Goal: Information Seeking & Learning: Learn about a topic

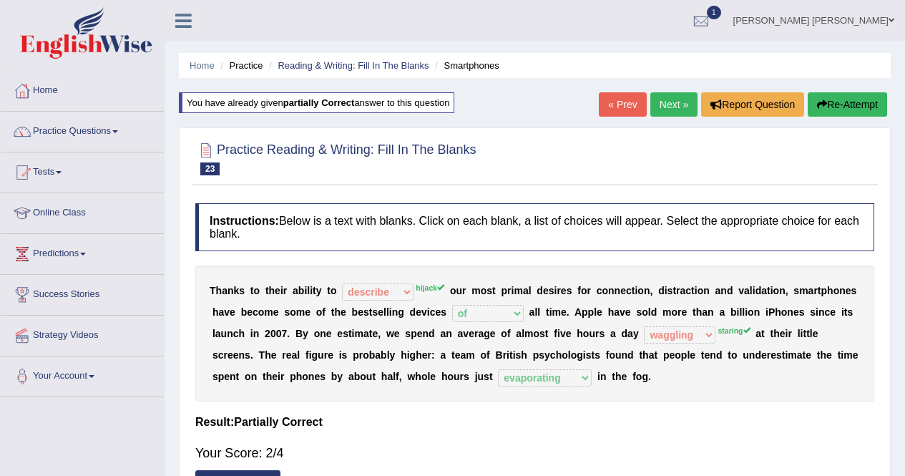
select select "describe"
select select "of"
select select "waggling"
select select "evaporating"
click at [662, 97] on link "Next »" at bounding box center [673, 104] width 47 height 24
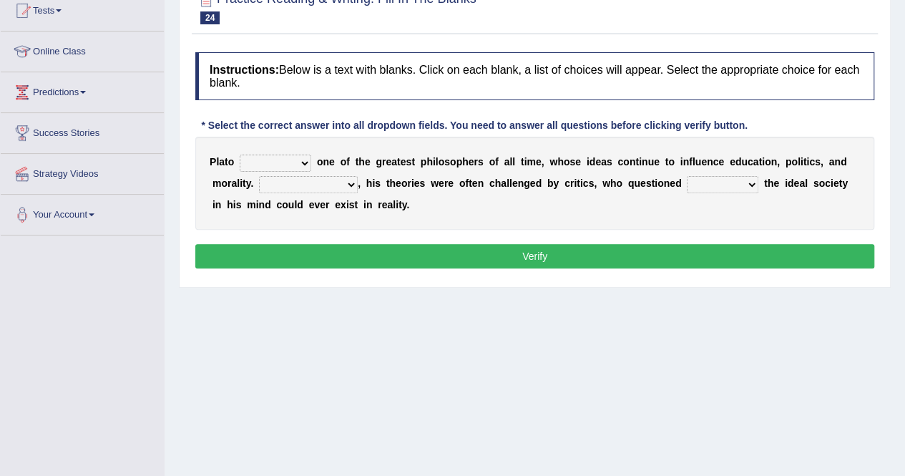
click at [301, 159] on select "keeps comes claims remains" at bounding box center [276, 162] width 72 height 17
select select "remains"
click at [240, 154] on select "keeps comes claims remains" at bounding box center [276, 162] width 72 height 17
click at [289, 182] on select "Notwithstanding So However Whatever" at bounding box center [308, 184] width 99 height 17
select select "However"
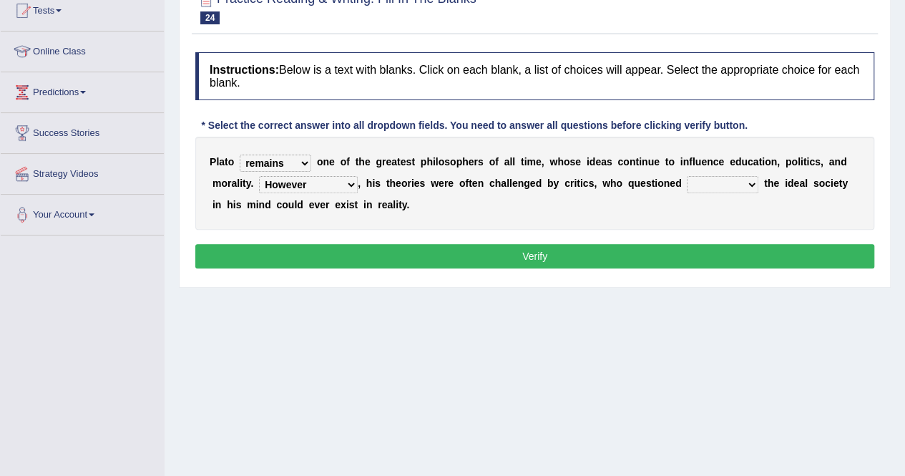
click at [259, 176] on select "Notwithstanding So However Whatever" at bounding box center [308, 184] width 99 height 17
click at [276, 182] on select "Notwithstanding So However Whatever" at bounding box center [308, 184] width 99 height 17
click at [359, 194] on div "P l a t o keeps comes claims remains o n e o f t h e g r e a t e s t p h i l o …" at bounding box center [534, 183] width 679 height 93
click at [687, 177] on select "which what that whether" at bounding box center [723, 184] width 72 height 17
select select "whether"
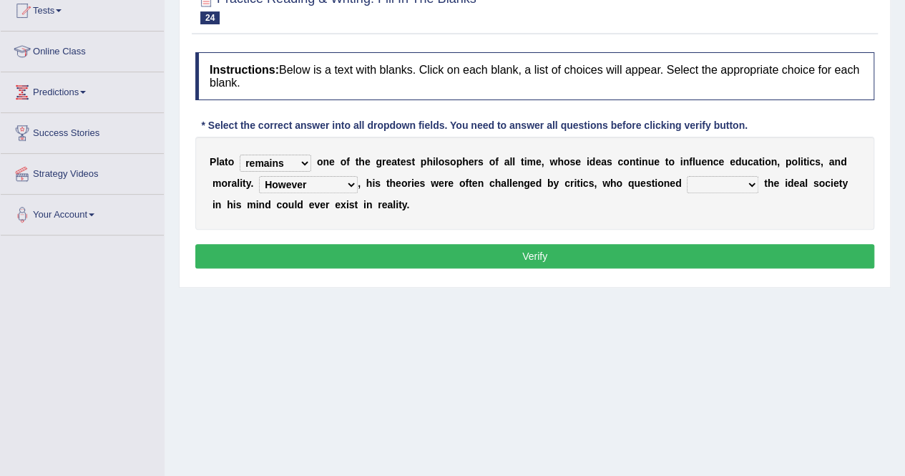
click at [687, 176] on select "which what that whether" at bounding box center [723, 184] width 72 height 17
click at [659, 254] on button "Verify" at bounding box center [534, 256] width 679 height 24
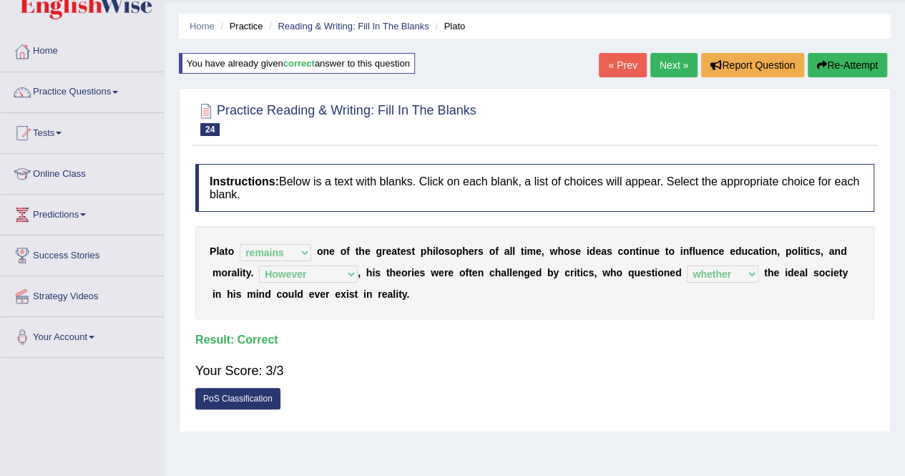
scroll to position [72, 0]
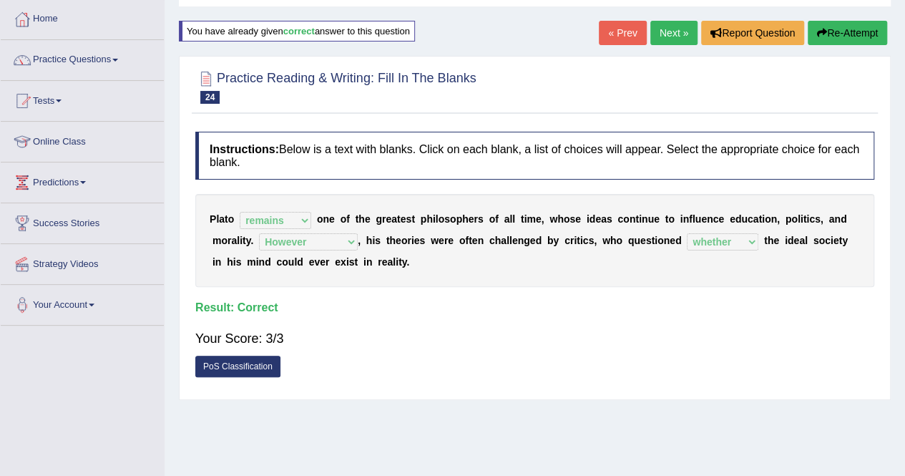
click at [668, 33] on link "Next »" at bounding box center [673, 33] width 47 height 24
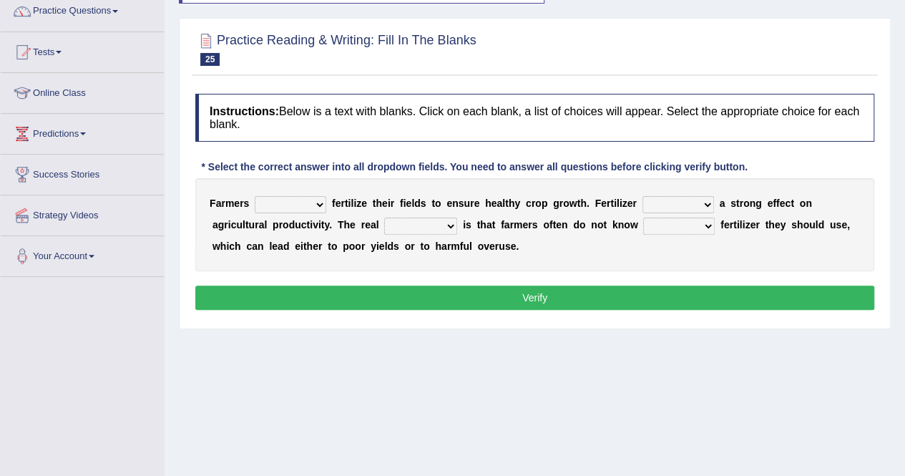
scroll to position [143, 0]
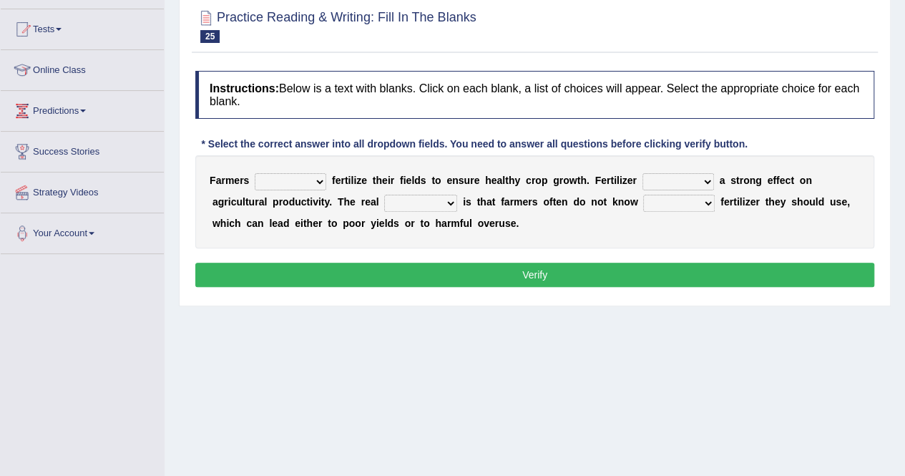
click at [315, 178] on select "must should need can" at bounding box center [291, 181] width 72 height 17
click at [255, 173] on select "must should need can" at bounding box center [291, 181] width 72 height 17
click at [313, 177] on select "must should need can" at bounding box center [291, 181] width 72 height 17
select select "must"
click at [255, 173] on select "must should need can" at bounding box center [291, 181] width 72 height 17
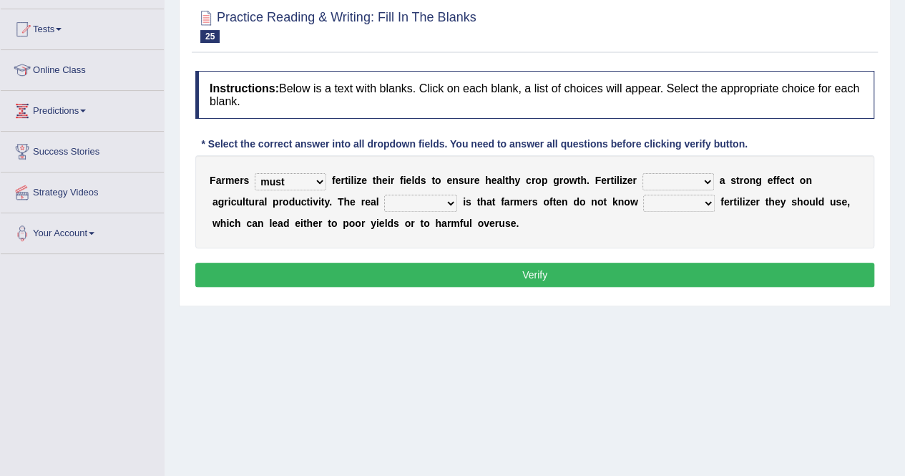
click at [678, 177] on select "has had have having" at bounding box center [678, 181] width 72 height 17
select select "has"
click at [642, 173] on select "has had have having" at bounding box center [678, 181] width 72 height 17
click at [384, 200] on select "problem question conclusion answer" at bounding box center [420, 203] width 73 height 17
select select "problem"
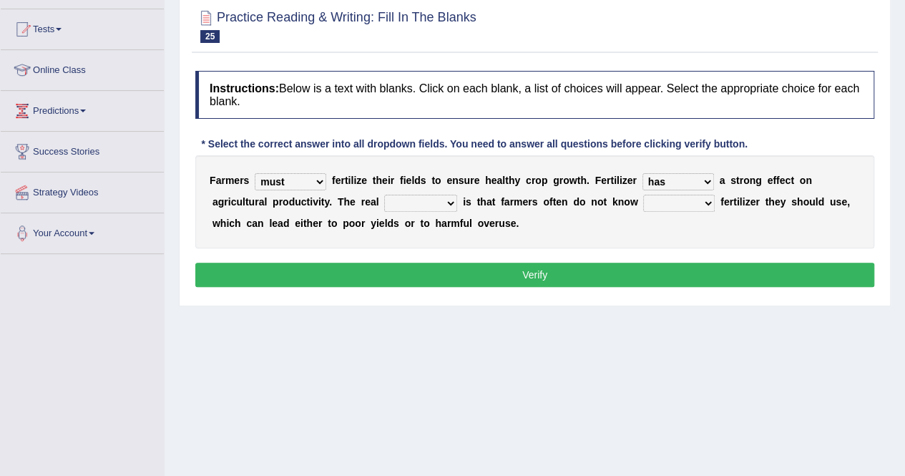
click at [384, 195] on select "problem question conclusion answer" at bounding box center [420, 203] width 73 height 17
click at [643, 200] on select "how much how many however so much" at bounding box center [679, 203] width 72 height 17
select select "how much"
click at [643, 195] on select "how much how many however so much" at bounding box center [679, 203] width 72 height 17
click at [412, 271] on button "Verify" at bounding box center [534, 274] width 679 height 24
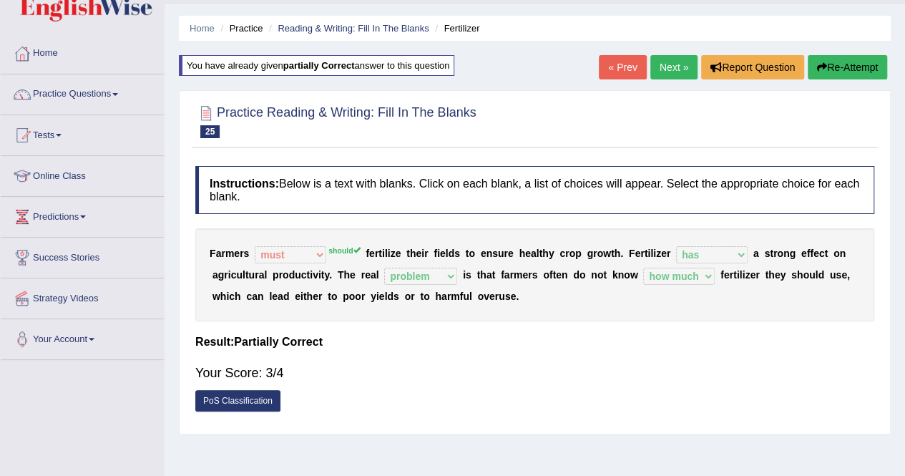
scroll to position [0, 0]
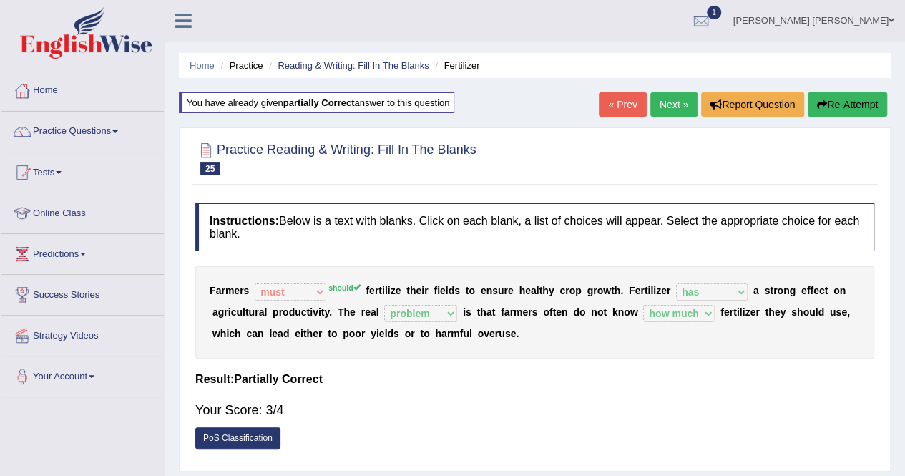
click at [653, 110] on link "Next »" at bounding box center [673, 104] width 47 height 24
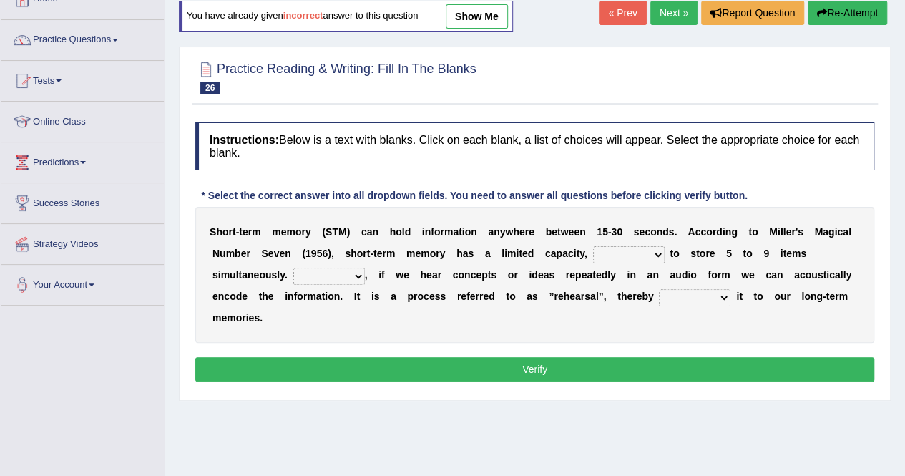
scroll to position [143, 0]
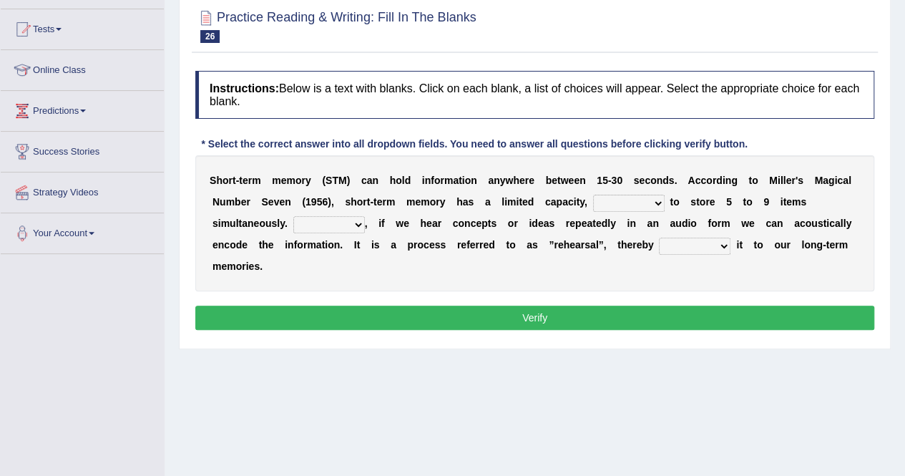
click at [593, 201] on select "being able is able be able unable" at bounding box center [629, 203] width 72 height 17
select select "being able"
click at [593, 195] on select "being able is able be able unable" at bounding box center [629, 203] width 72 height 17
click at [365, 222] on b "," at bounding box center [366, 222] width 3 height 11
click at [293, 222] on select "However So Moreover Therefore" at bounding box center [329, 224] width 72 height 17
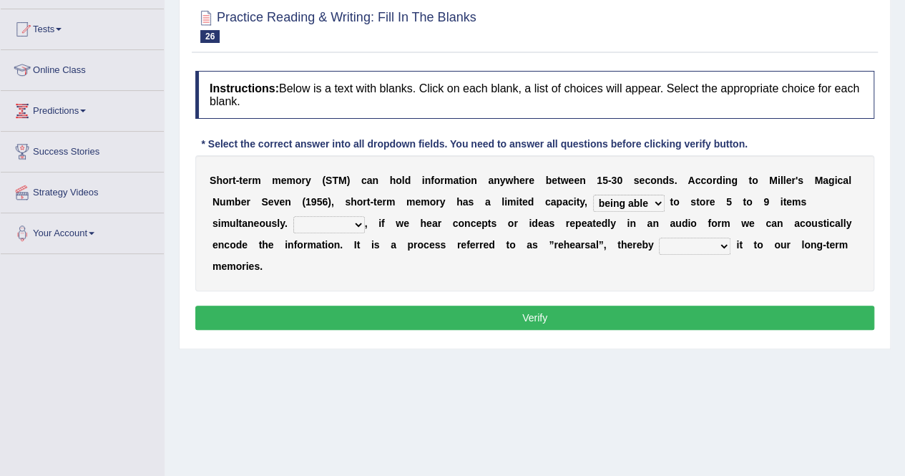
select select "However"
click at [293, 216] on select "However So Moreover Therefore" at bounding box center [329, 224] width 72 height 17
click at [293, 220] on select "However So Moreover Therefore" at bounding box center [329, 224] width 72 height 17
click at [659, 242] on select "commit commits commiting commited" at bounding box center [695, 245] width 72 height 17
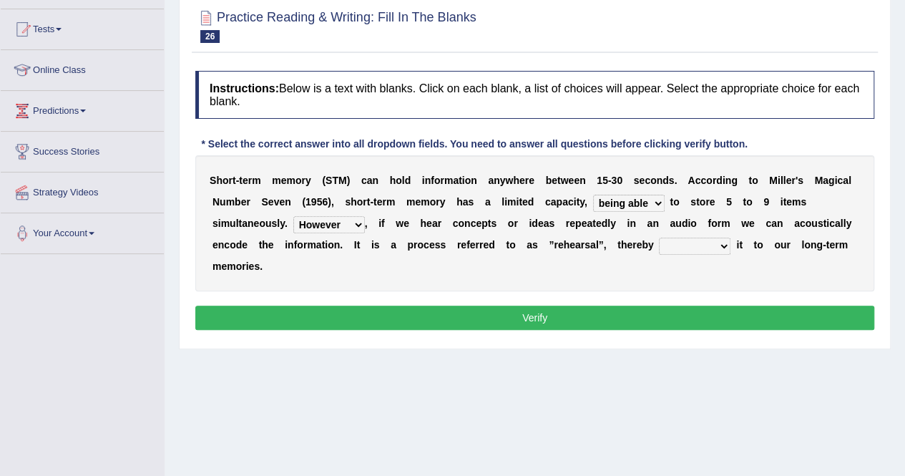
select select "commiting"
click at [659, 237] on select "commit commits commiting commited" at bounding box center [695, 245] width 72 height 17
click at [601, 305] on button "Verify" at bounding box center [534, 317] width 679 height 24
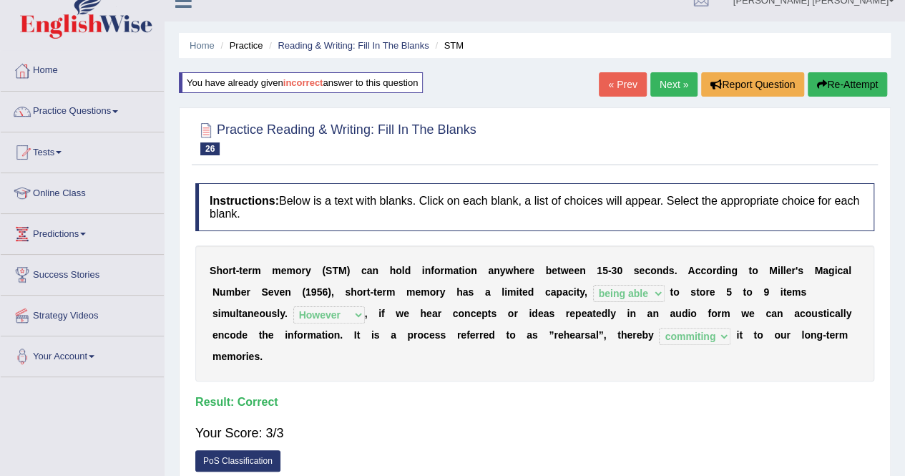
scroll to position [0, 0]
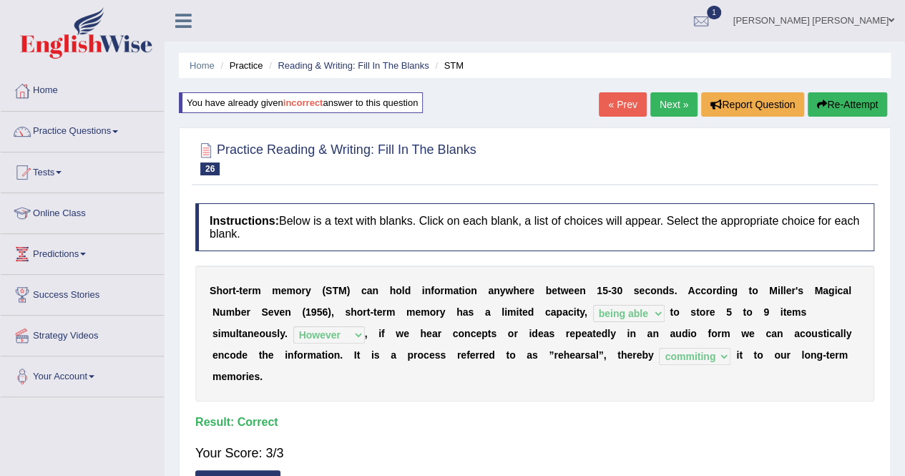
click at [661, 100] on link "Next »" at bounding box center [673, 104] width 47 height 24
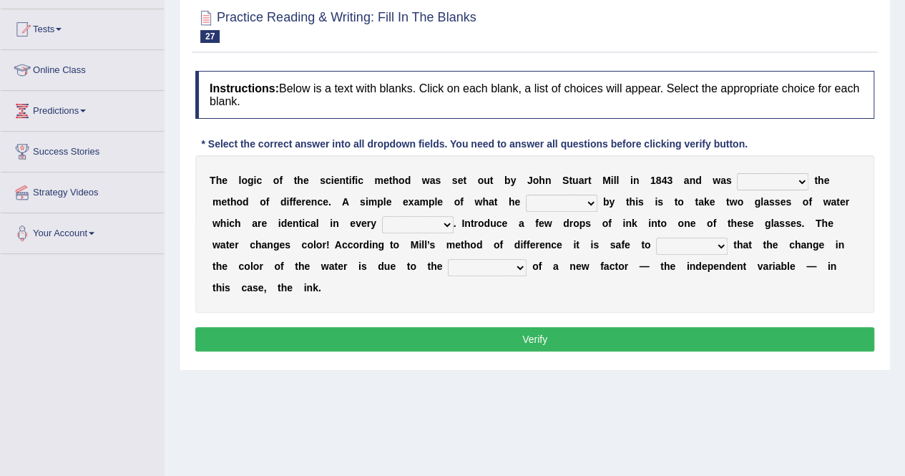
scroll to position [215, 0]
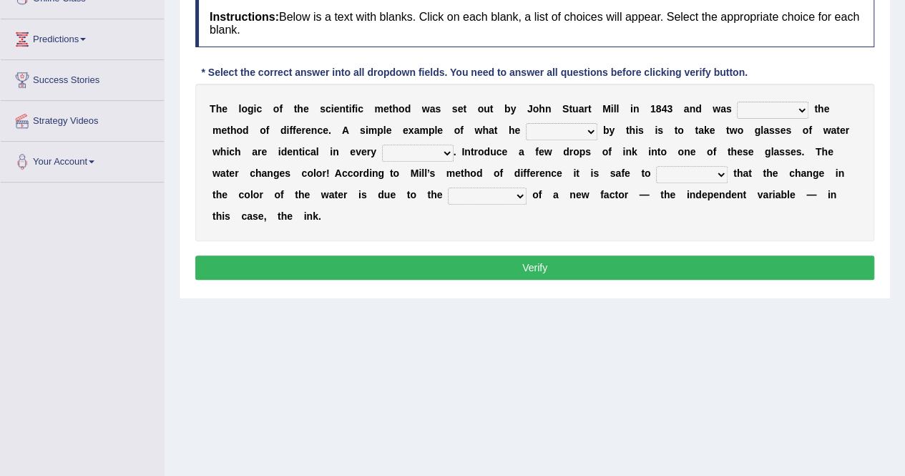
click at [761, 104] on select "pointed claimed demanded named" at bounding box center [773, 110] width 72 height 17
select select "claimed"
click at [737, 102] on select "pointed claimed demanded named" at bounding box center [773, 110] width 72 height 17
click at [767, 105] on select "pointed claimed demanded named" at bounding box center [773, 110] width 72 height 17
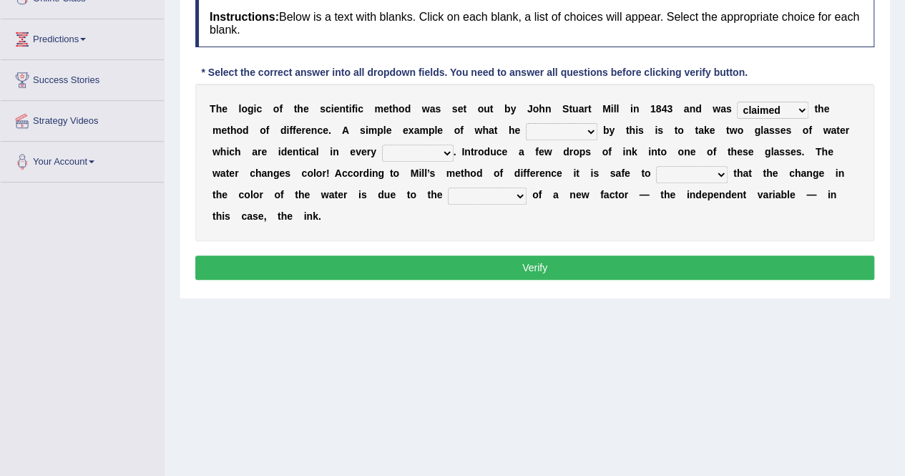
click at [526, 128] on select "capped charged found meant" at bounding box center [562, 131] width 72 height 17
select select "meant"
click at [526, 123] on select "capped charged found meant" at bounding box center [562, 131] width 72 height 17
click at [382, 147] on select "thought identity measure respect" at bounding box center [418, 152] width 72 height 17
select select "respect"
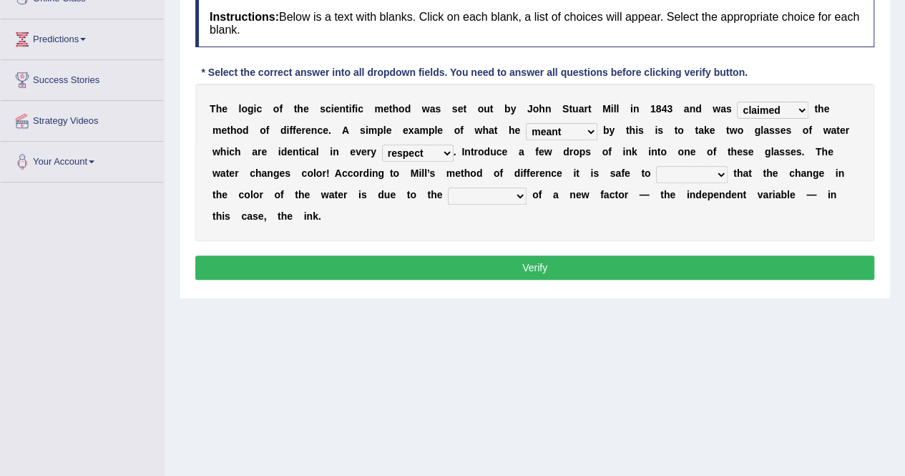
click at [382, 144] on select "thought identity measure respect" at bounding box center [418, 152] width 72 height 17
click at [656, 170] on select "assume discuss prefer acclaim" at bounding box center [692, 174] width 72 height 17
select select "assume"
click at [656, 166] on select "assume discuss prefer acclaim" at bounding box center [692, 174] width 72 height 17
click at [448, 191] on select "introduction magnitude preparation purification" at bounding box center [487, 195] width 79 height 17
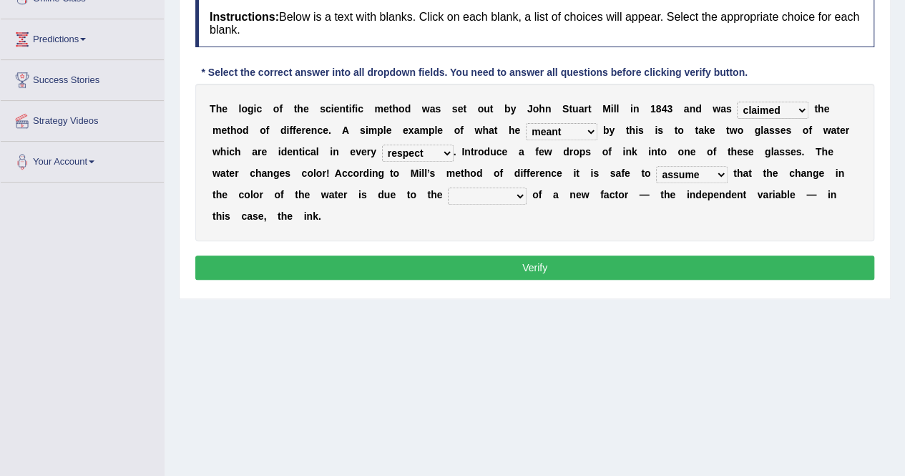
select select "introduction"
click at [448, 187] on select "introduction magnitude preparation purification" at bounding box center [487, 195] width 79 height 17
click at [392, 255] on button "Verify" at bounding box center [534, 267] width 679 height 24
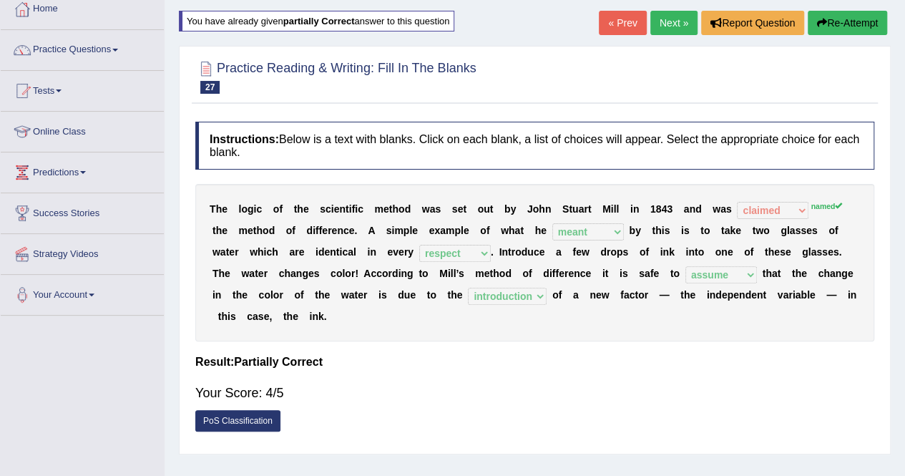
scroll to position [72, 0]
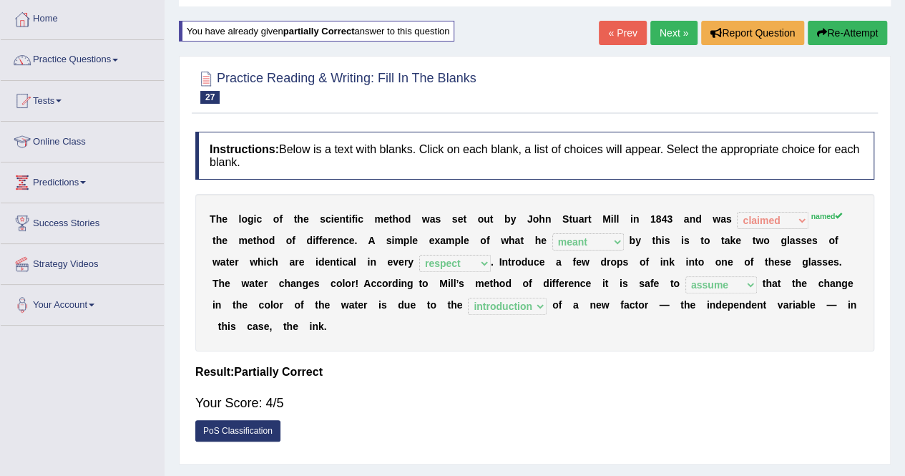
click at [671, 29] on link "Next »" at bounding box center [673, 33] width 47 height 24
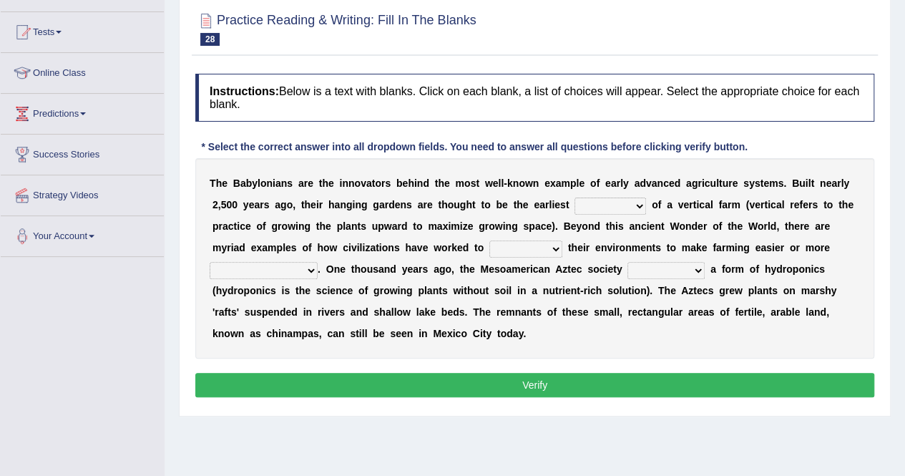
scroll to position [162, 0]
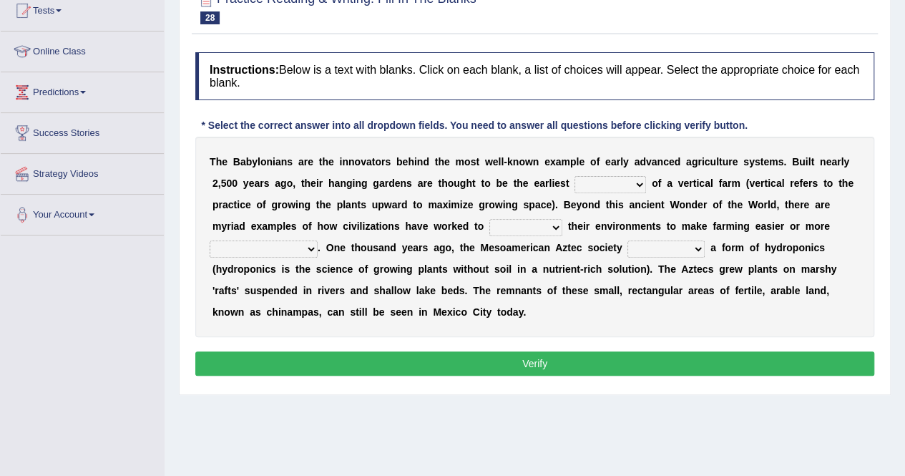
click at [581, 178] on select "prototype failure discredit protocol" at bounding box center [610, 184] width 72 height 17
select select "prototype"
click at [574, 176] on select "prototype failure discredit protocol" at bounding box center [610, 184] width 72 height 17
click at [489, 220] on select "manipulate escape respect disarrange" at bounding box center [525, 227] width 73 height 17
select select "manipulate"
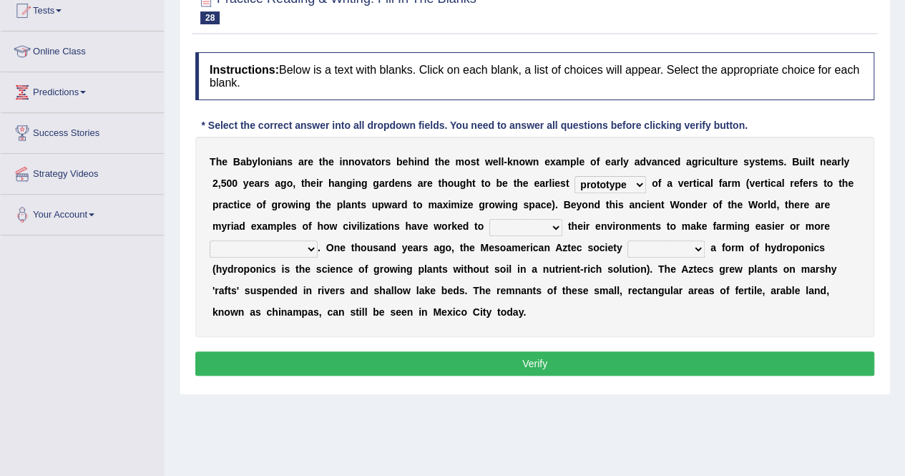
click at [489, 219] on select "manipulate escape respect disarrange" at bounding box center [525, 227] width 73 height 17
click at [318, 240] on select "productive constructive connective counterproductive" at bounding box center [264, 248] width 108 height 17
select select "productive"
click at [318, 240] on select "productive constructive connective counterproductive" at bounding box center [264, 248] width 108 height 17
click at [627, 244] on select "domineered volunteered pioneered engineered" at bounding box center [665, 248] width 77 height 17
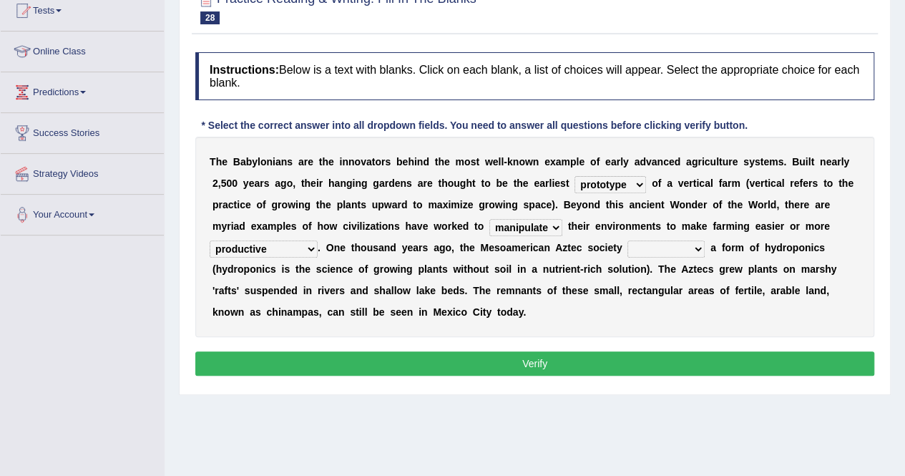
select select "pioneered"
click at [627, 240] on select "domineered volunteered pioneered engineered" at bounding box center [665, 248] width 77 height 17
click at [650, 351] on button "Verify" at bounding box center [534, 363] width 679 height 24
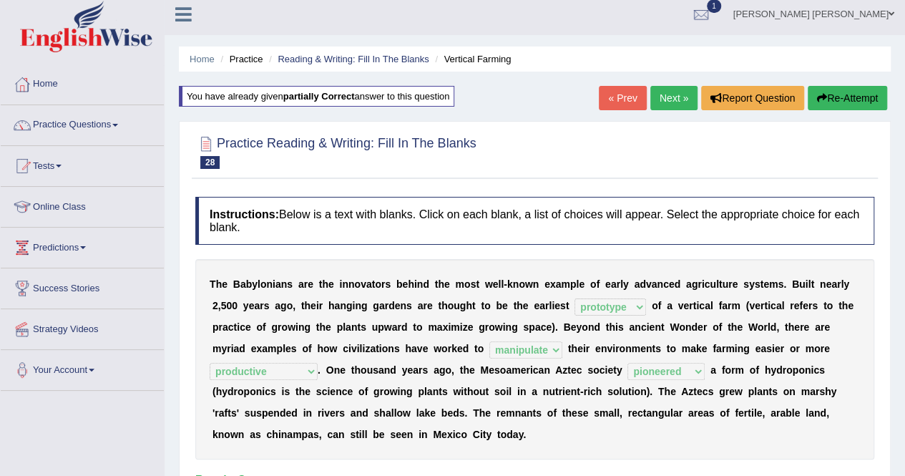
scroll to position [0, 0]
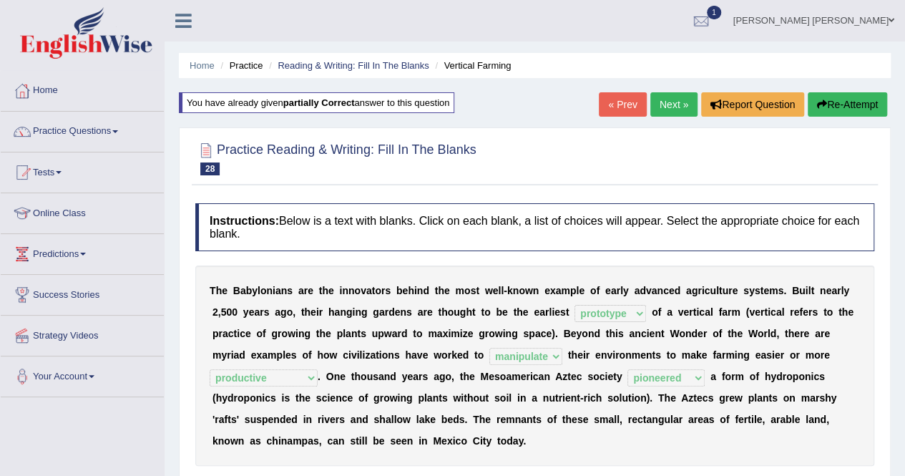
click at [659, 107] on link "Next »" at bounding box center [673, 104] width 47 height 24
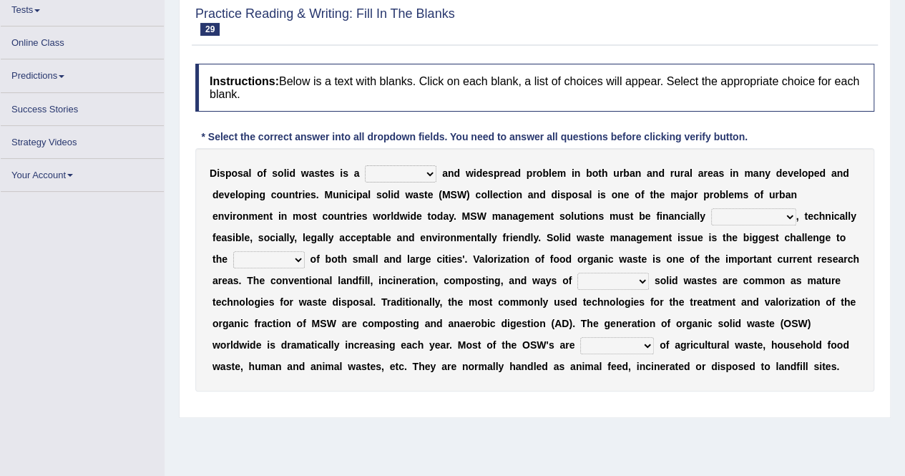
scroll to position [162, 0]
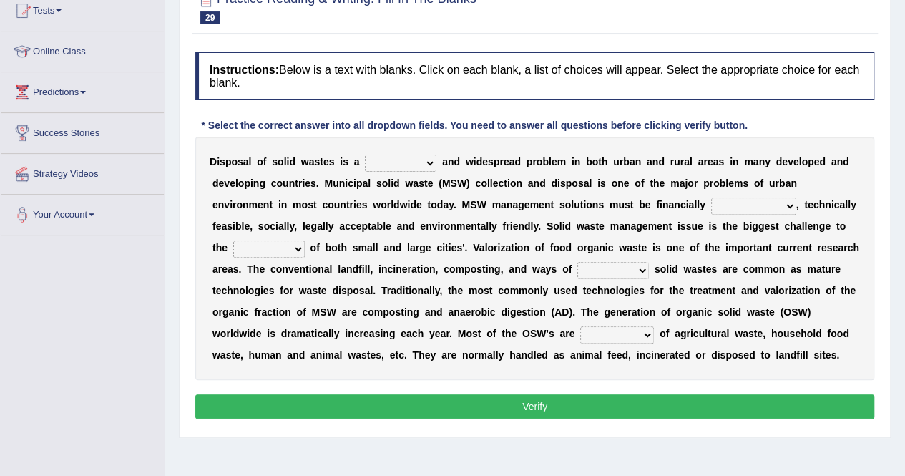
click at [418, 157] on select "slanting stinging stalling shafting" at bounding box center [401, 162] width 72 height 17
select select "stinging"
click at [365, 154] on select "slanting stinging stalling shafting" at bounding box center [401, 162] width 72 height 17
click at [711, 205] on select "unattainable sustainable objectionable treasonable" at bounding box center [753, 205] width 85 height 17
select select "sustainable"
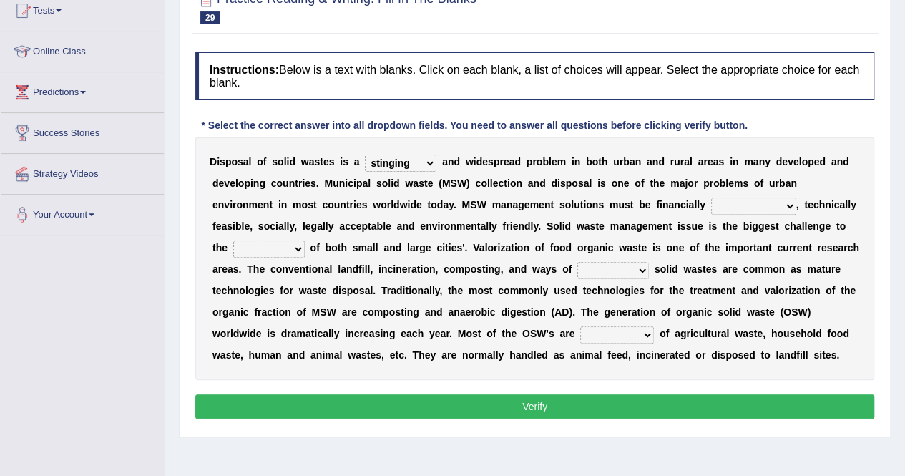
click at [711, 197] on select "unattainable sustainable objectionable treasonable" at bounding box center [753, 205] width 85 height 17
click at [711, 204] on select "unattainable sustainable objectionable treasonable" at bounding box center [753, 205] width 85 height 17
click at [696, 250] on b "f" at bounding box center [698, 247] width 4 height 11
click at [305, 240] on select "plants culture authorities history" at bounding box center [269, 248] width 72 height 17
select select "authorities"
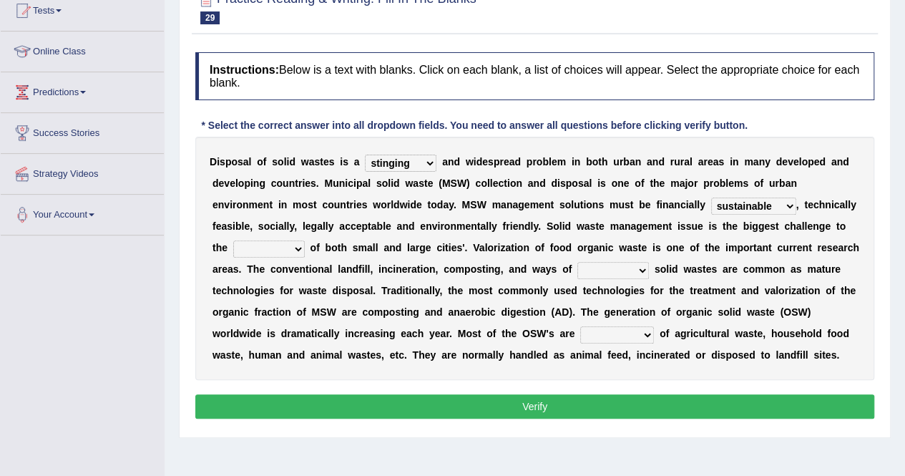
click at [305, 240] on select "plants culture authorities history" at bounding box center [269, 248] width 72 height 17
click at [577, 270] on select "reserving preserving deserving handling" at bounding box center [613, 270] width 72 height 17
select select "handling"
click at [577, 262] on select "reserving preserving deserving handling" at bounding box center [613, 270] width 72 height 17
click at [580, 334] on select "composed disposed composing disposing" at bounding box center [617, 334] width 74 height 17
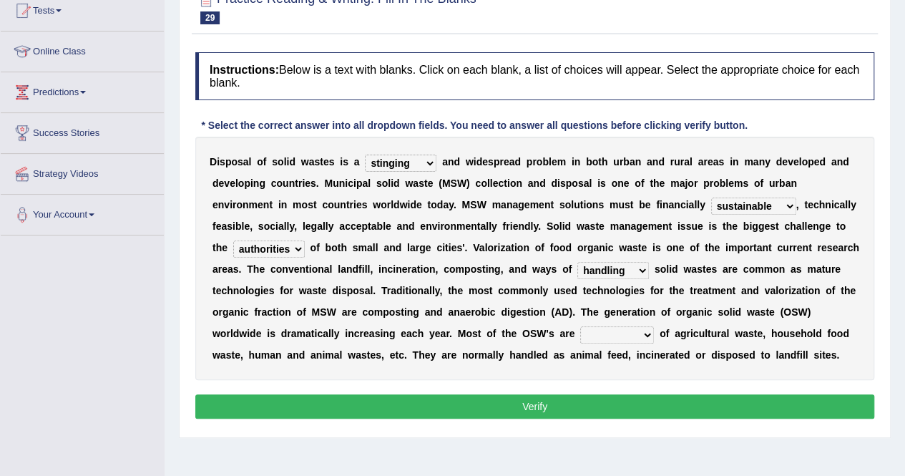
select select "composed"
click at [580, 326] on select "composed disposed composing disposing" at bounding box center [617, 334] width 74 height 17
click at [343, 401] on button "Verify" at bounding box center [534, 406] width 679 height 24
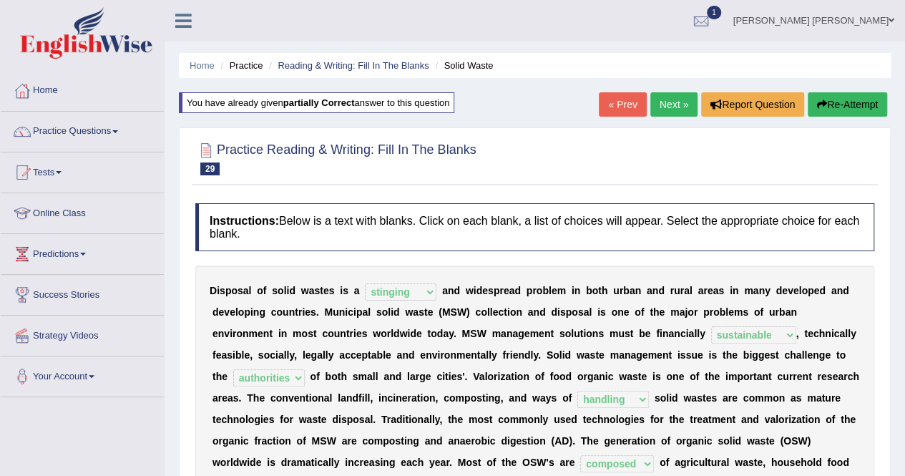
scroll to position [0, 0]
click at [658, 107] on link "Next »" at bounding box center [673, 104] width 47 height 24
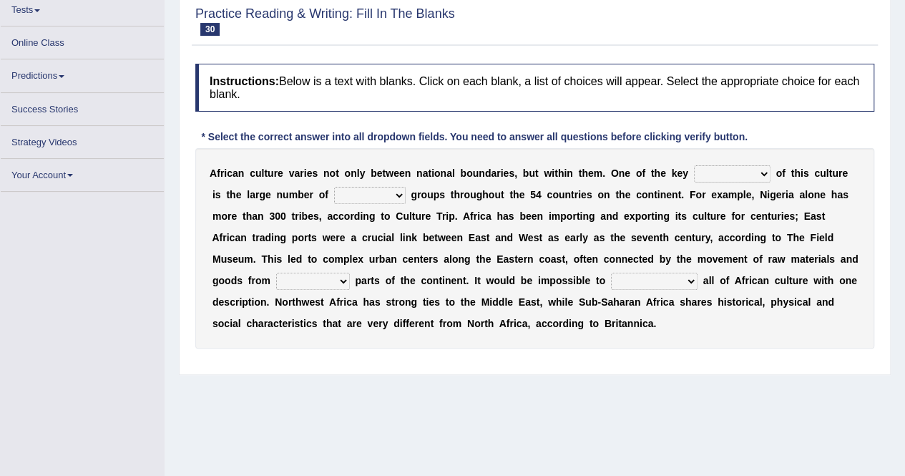
scroll to position [249, 0]
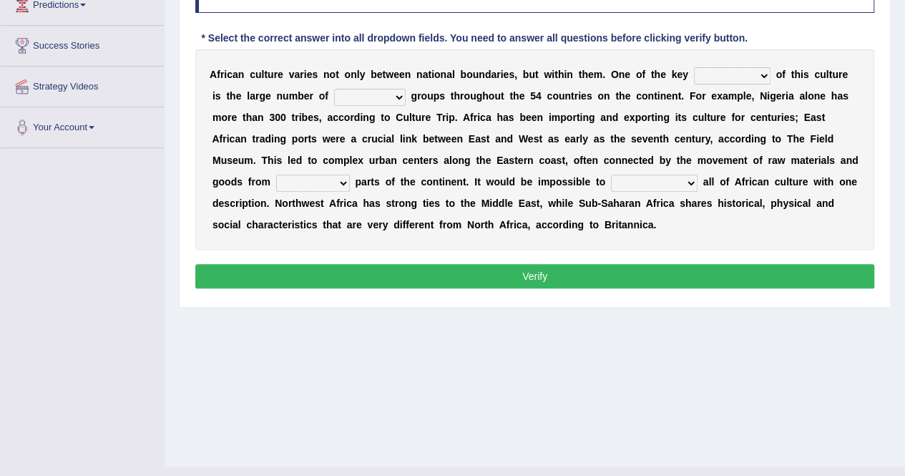
click at [725, 69] on select "conjectures features issues doubts" at bounding box center [732, 75] width 77 height 17
select select "features"
click at [694, 67] on select "conjectures features issues doubts" at bounding box center [732, 75] width 77 height 17
click at [354, 97] on select "ethic ethnic eugenic epic" at bounding box center [370, 97] width 72 height 17
select select "ethnic"
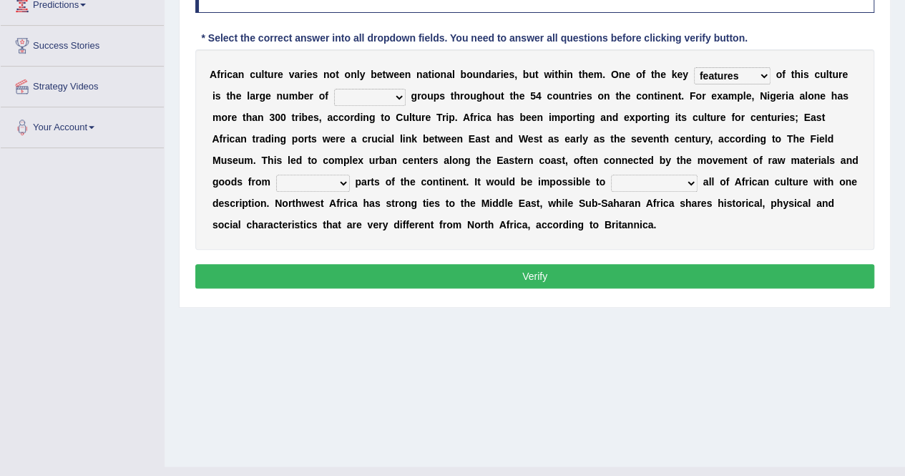
click at [334, 89] on select "ethic ethnic eugenic epic" at bounding box center [370, 97] width 72 height 17
click at [350, 174] on select "forelocked interlocked unlocked landlocked" at bounding box center [313, 182] width 74 height 17
select select "forelocked"
click at [350, 174] on select "forelocked interlocked unlocked landlocked" at bounding box center [313, 182] width 74 height 17
click at [611, 182] on select "characterize conceptualize symbolize synthesize" at bounding box center [654, 182] width 87 height 17
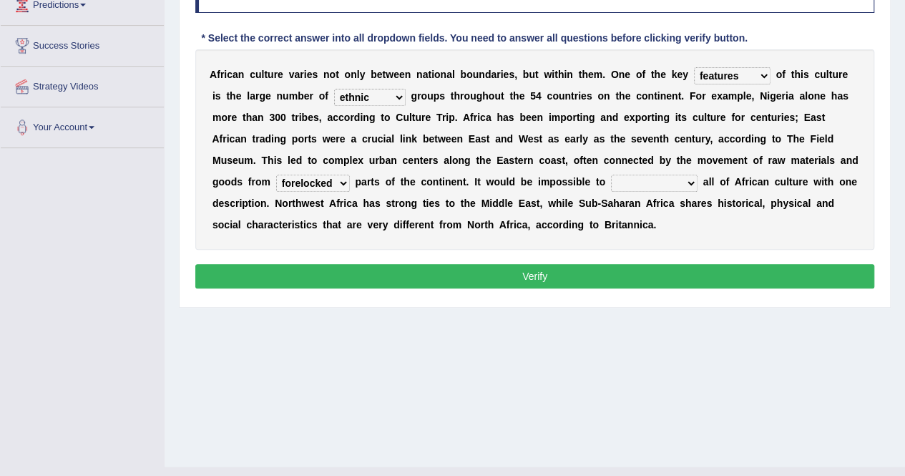
select select "characterize"
click at [611, 174] on select "characterize conceptualize symbolize synthesize" at bounding box center [654, 182] width 87 height 17
click at [620, 274] on button "Verify" at bounding box center [534, 276] width 679 height 24
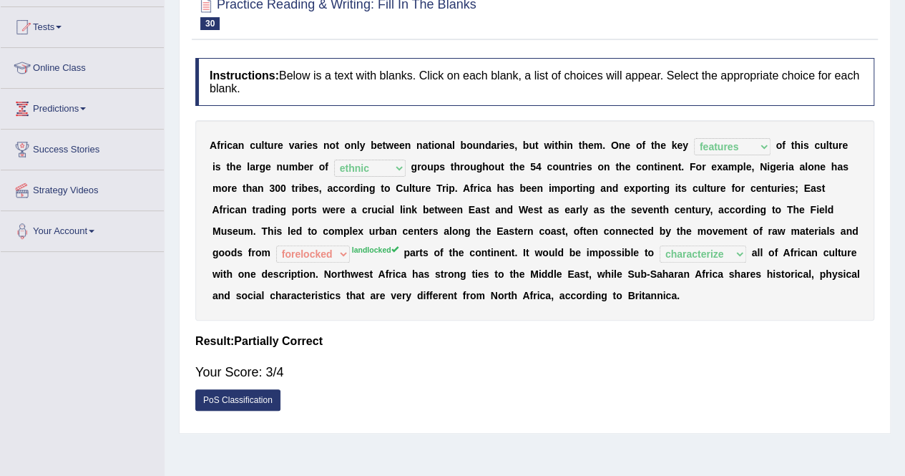
scroll to position [0, 0]
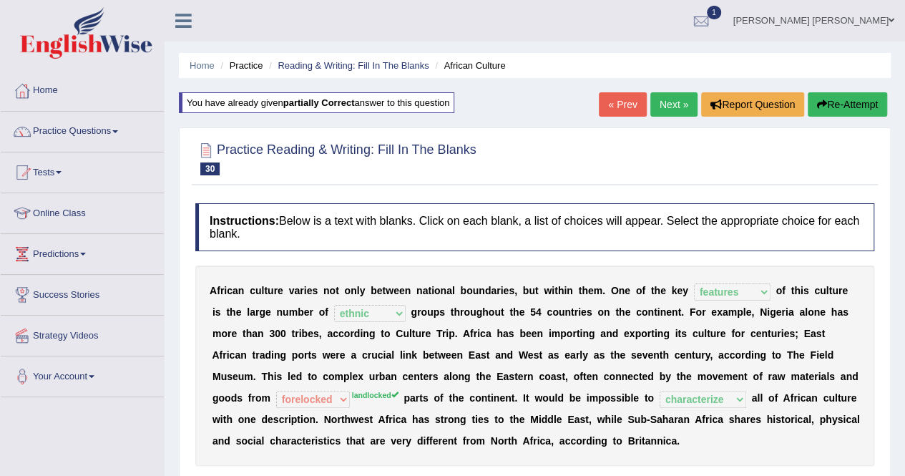
click at [656, 106] on link "Next »" at bounding box center [673, 104] width 47 height 24
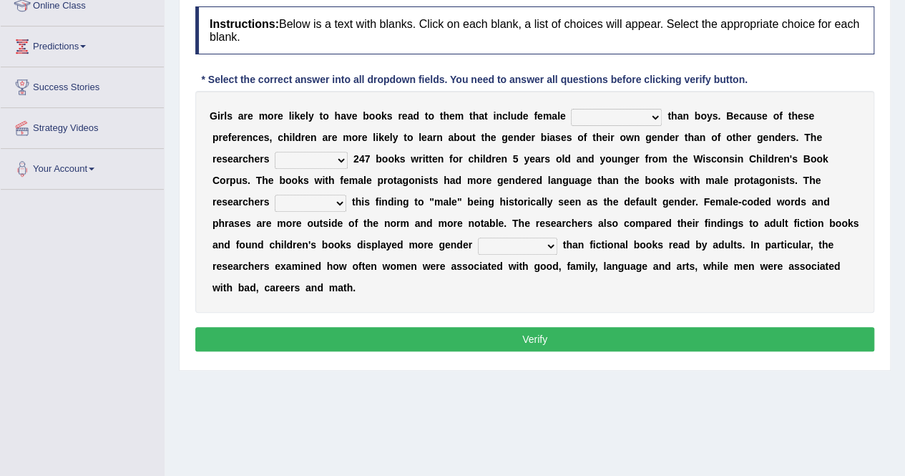
scroll to position [240, 0]
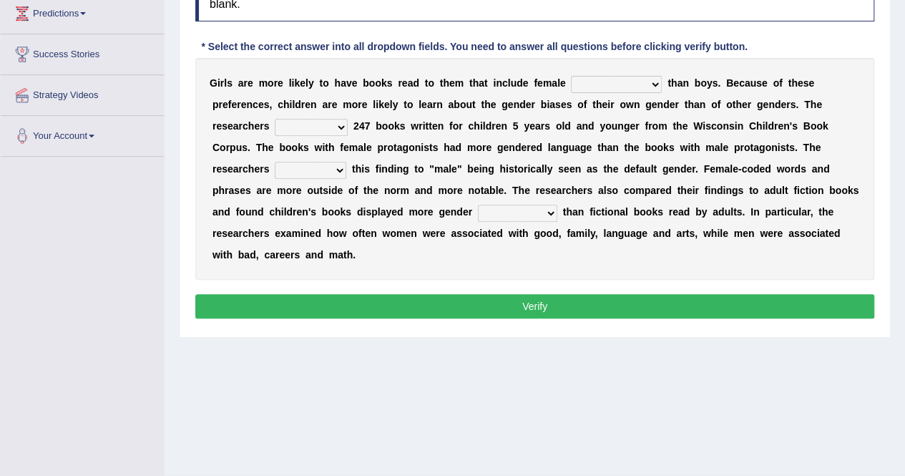
click at [613, 81] on select "protagonists cosmogonists agonists expressionists" at bounding box center [616, 84] width 91 height 17
select select "protagonists"
click at [571, 76] on select "protagonists cosmogonists agonists expressionists" at bounding box center [616, 84] width 91 height 17
click at [348, 119] on select "hydrolyzed paralyzed catalyzed analyzed" at bounding box center [311, 127] width 73 height 17
select select "analyzed"
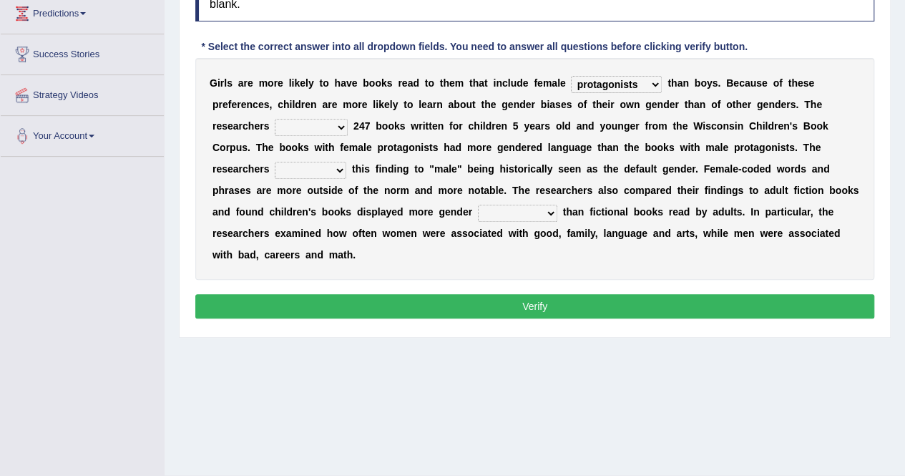
click at [348, 119] on select "hydrolyzed paralyzed catalyzed analyzed" at bounding box center [311, 127] width 73 height 17
click at [346, 162] on select "contribute tribute distribute attribute" at bounding box center [311, 170] width 72 height 17
select select "attribute"
click at [346, 162] on select "contribute tribute distribute attribute" at bounding box center [311, 170] width 72 height 17
click at [478, 212] on select "stereotypes teletypes prototypes electrotypes" at bounding box center [517, 213] width 79 height 17
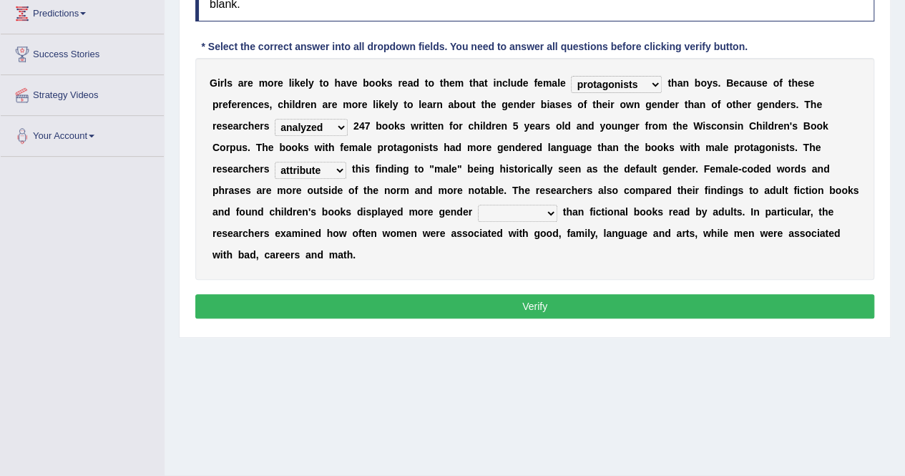
select select "stereotypes"
click at [478, 205] on select "stereotypes teletypes prototypes electrotypes" at bounding box center [517, 213] width 79 height 17
click at [285, 294] on button "Verify" at bounding box center [534, 306] width 679 height 24
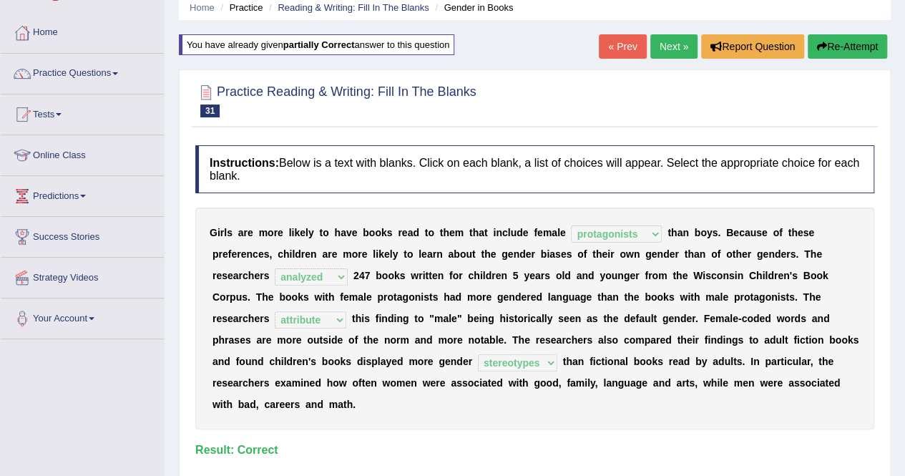
scroll to position [26, 0]
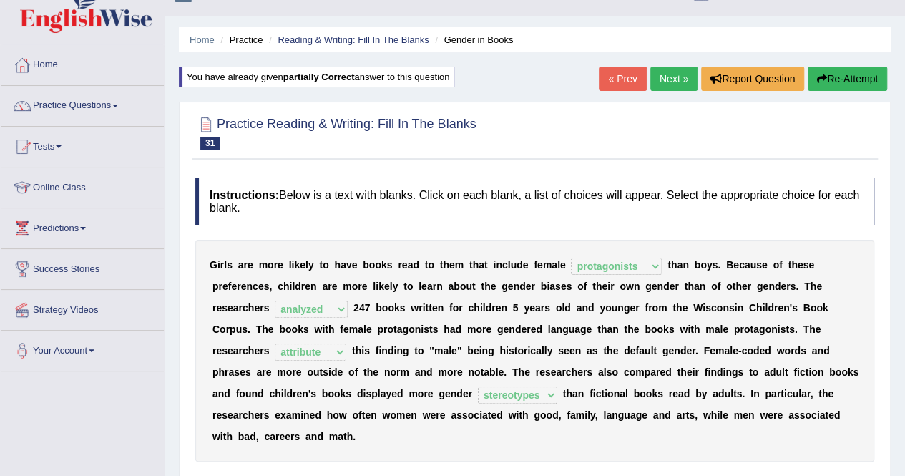
click at [109, 105] on link "Practice Questions" at bounding box center [82, 104] width 163 height 36
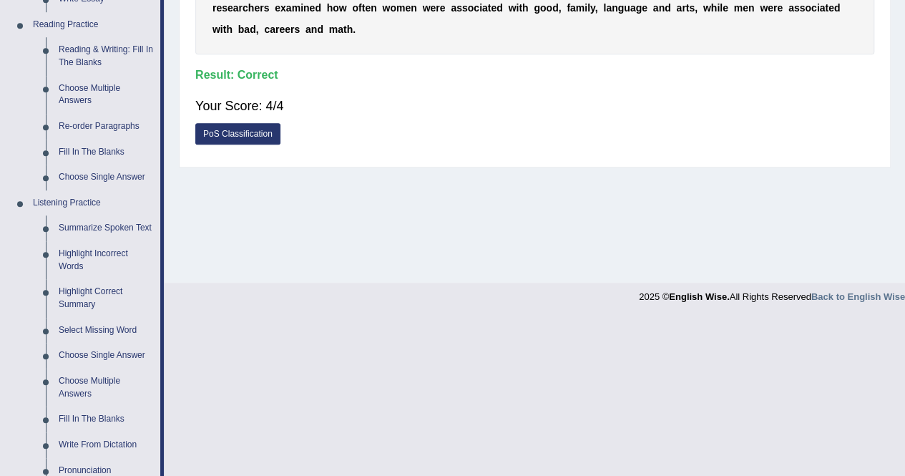
scroll to position [455, 0]
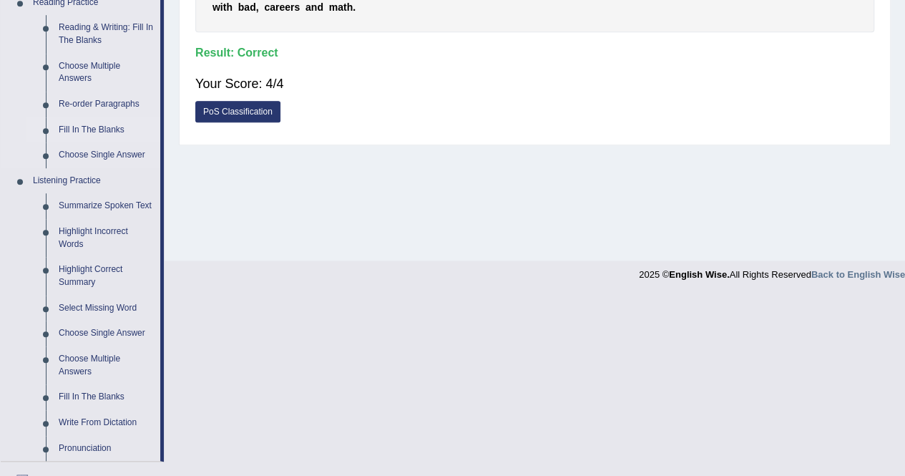
click at [107, 137] on link "Fill In The Blanks" at bounding box center [106, 130] width 108 height 26
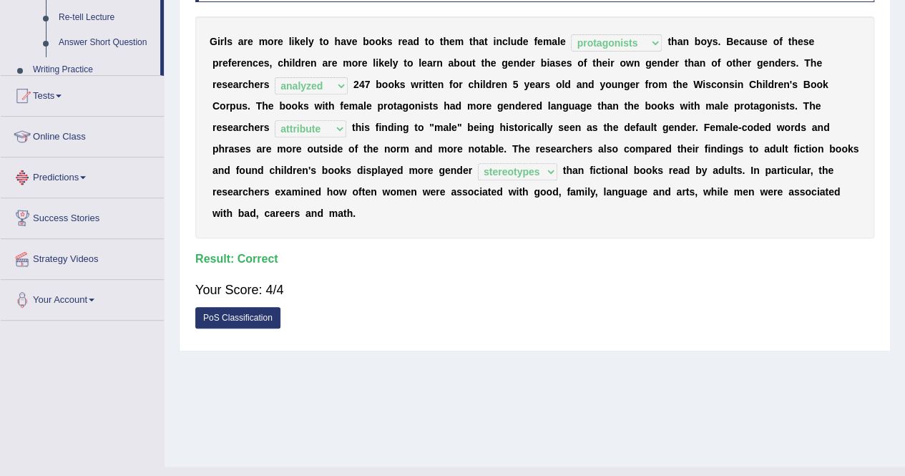
scroll to position [275, 0]
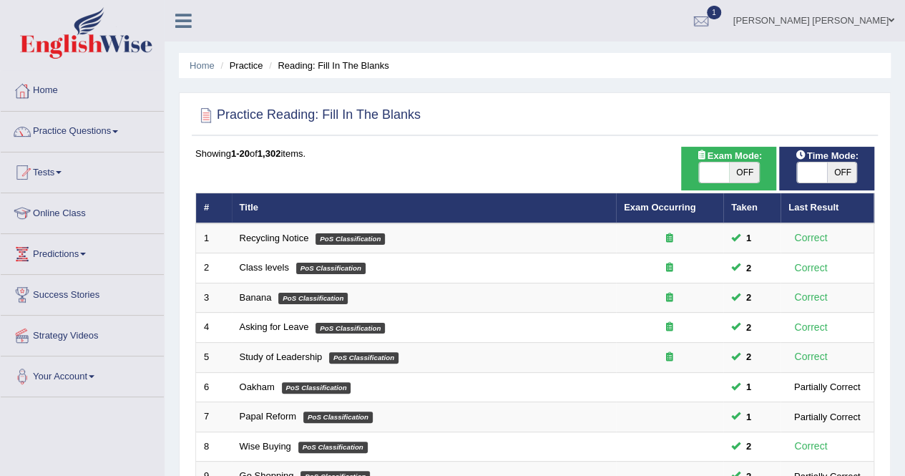
click at [740, 175] on span "OFF" at bounding box center [744, 172] width 30 height 20
checkbox input "true"
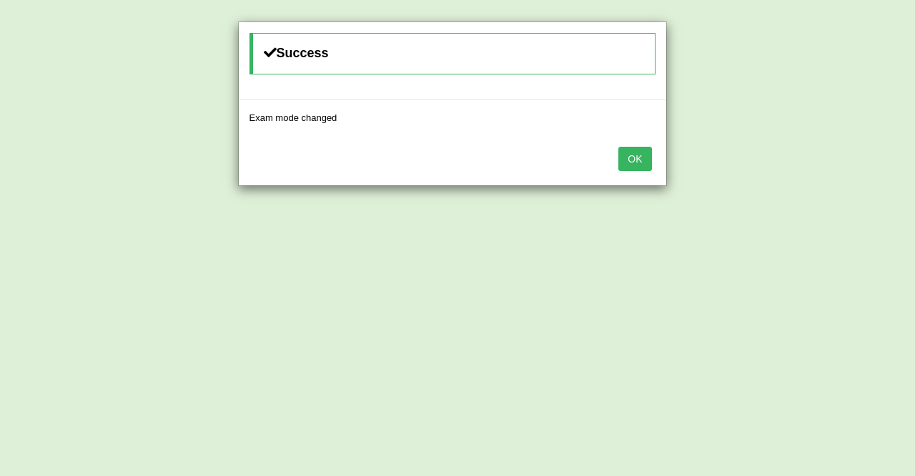
click at [627, 149] on button "OK" at bounding box center [635, 159] width 33 height 24
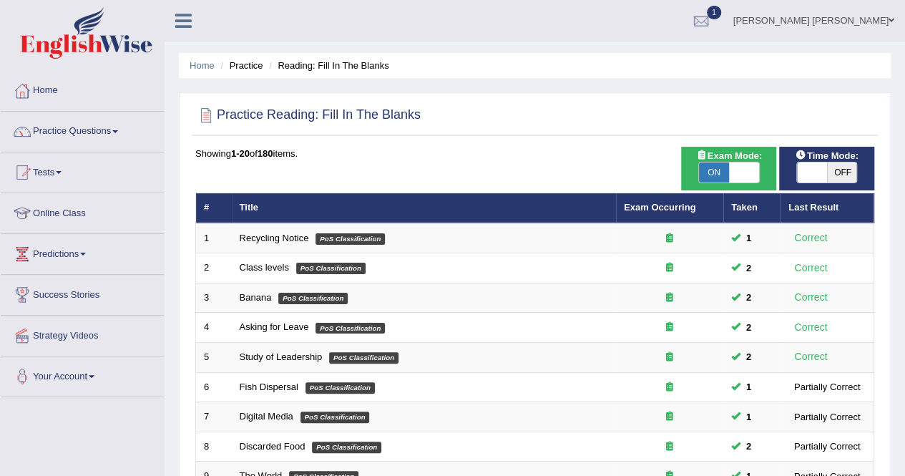
click at [708, 165] on span "ON" at bounding box center [714, 172] width 30 height 20
checkbox input "false"
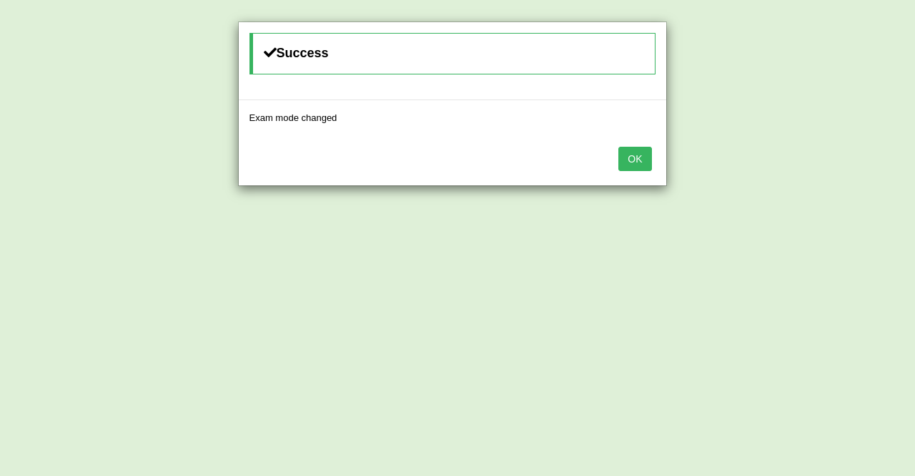
click at [637, 151] on button "OK" at bounding box center [635, 159] width 33 height 24
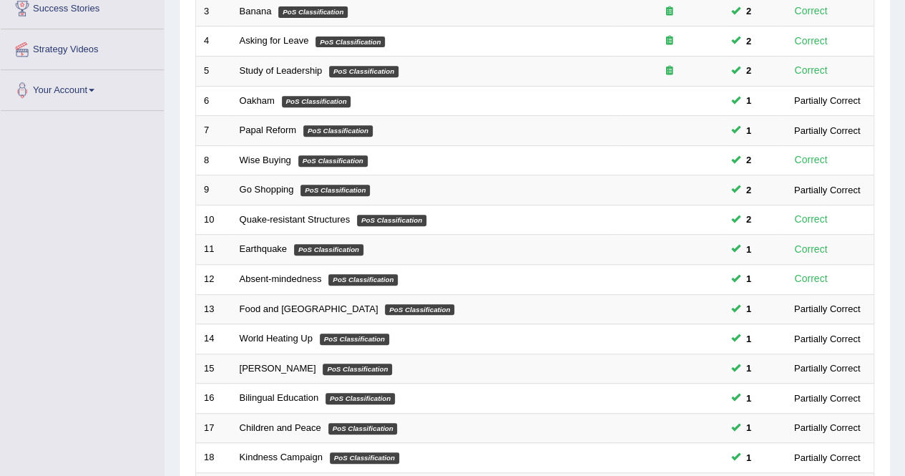
scroll to position [464, 0]
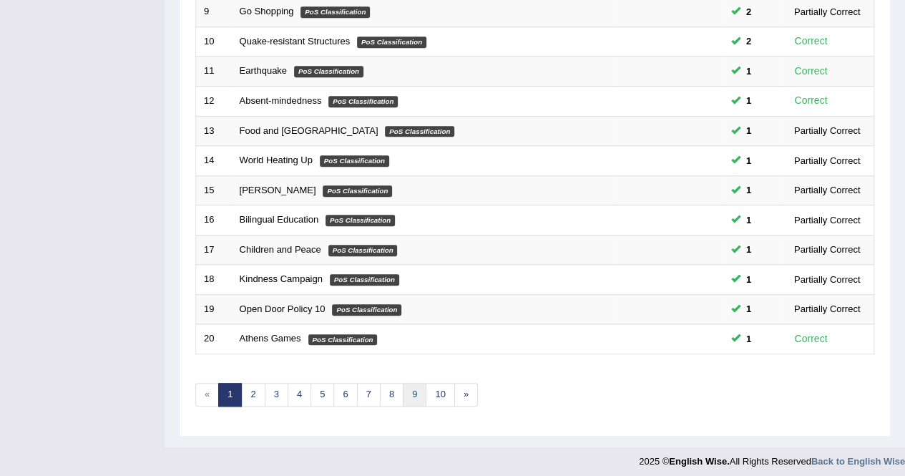
click at [416, 383] on link "9" at bounding box center [415, 395] width 24 height 24
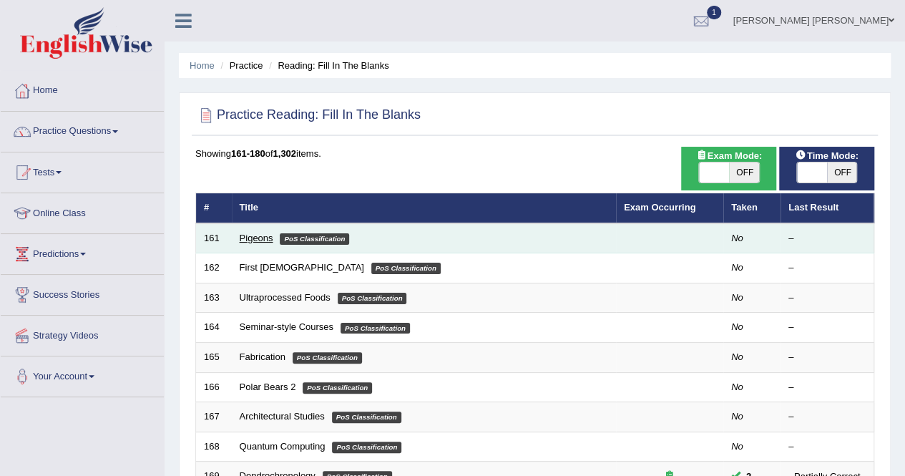
click at [257, 234] on link "Pigeons" at bounding box center [257, 237] width 34 height 11
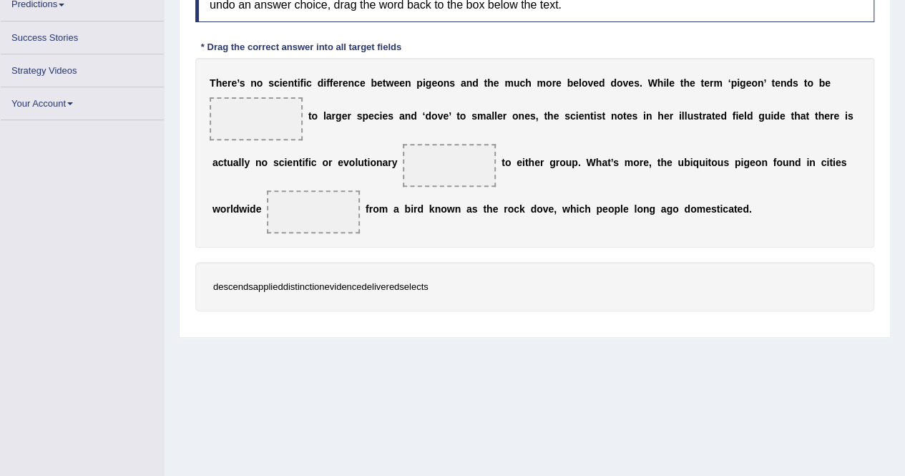
scroll to position [249, 0]
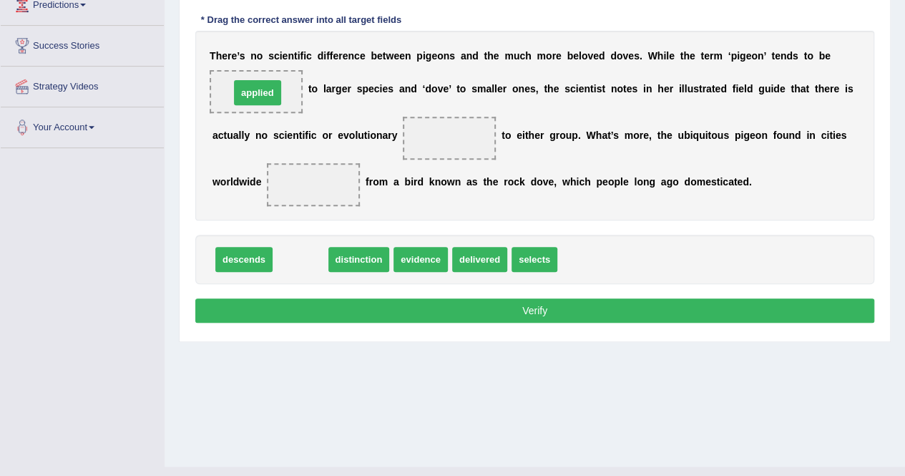
drag, startPoint x: 287, startPoint y: 259, endPoint x: 245, endPoint y: 92, distance: 172.1
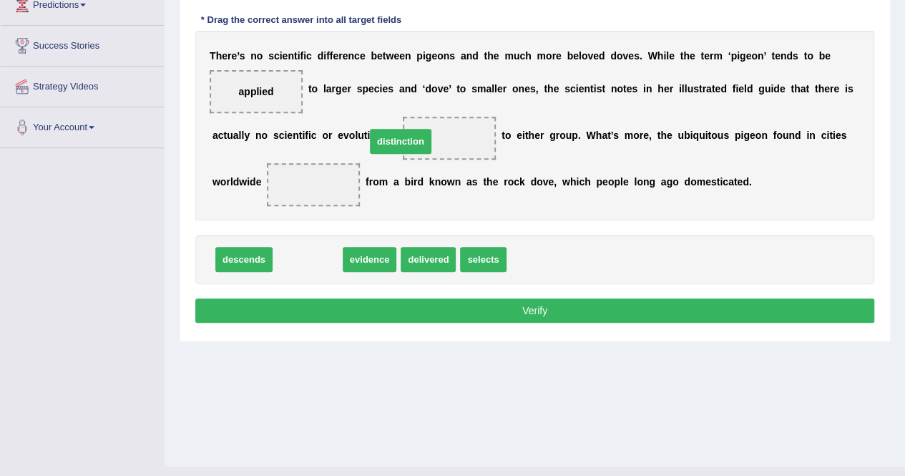
drag, startPoint x: 302, startPoint y: 262, endPoint x: 395, endPoint y: 144, distance: 150.2
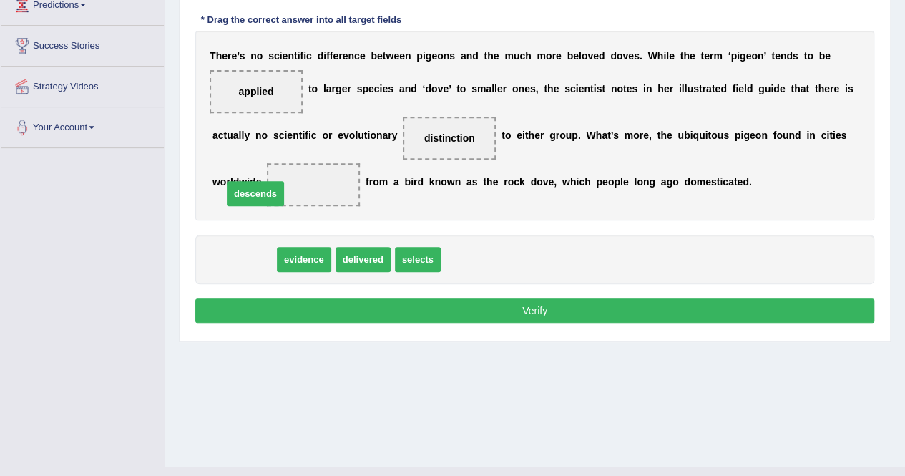
drag, startPoint x: 249, startPoint y: 260, endPoint x: 260, endPoint y: 195, distance: 66.1
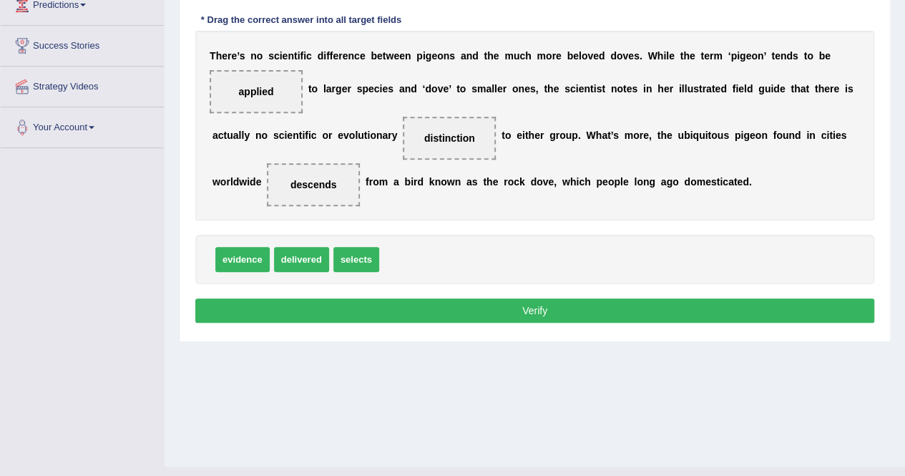
click at [393, 317] on button "Verify" at bounding box center [534, 310] width 679 height 24
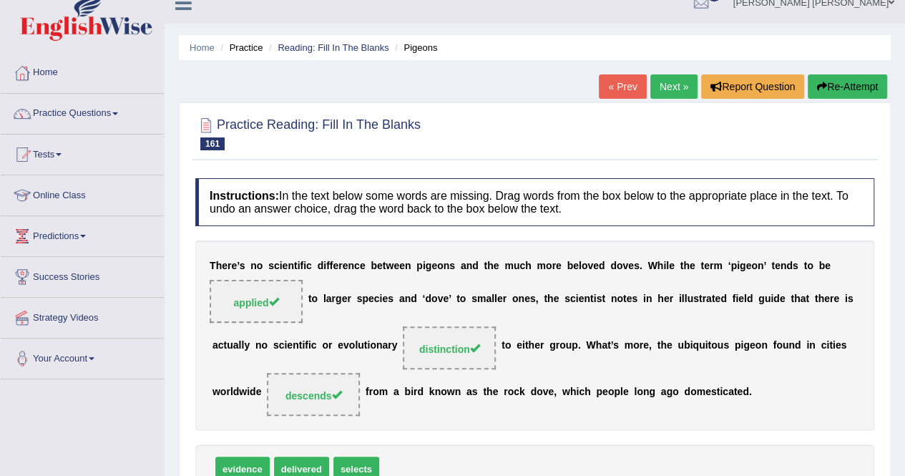
scroll to position [0, 0]
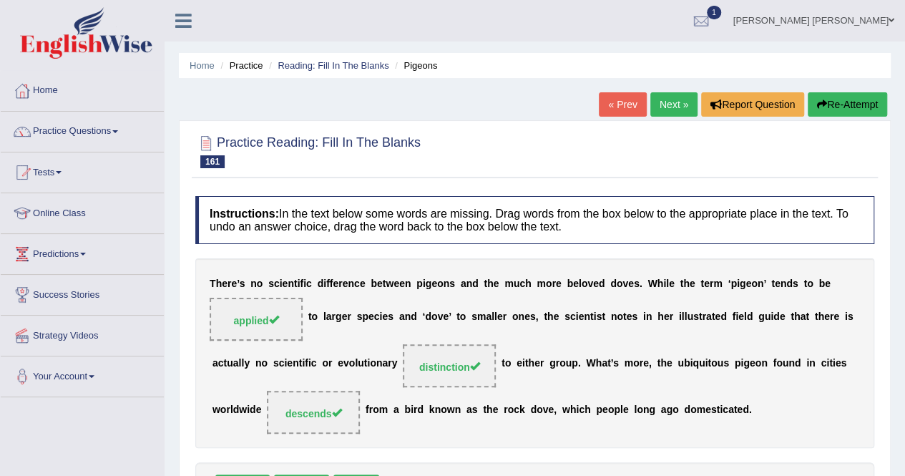
click at [664, 108] on link "Next »" at bounding box center [673, 104] width 47 height 24
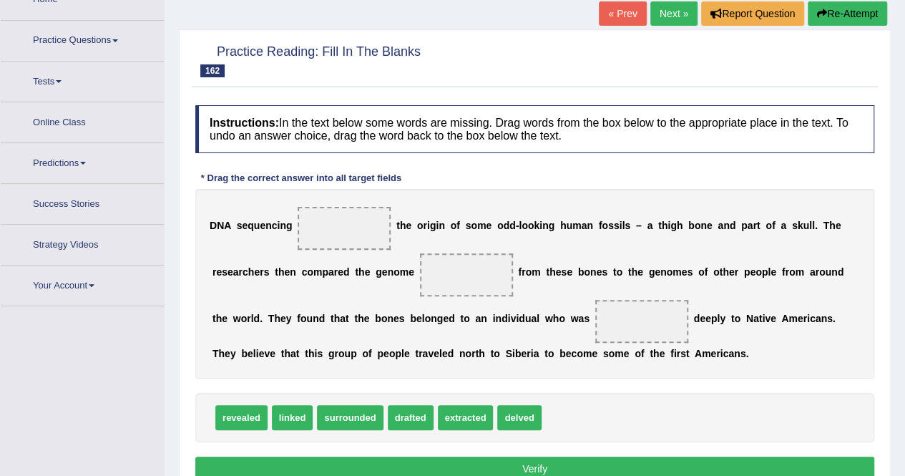
scroll to position [143, 0]
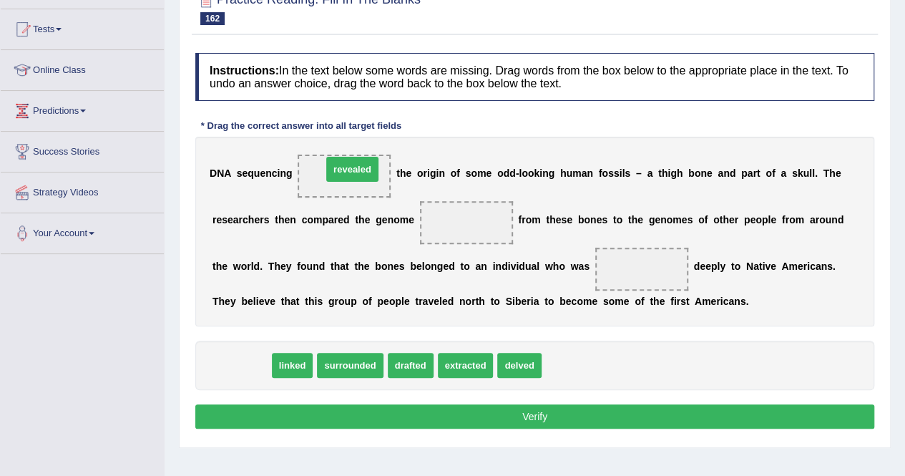
drag, startPoint x: 252, startPoint y: 363, endPoint x: 363, endPoint y: 169, distance: 223.3
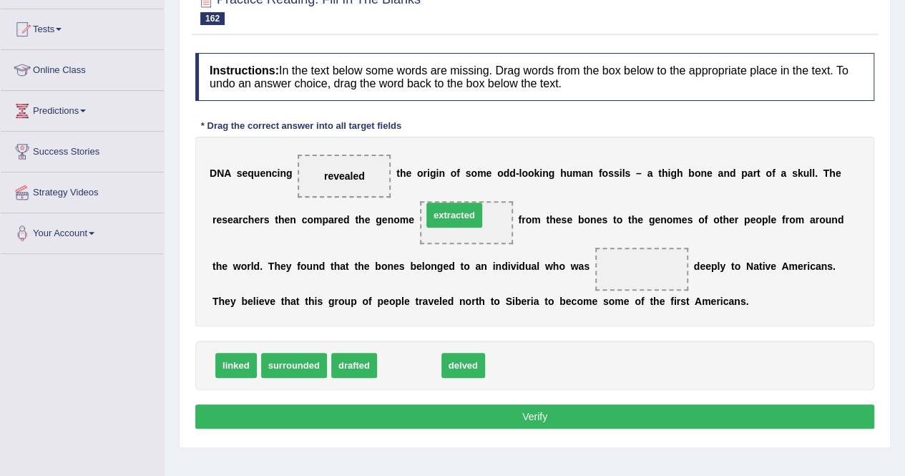
drag, startPoint x: 403, startPoint y: 360, endPoint x: 448, endPoint y: 210, distance: 156.8
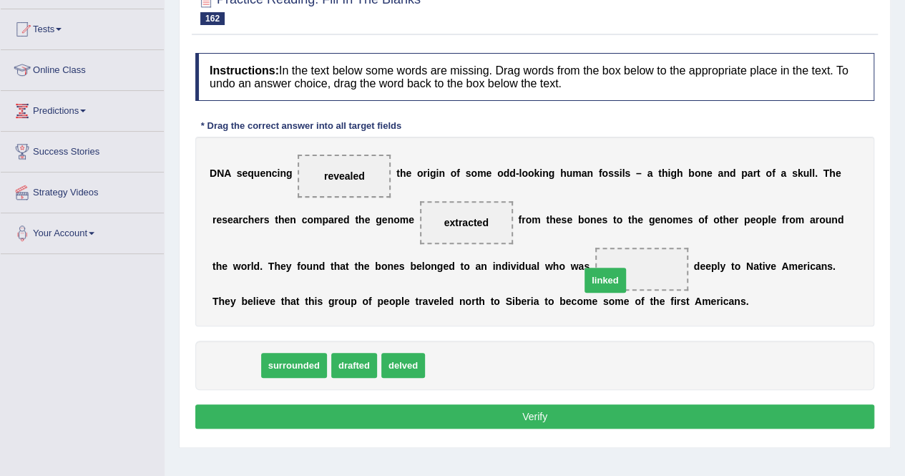
drag, startPoint x: 236, startPoint y: 365, endPoint x: 602, endPoint y: 277, distance: 376.7
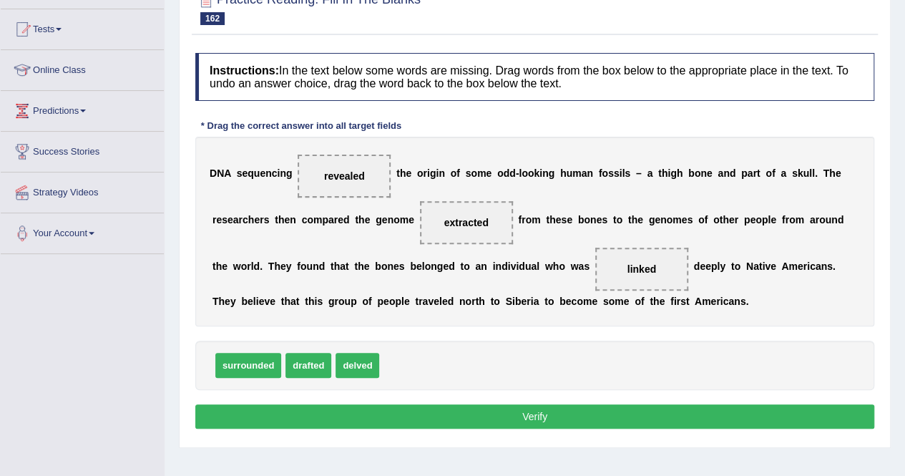
click at [425, 405] on button "Verify" at bounding box center [534, 416] width 679 height 24
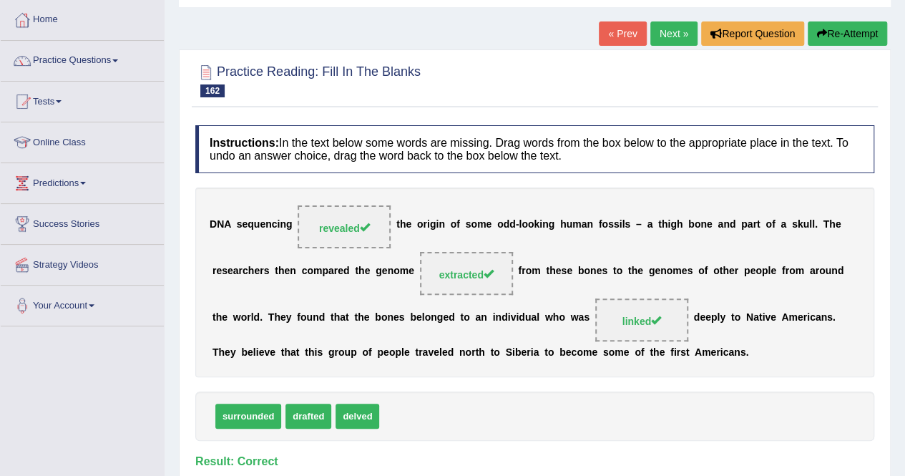
scroll to position [0, 0]
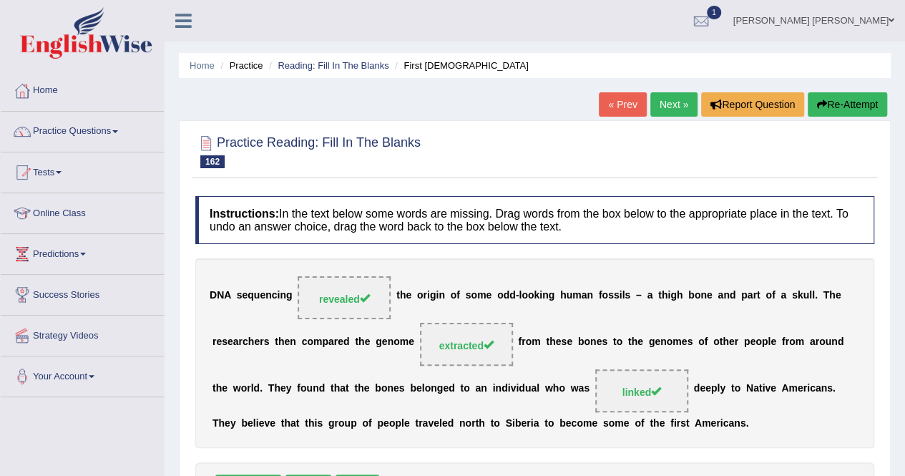
click at [674, 105] on link "Next »" at bounding box center [673, 104] width 47 height 24
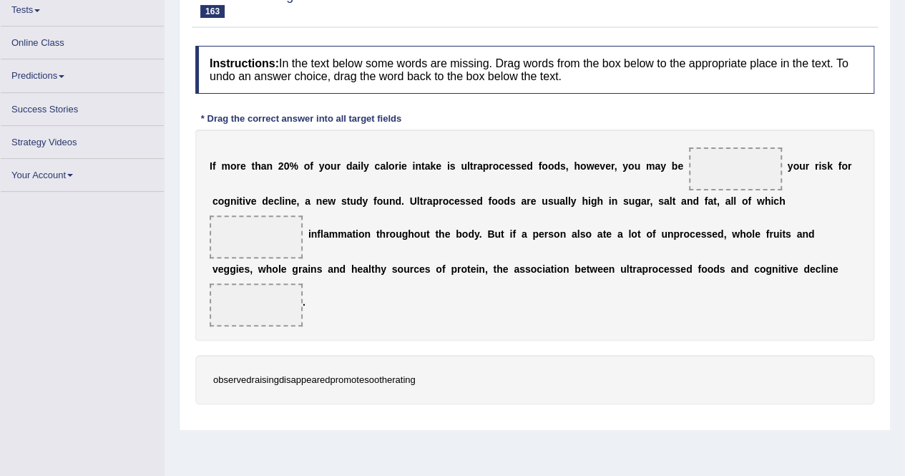
scroll to position [162, 0]
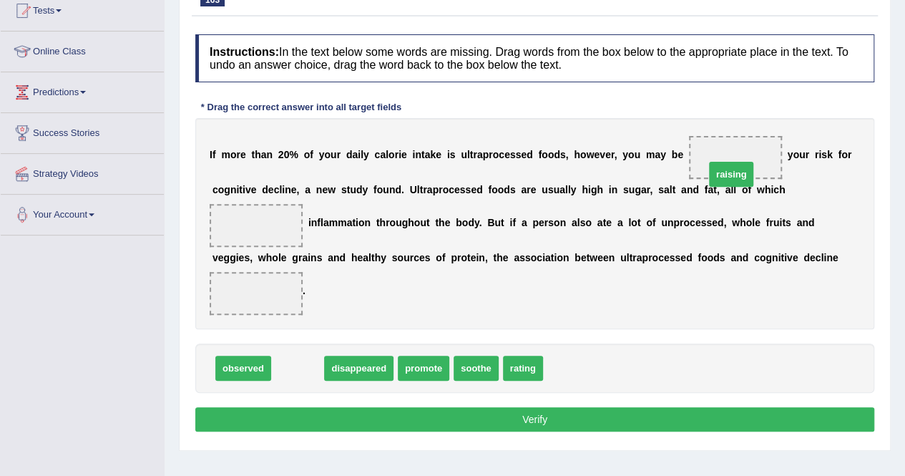
drag, startPoint x: 285, startPoint y: 347, endPoint x: 718, endPoint y: 153, distance: 474.7
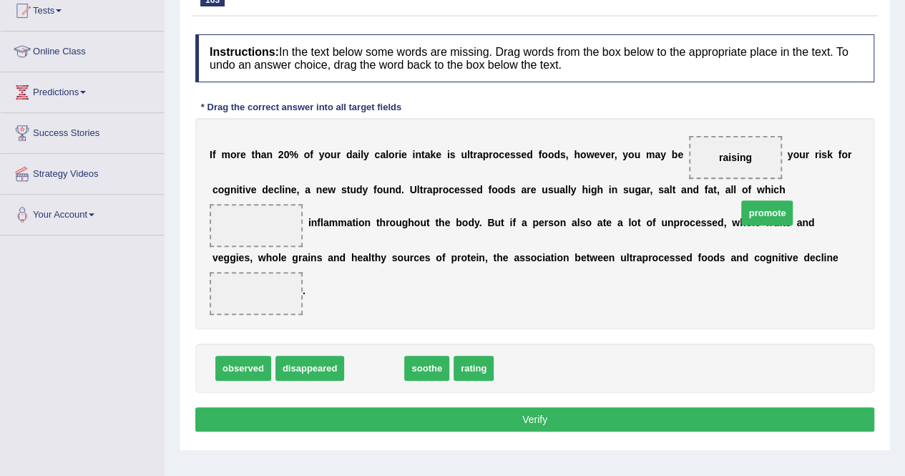
drag, startPoint x: 368, startPoint y: 341, endPoint x: 761, endPoint y: 187, distance: 421.9
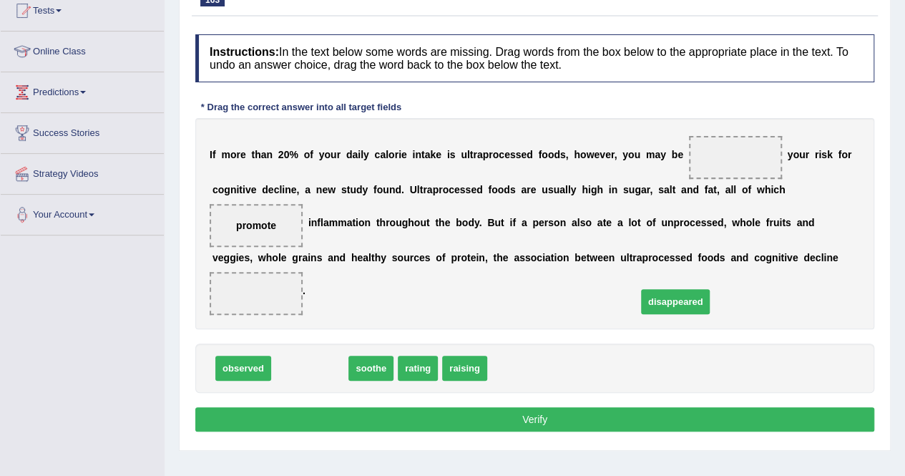
drag, startPoint x: 294, startPoint y: 346, endPoint x: 652, endPoint y: 284, distance: 363.6
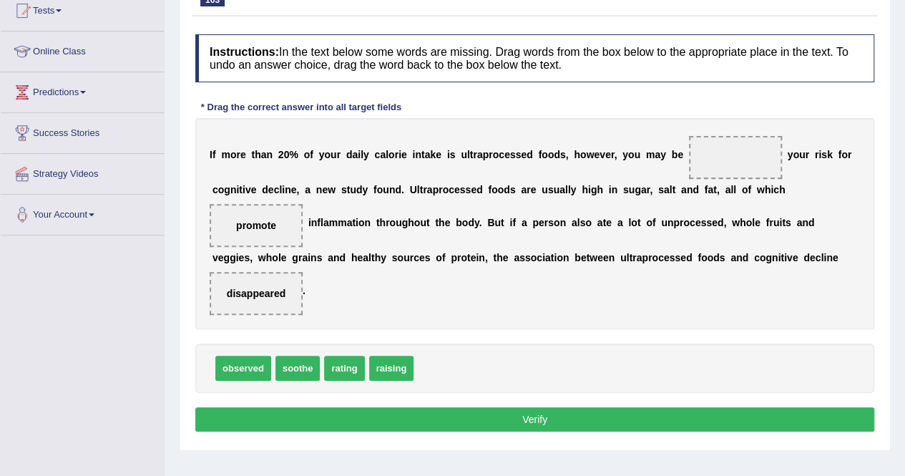
click at [624, 407] on button "Verify" at bounding box center [534, 419] width 679 height 24
drag, startPoint x: 376, startPoint y: 345, endPoint x: 702, endPoint y: 149, distance: 380.8
click at [535, 407] on button "Verify" at bounding box center [534, 419] width 679 height 24
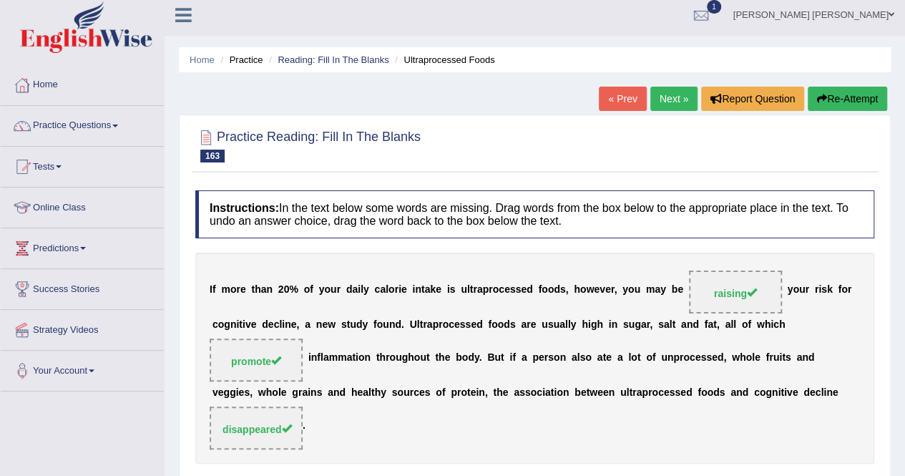
scroll to position [0, 0]
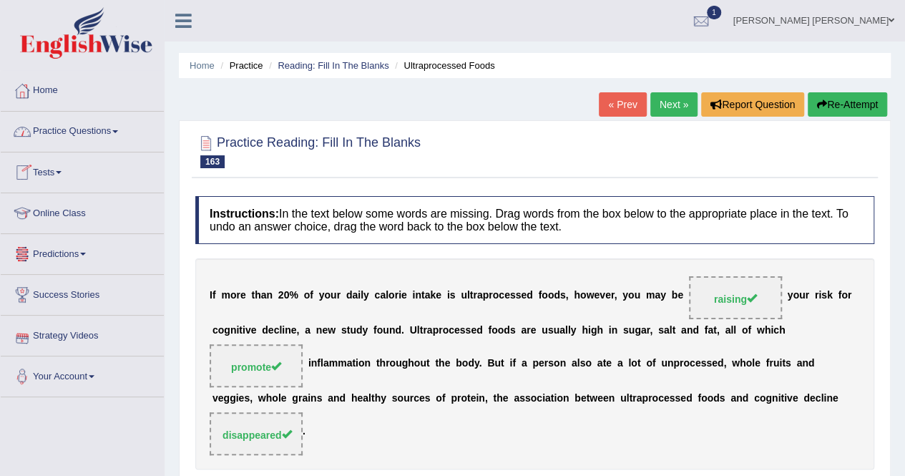
click at [662, 103] on link "Next »" at bounding box center [673, 104] width 47 height 24
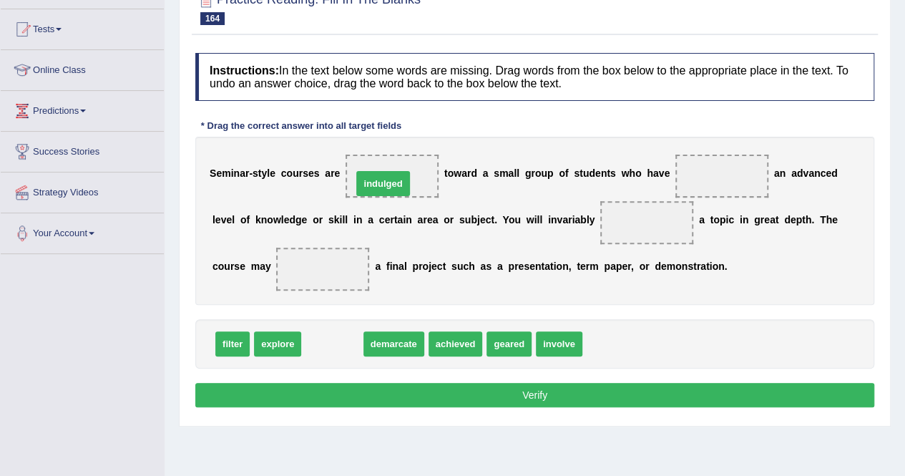
drag, startPoint x: 316, startPoint y: 340, endPoint x: 372, endPoint y: 169, distance: 179.1
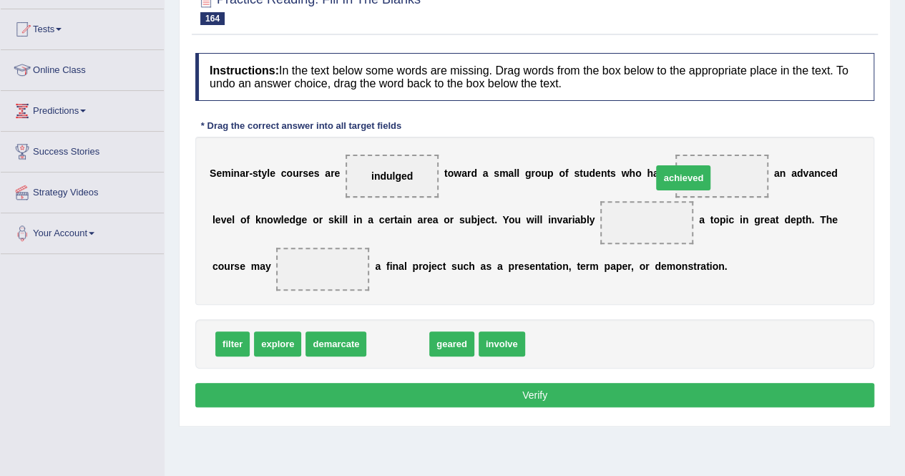
drag, startPoint x: 406, startPoint y: 347, endPoint x: 697, endPoint y: 177, distance: 336.2
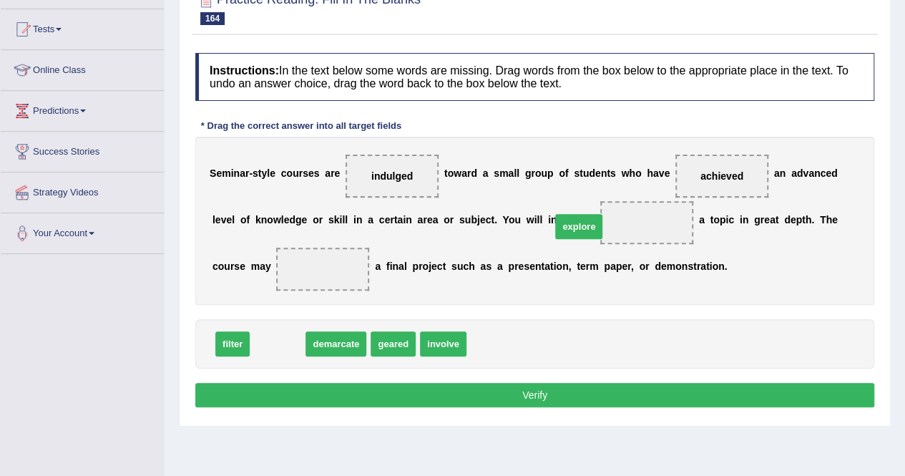
drag, startPoint x: 264, startPoint y: 340, endPoint x: 565, endPoint y: 222, distance: 323.1
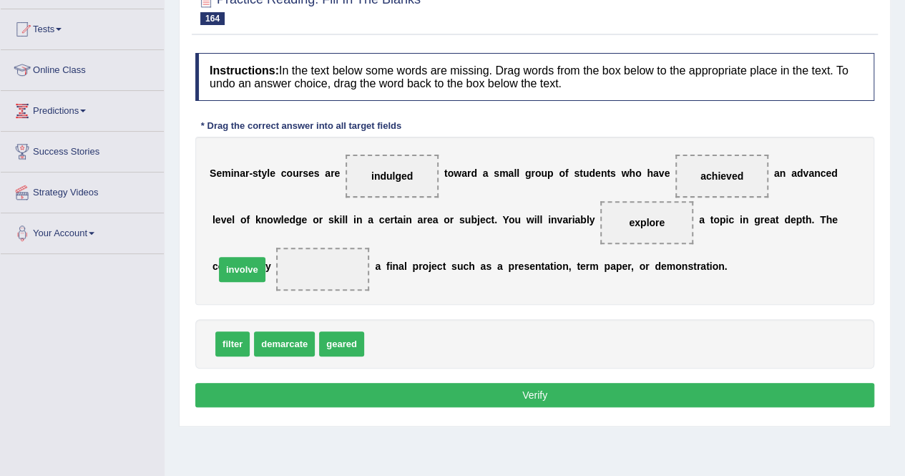
drag, startPoint x: 380, startPoint y: 337, endPoint x: 231, endPoint y: 262, distance: 166.9
click at [451, 398] on button "Verify" at bounding box center [534, 395] width 679 height 24
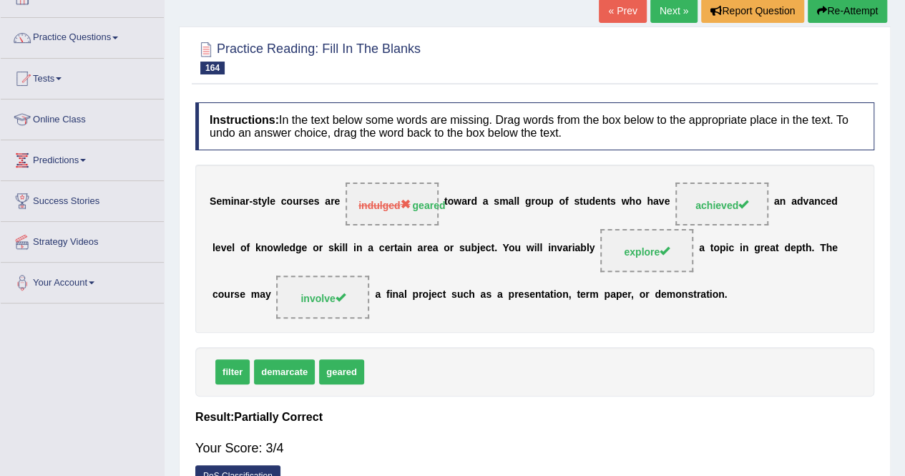
scroll to position [72, 0]
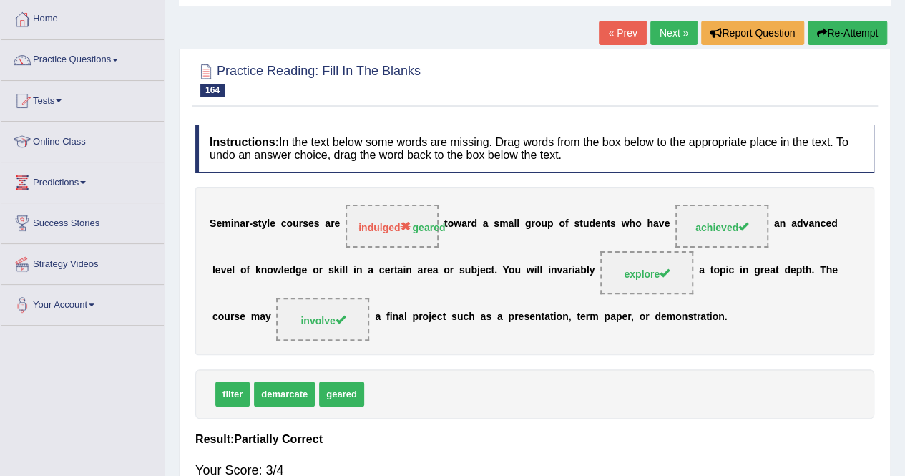
click at [656, 36] on link "Next »" at bounding box center [673, 33] width 47 height 24
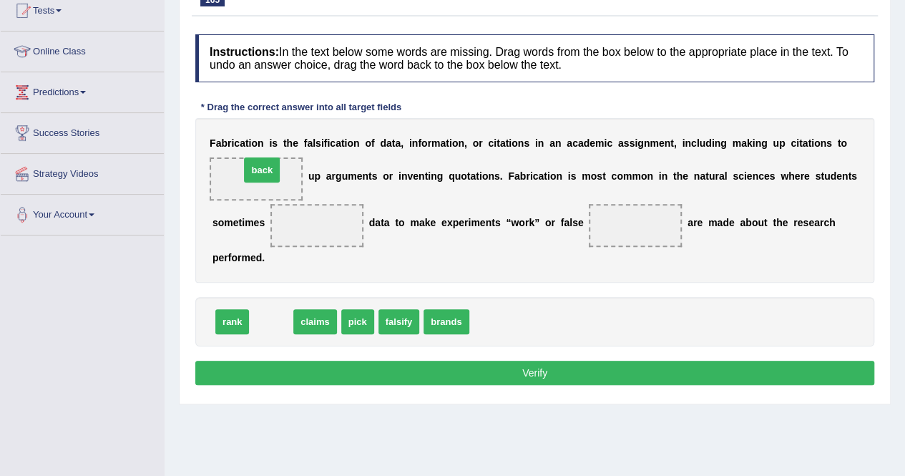
drag, startPoint x: 261, startPoint y: 321, endPoint x: 252, endPoint y: 169, distance: 151.9
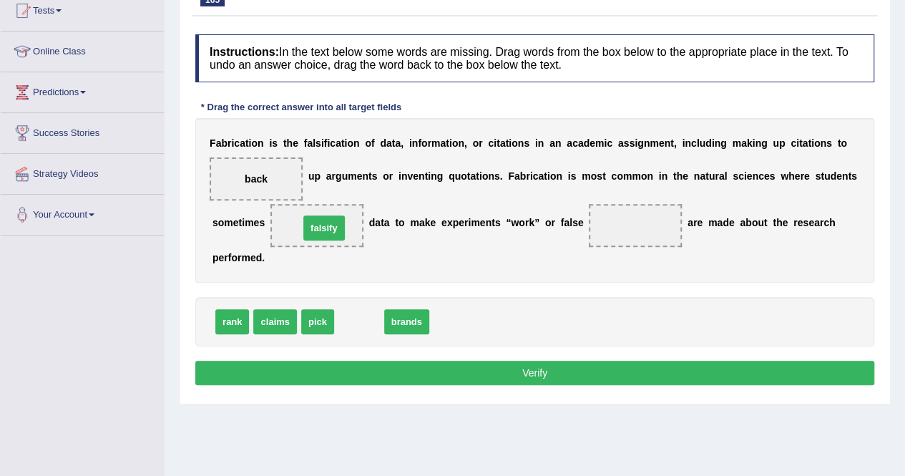
drag, startPoint x: 351, startPoint y: 323, endPoint x: 316, endPoint y: 229, distance: 100.0
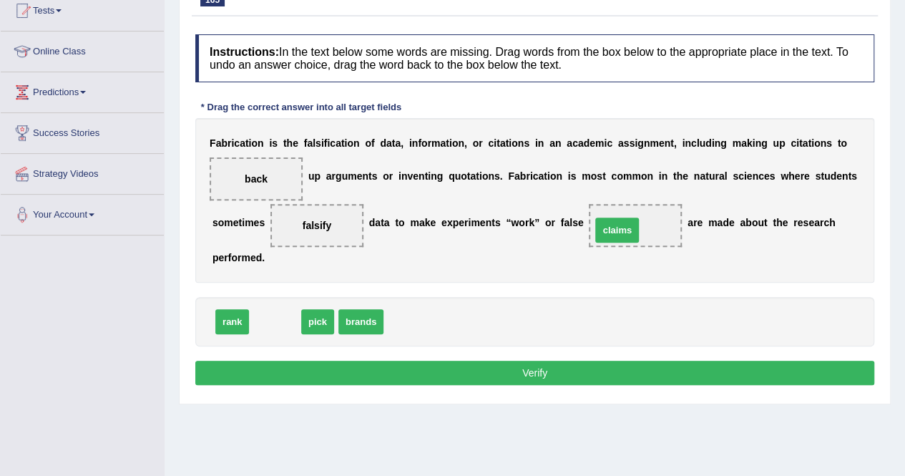
drag, startPoint x: 270, startPoint y: 320, endPoint x: 612, endPoint y: 228, distance: 353.9
click at [597, 375] on button "Verify" at bounding box center [534, 372] width 679 height 24
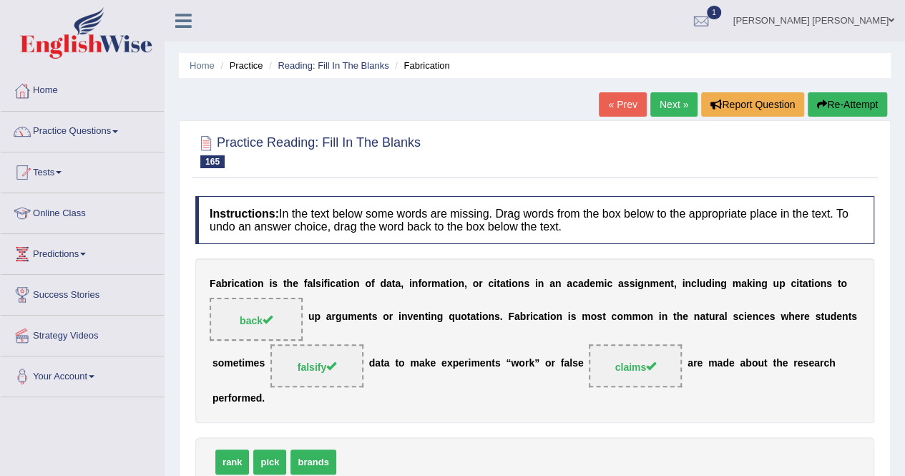
click at [671, 97] on link "Next »" at bounding box center [673, 104] width 47 height 24
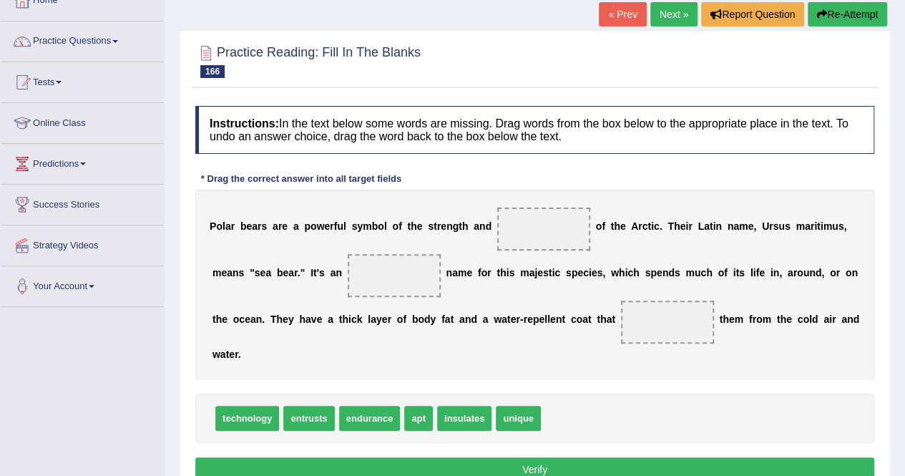
scroll to position [143, 0]
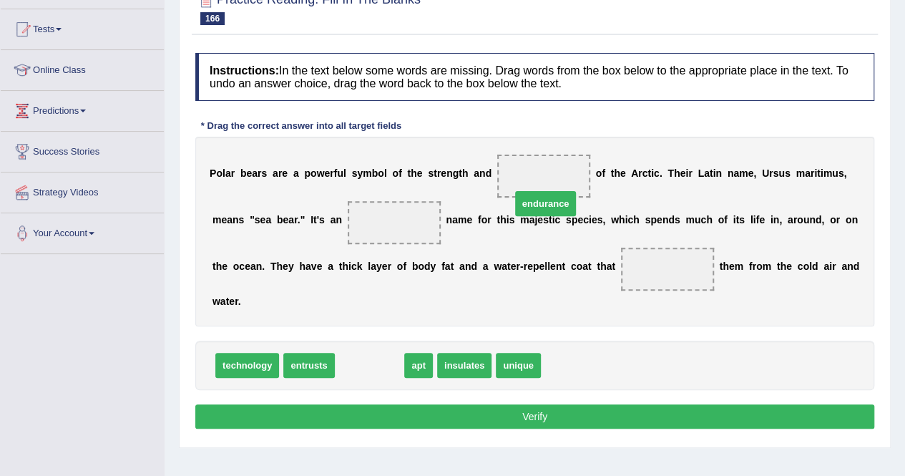
drag, startPoint x: 349, startPoint y: 338, endPoint x: 525, endPoint y: 177, distance: 238.9
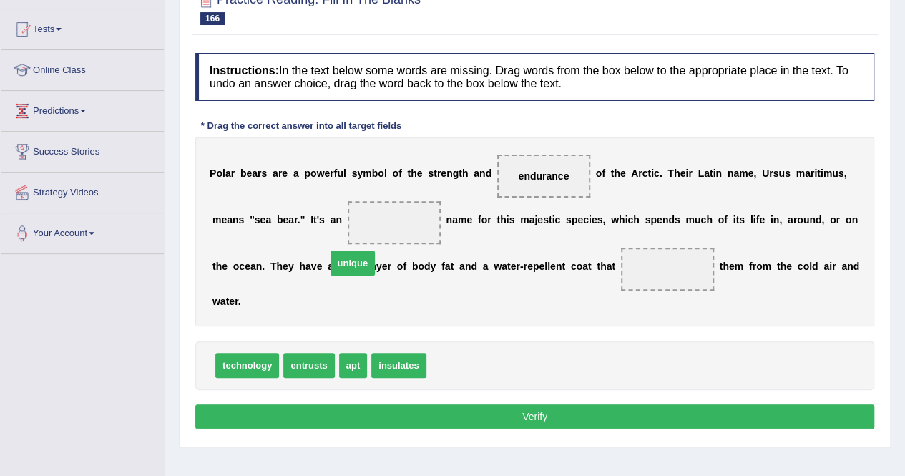
drag, startPoint x: 451, startPoint y: 341, endPoint x: 350, endPoint y: 227, distance: 152.0
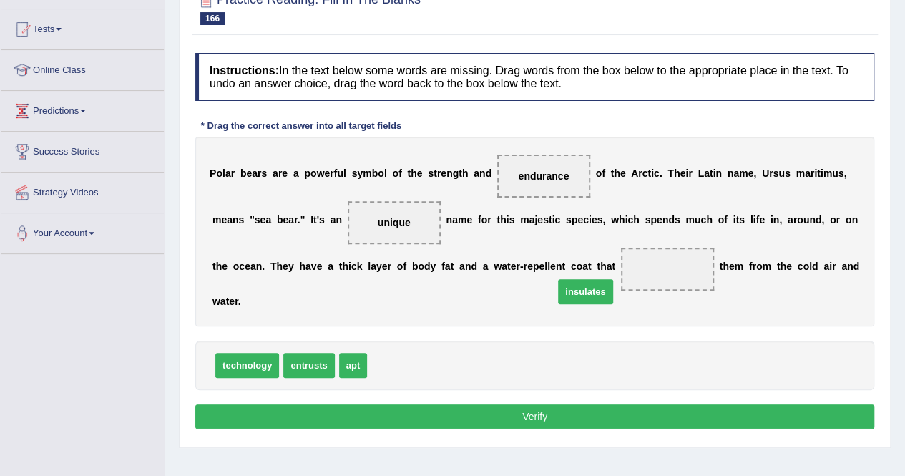
drag, startPoint x: 380, startPoint y: 340, endPoint x: 566, endPoint y: 266, distance: 200.7
click at [588, 404] on button "Verify" at bounding box center [534, 416] width 679 height 24
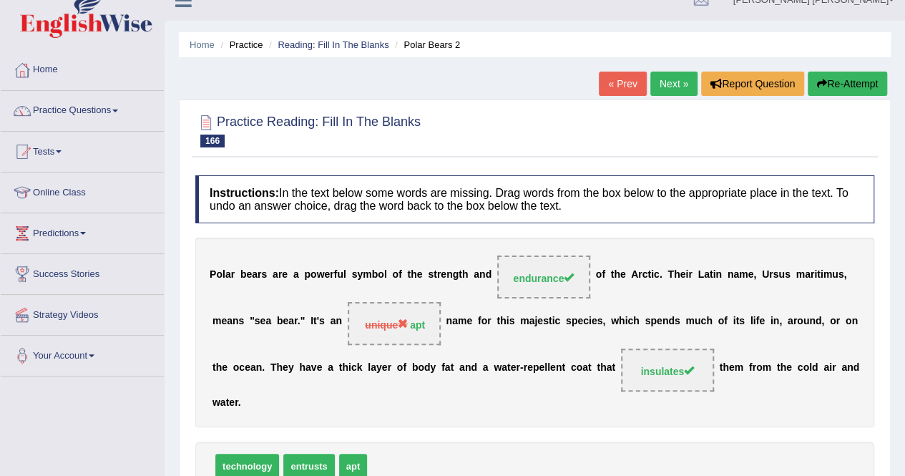
scroll to position [0, 0]
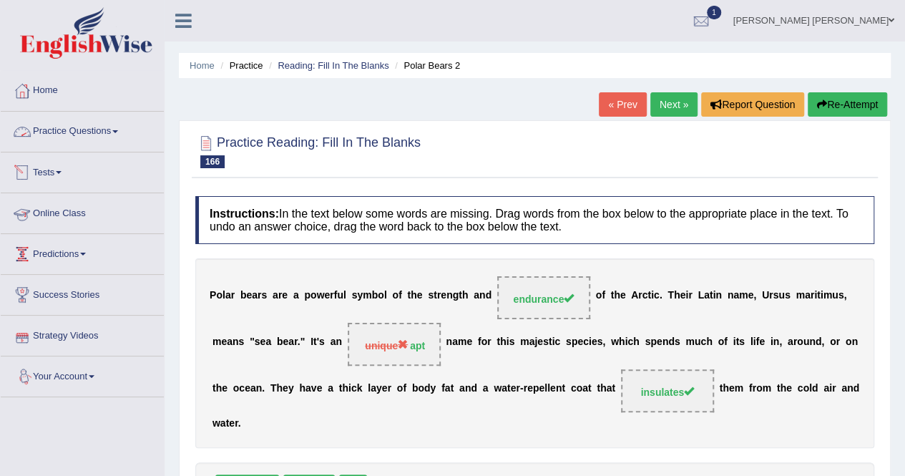
click at [80, 134] on link "Practice Questions" at bounding box center [82, 130] width 163 height 36
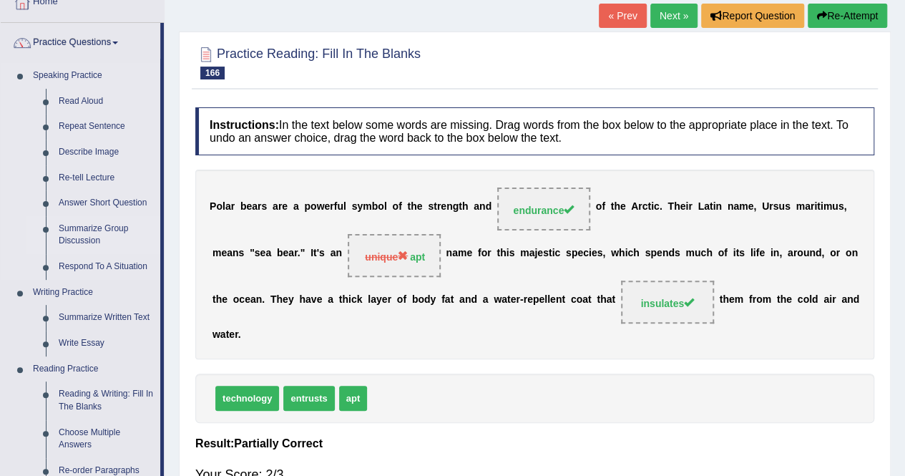
scroll to position [72, 0]
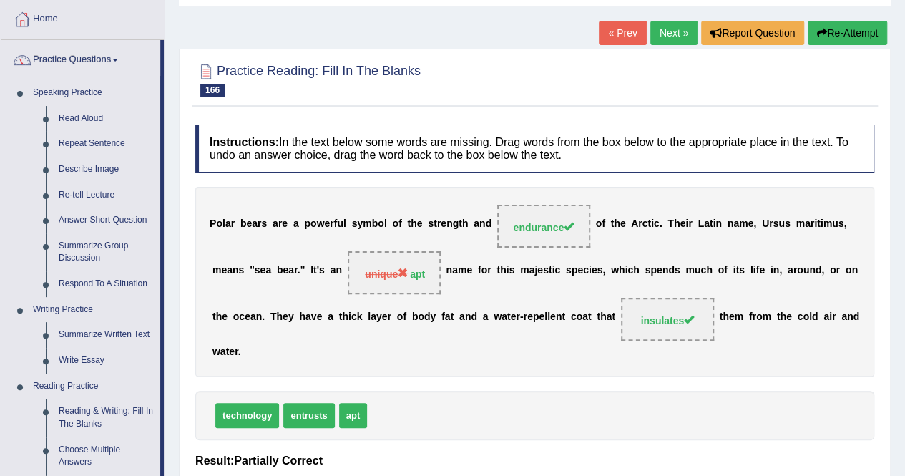
click at [664, 26] on link "Next »" at bounding box center [673, 33] width 47 height 24
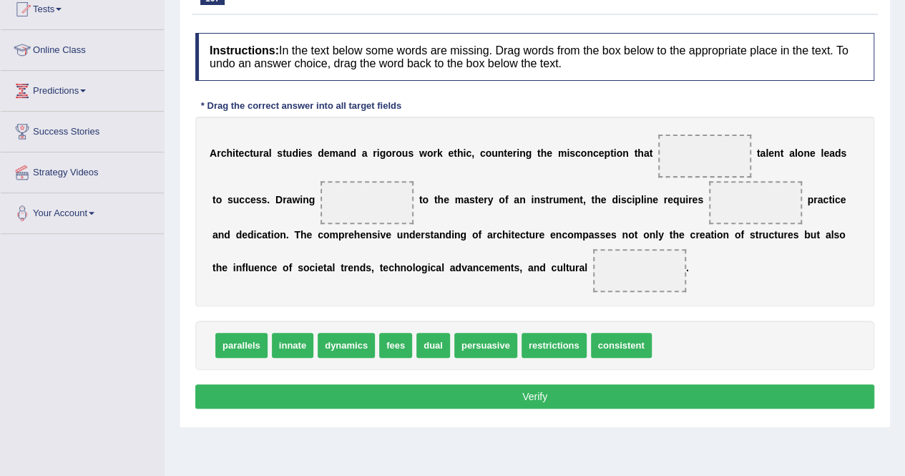
scroll to position [215, 0]
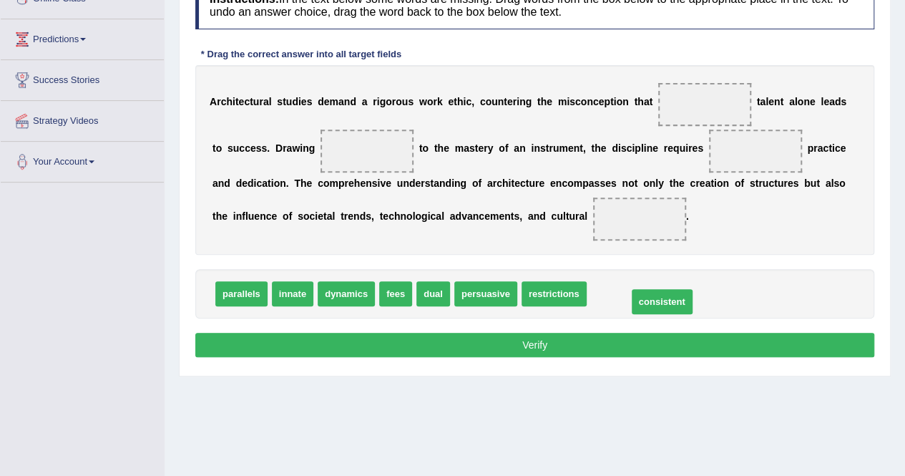
drag, startPoint x: 604, startPoint y: 297, endPoint x: 645, endPoint y: 305, distance: 41.5
drag, startPoint x: 605, startPoint y: 297, endPoint x: 700, endPoint y: 160, distance: 166.4
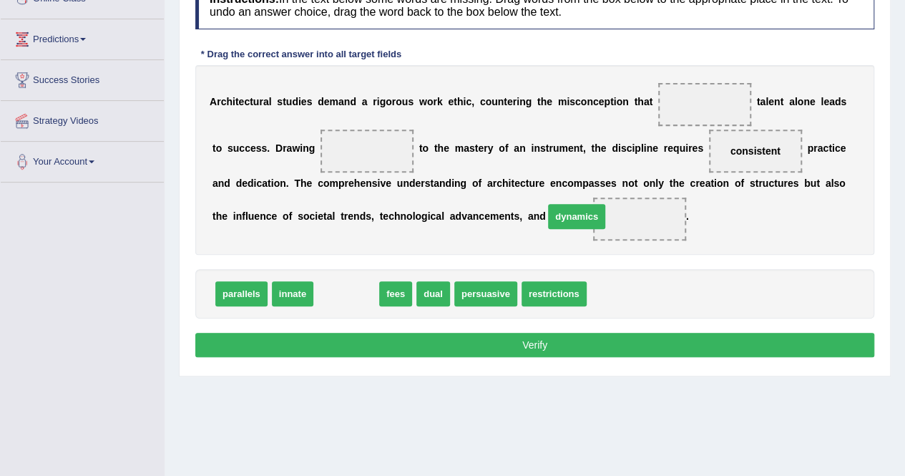
drag, startPoint x: 326, startPoint y: 290, endPoint x: 556, endPoint y: 212, distance: 242.9
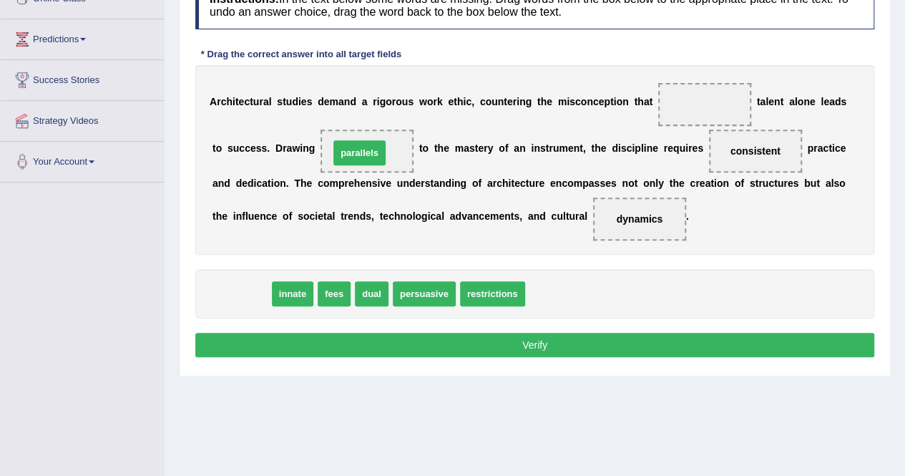
drag, startPoint x: 252, startPoint y: 291, endPoint x: 370, endPoint y: 150, distance: 183.8
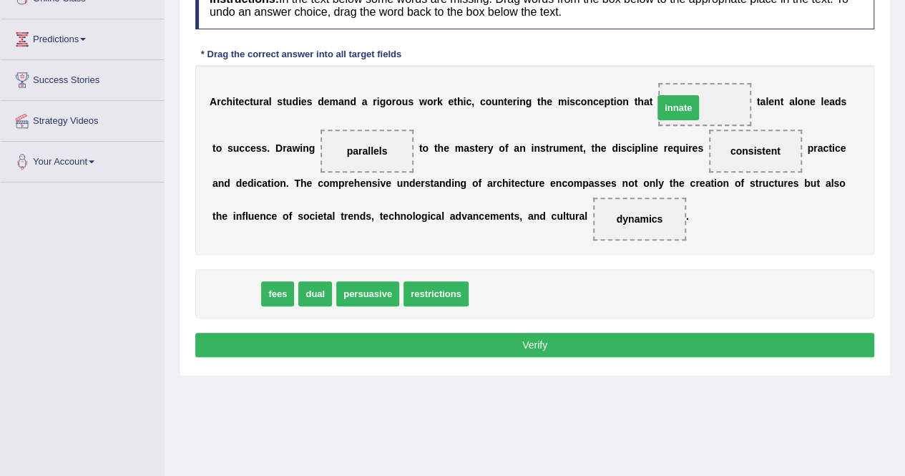
drag, startPoint x: 229, startPoint y: 287, endPoint x: 671, endPoint y: 101, distance: 479.5
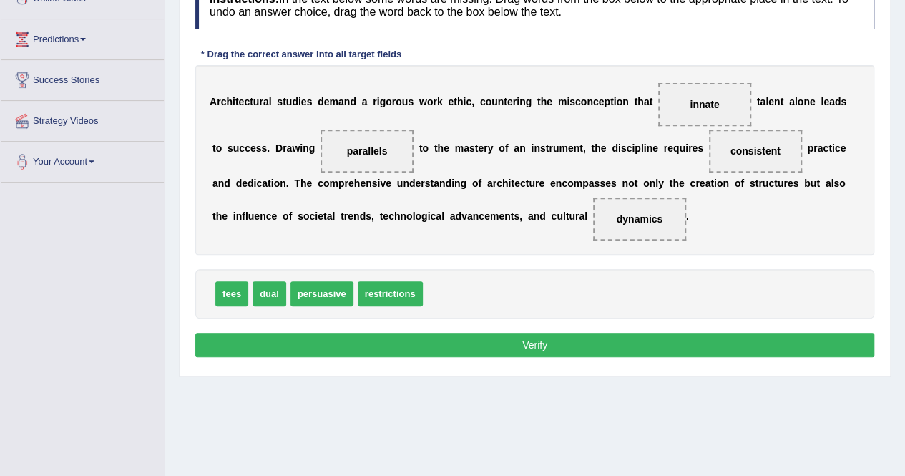
click at [626, 335] on button "Verify" at bounding box center [534, 345] width 679 height 24
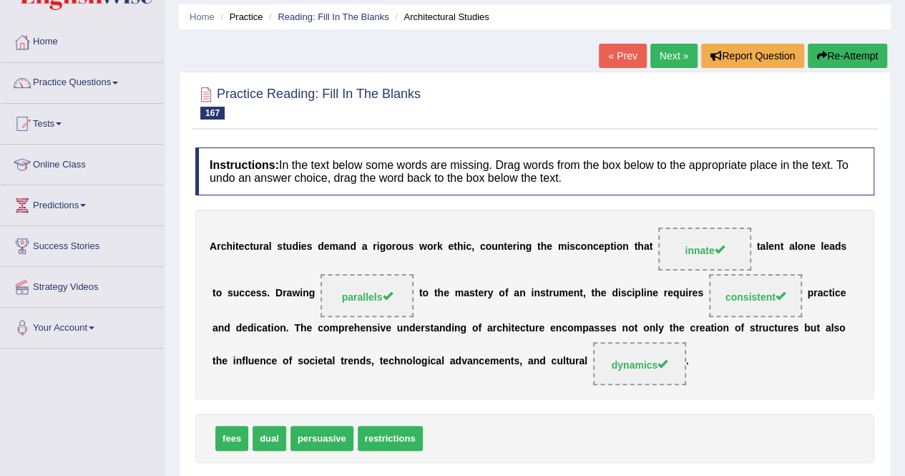
scroll to position [0, 0]
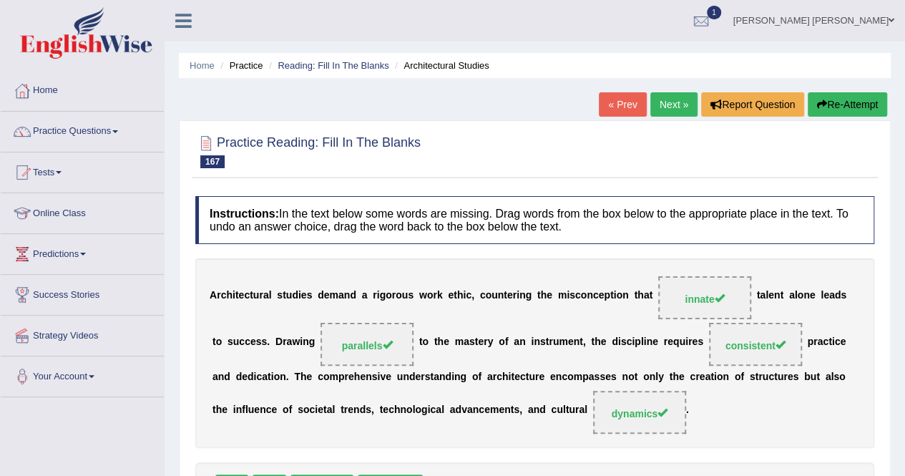
click at [658, 111] on link "Next »" at bounding box center [673, 104] width 47 height 24
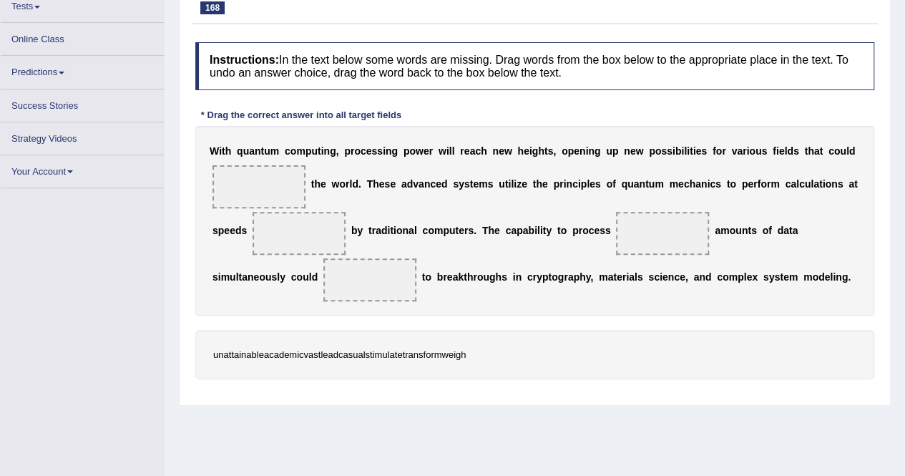
scroll to position [249, 0]
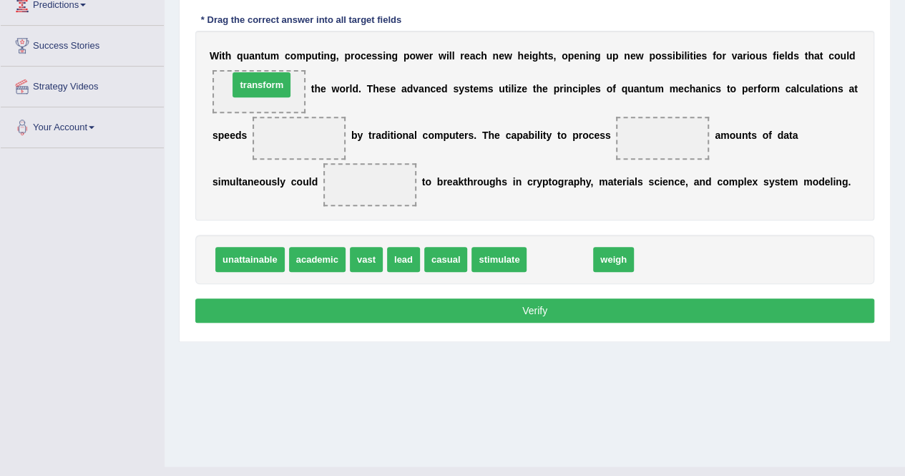
drag, startPoint x: 556, startPoint y: 254, endPoint x: 257, endPoint y: 79, distance: 345.5
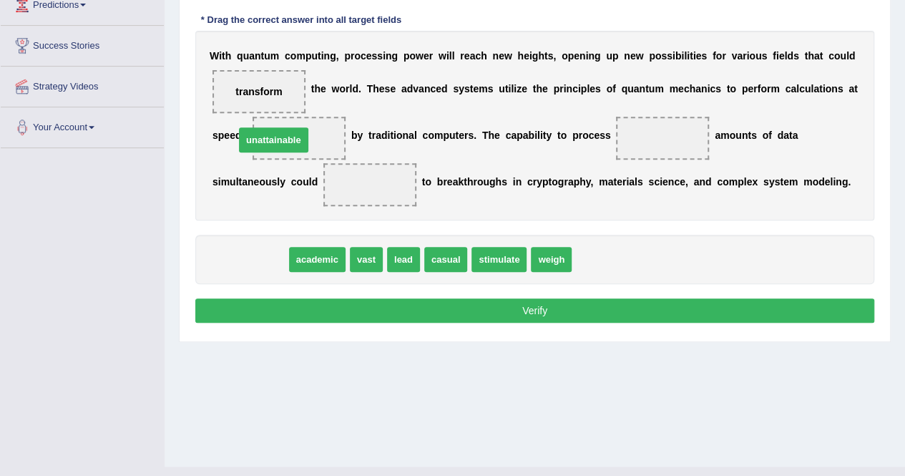
drag, startPoint x: 242, startPoint y: 258, endPoint x: 265, endPoint y: 139, distance: 121.7
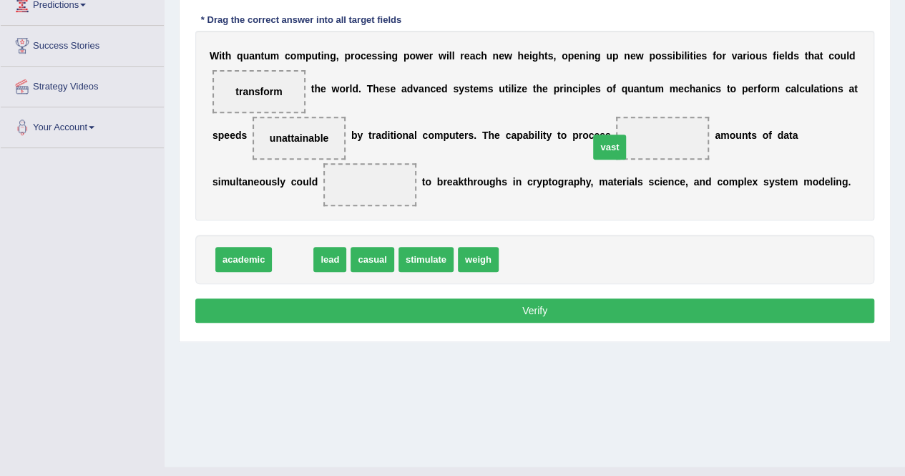
drag, startPoint x: 296, startPoint y: 259, endPoint x: 613, endPoint y: 147, distance: 336.1
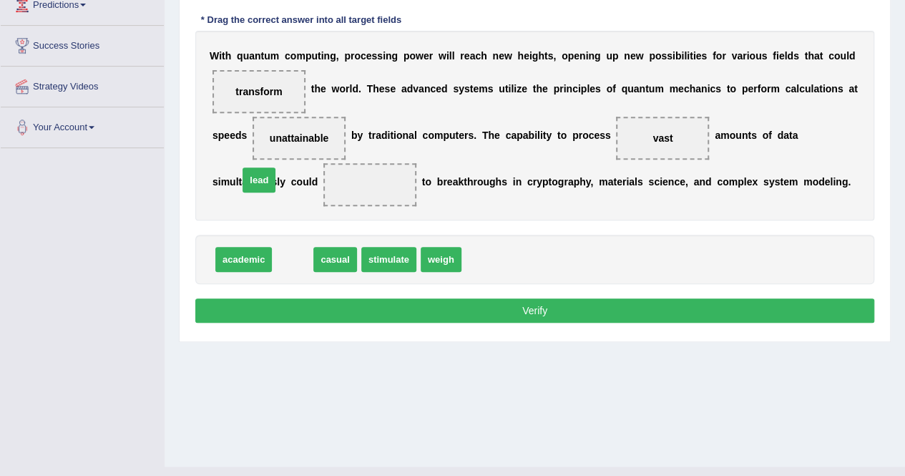
drag, startPoint x: 282, startPoint y: 255, endPoint x: 248, endPoint y: 175, distance: 86.2
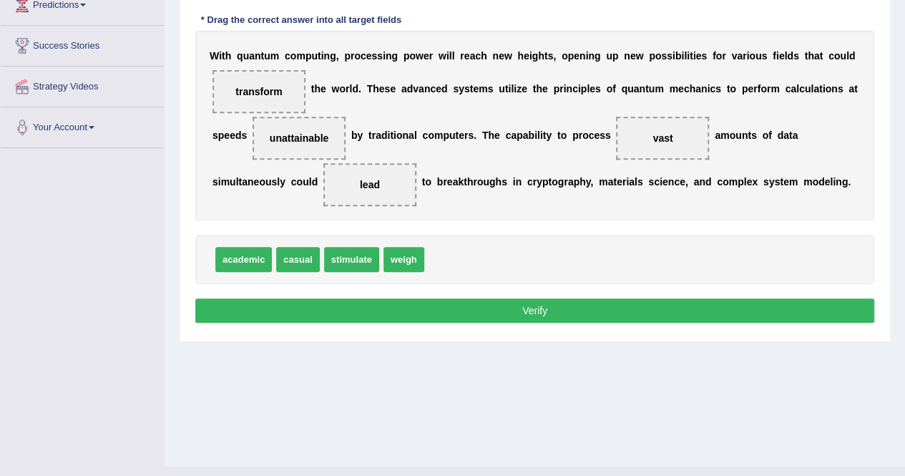
click at [330, 308] on button "Verify" at bounding box center [534, 310] width 679 height 24
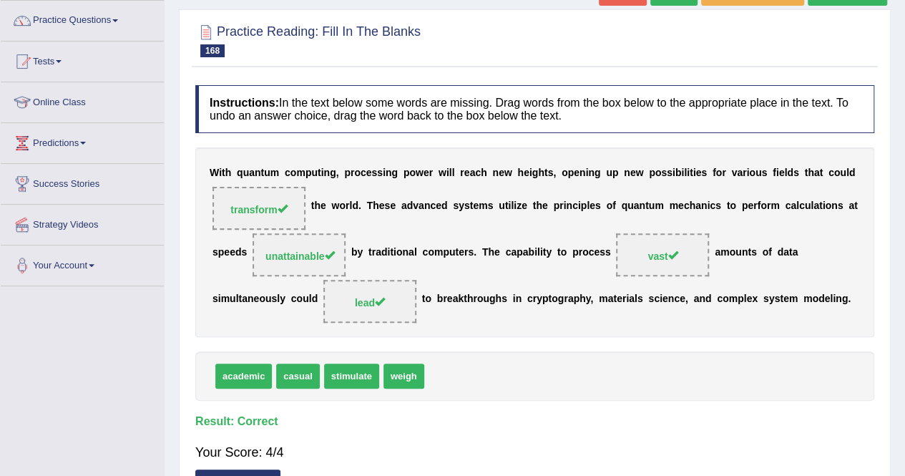
scroll to position [34, 0]
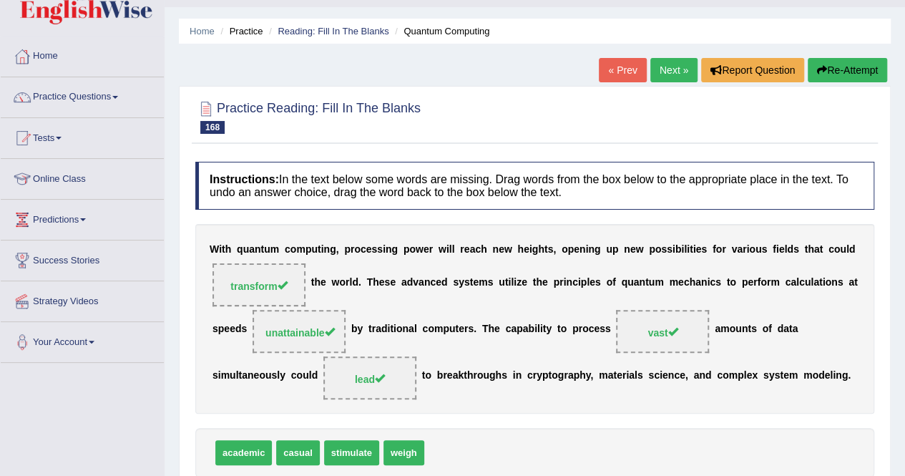
click at [668, 69] on link "Next »" at bounding box center [673, 70] width 47 height 24
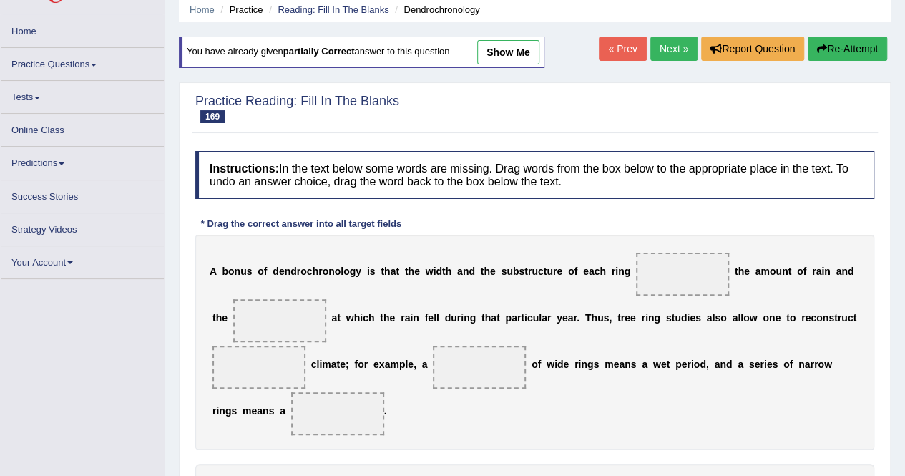
scroll to position [275, 0]
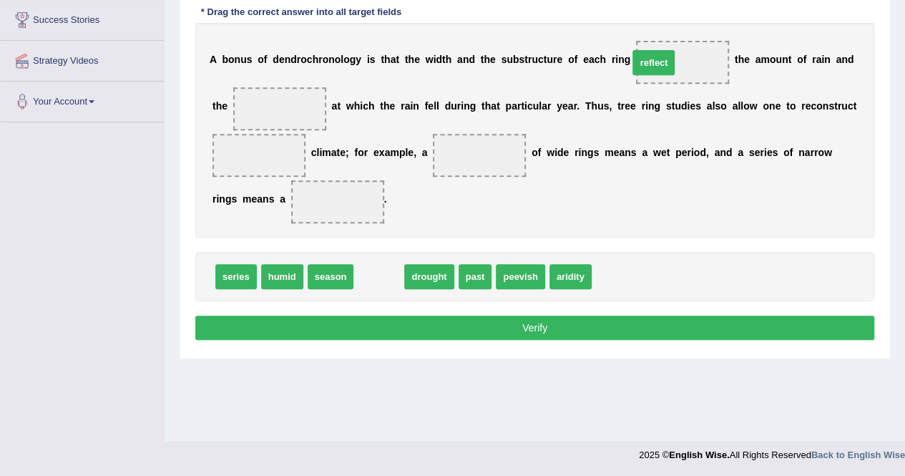
drag, startPoint x: 371, startPoint y: 272, endPoint x: 646, endPoint y: 58, distance: 348.5
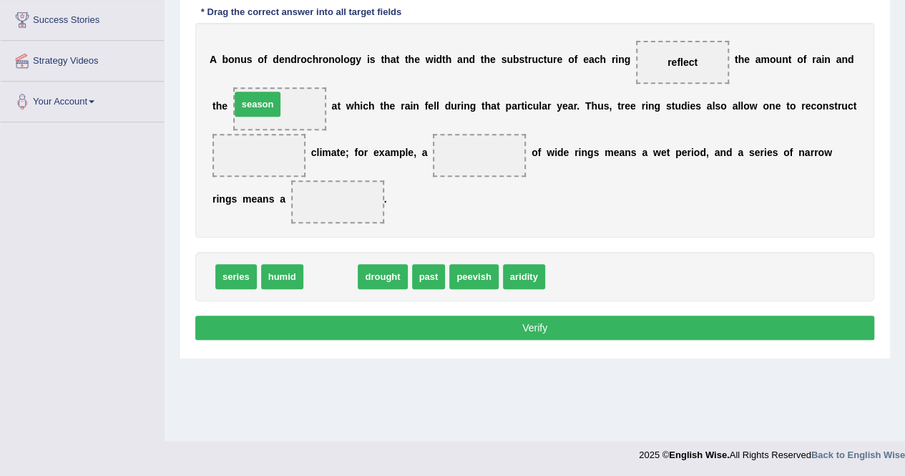
drag, startPoint x: 318, startPoint y: 272, endPoint x: 245, endPoint y: 99, distance: 187.1
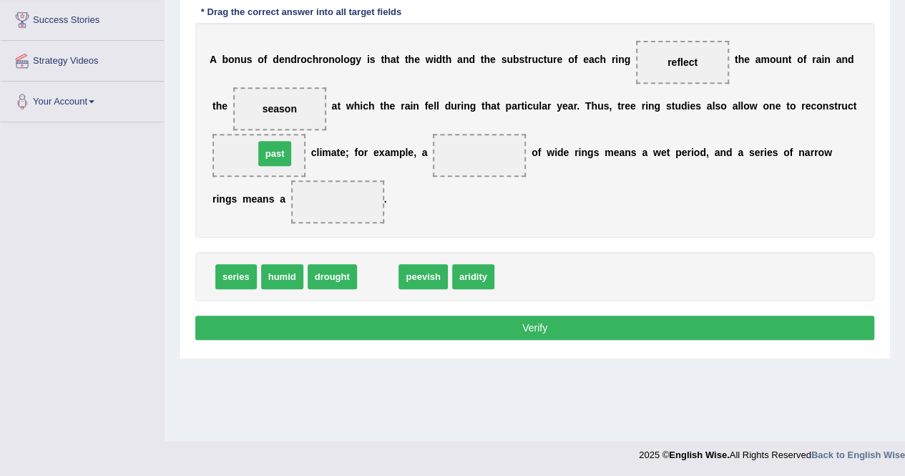
drag, startPoint x: 367, startPoint y: 270, endPoint x: 264, endPoint y: 147, distance: 160.4
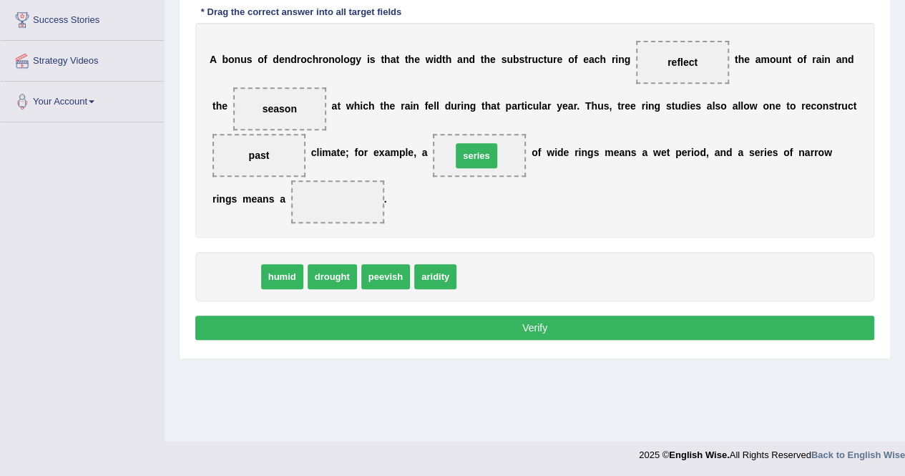
drag, startPoint x: 233, startPoint y: 276, endPoint x: 473, endPoint y: 155, distance: 269.0
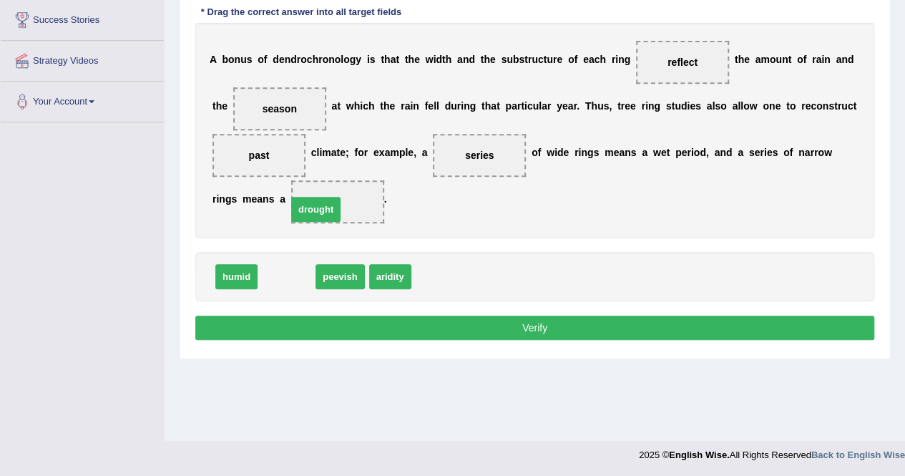
drag, startPoint x: 285, startPoint y: 277, endPoint x: 314, endPoint y: 210, distance: 73.3
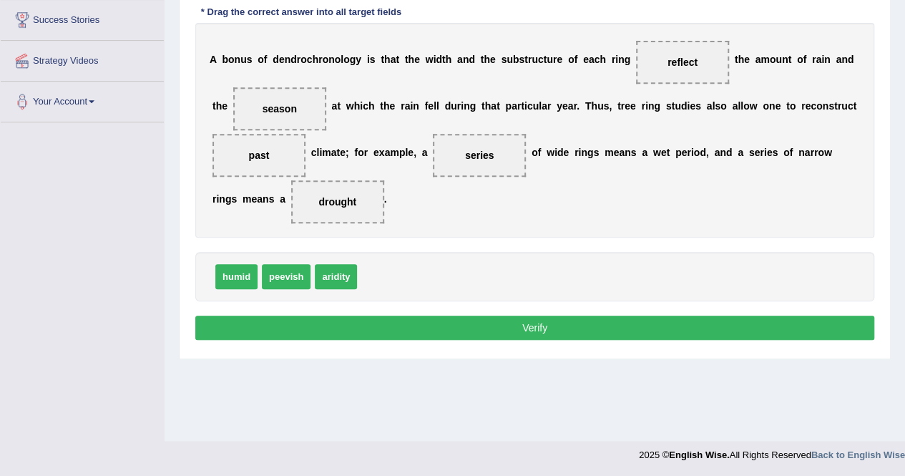
click at [309, 322] on button "Verify" at bounding box center [534, 327] width 679 height 24
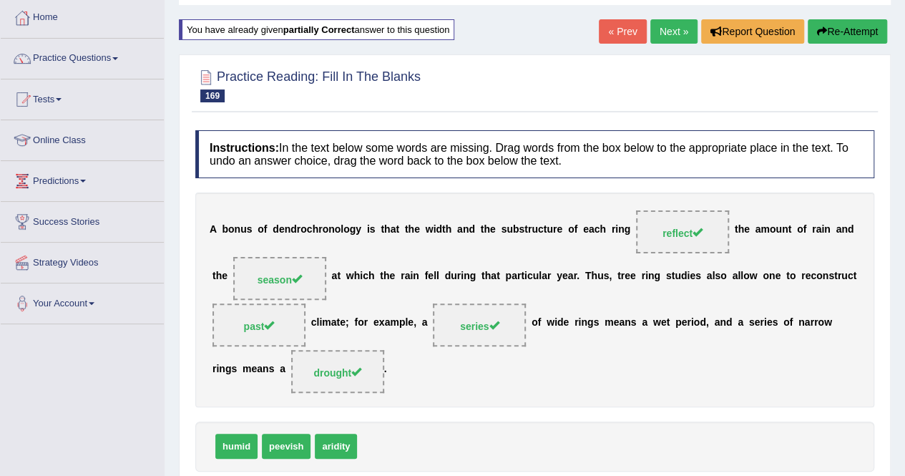
scroll to position [60, 0]
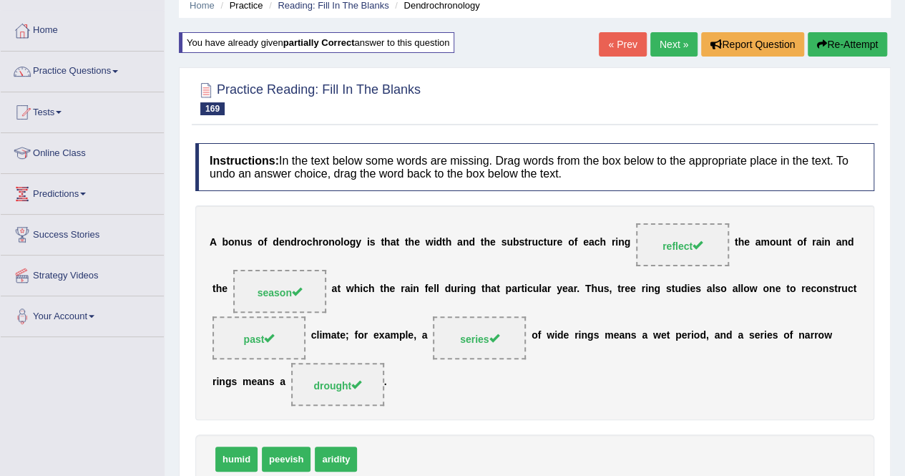
click at [674, 41] on link "Next »" at bounding box center [673, 44] width 47 height 24
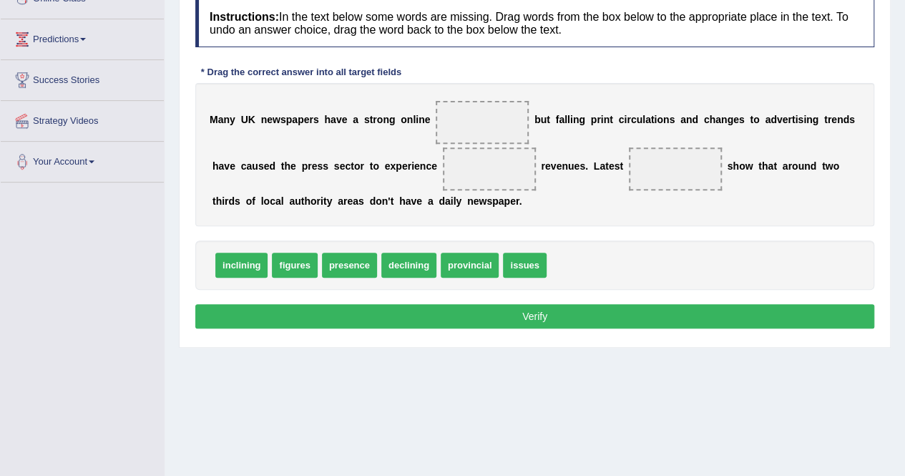
scroll to position [249, 0]
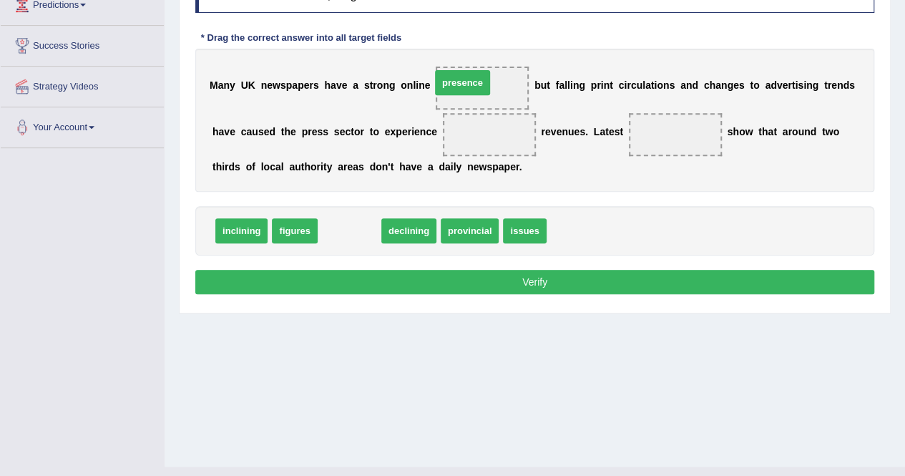
drag, startPoint x: 334, startPoint y: 225, endPoint x: 449, endPoint y: 82, distance: 183.6
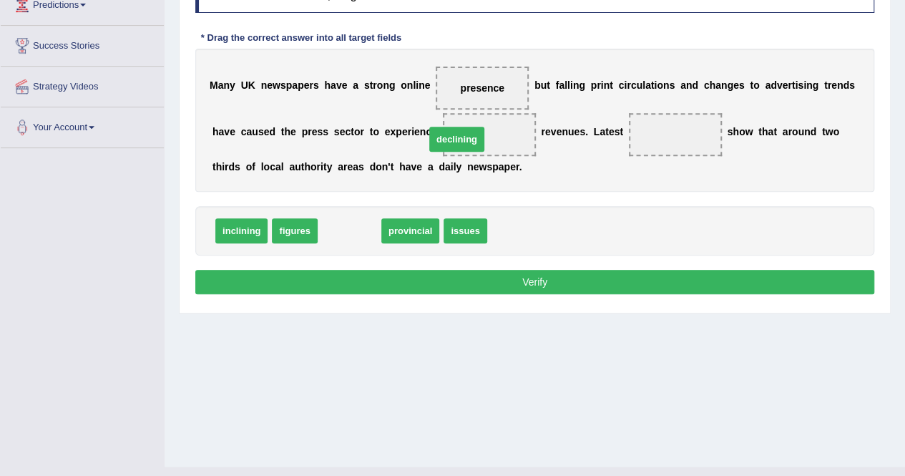
drag, startPoint x: 338, startPoint y: 224, endPoint x: 446, endPoint y: 132, distance: 141.0
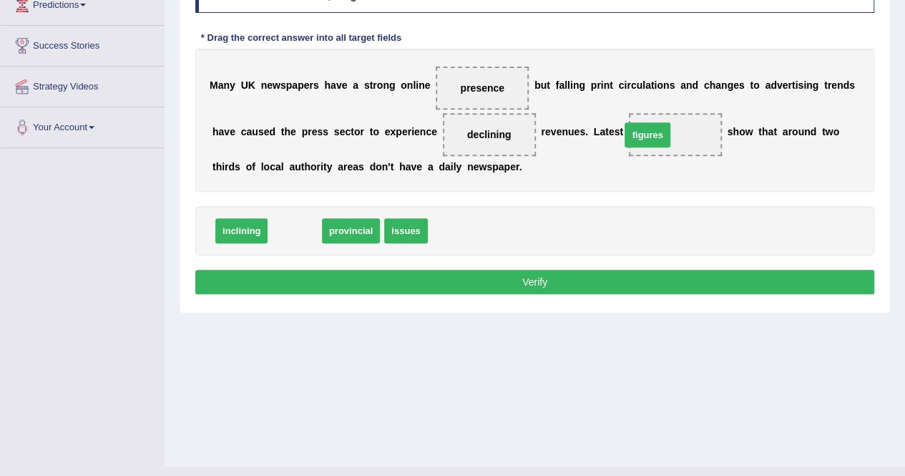
drag, startPoint x: 299, startPoint y: 231, endPoint x: 651, endPoint y: 135, distance: 365.3
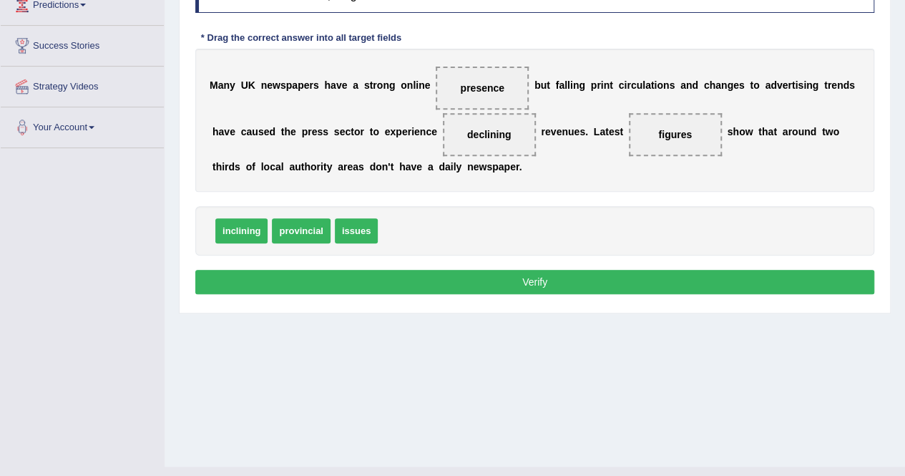
click at [599, 279] on button "Verify" at bounding box center [534, 282] width 679 height 24
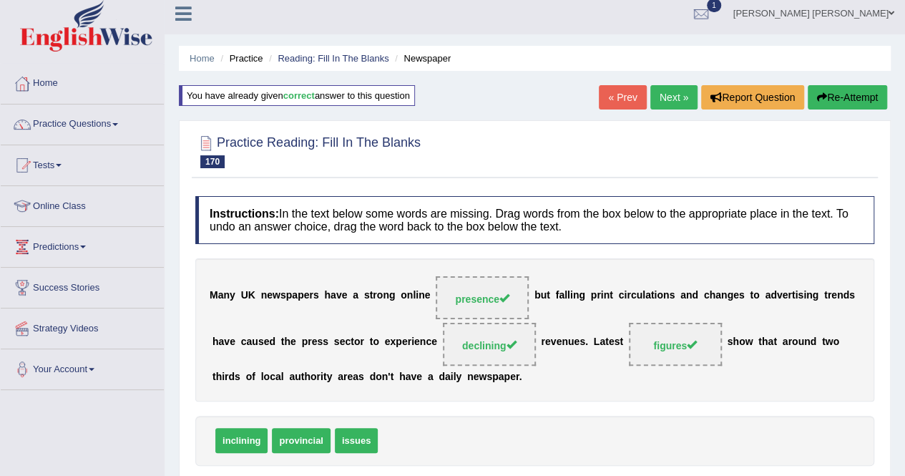
scroll to position [0, 0]
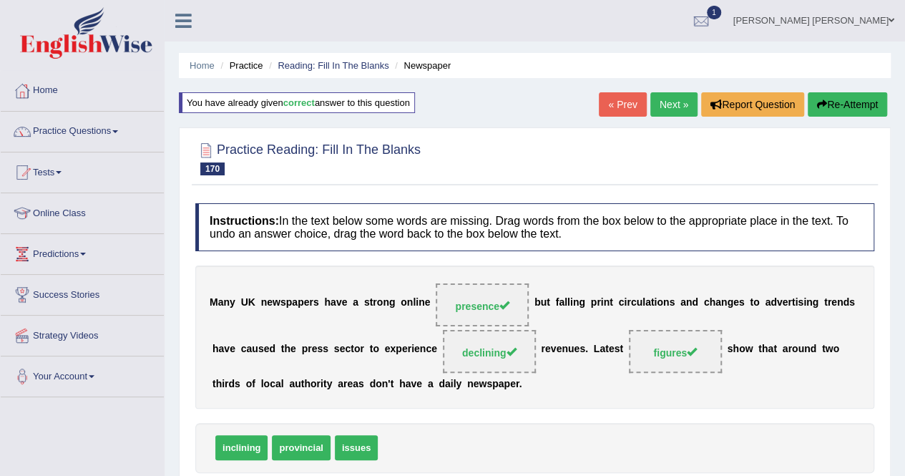
click at [666, 98] on link "Next »" at bounding box center [673, 104] width 47 height 24
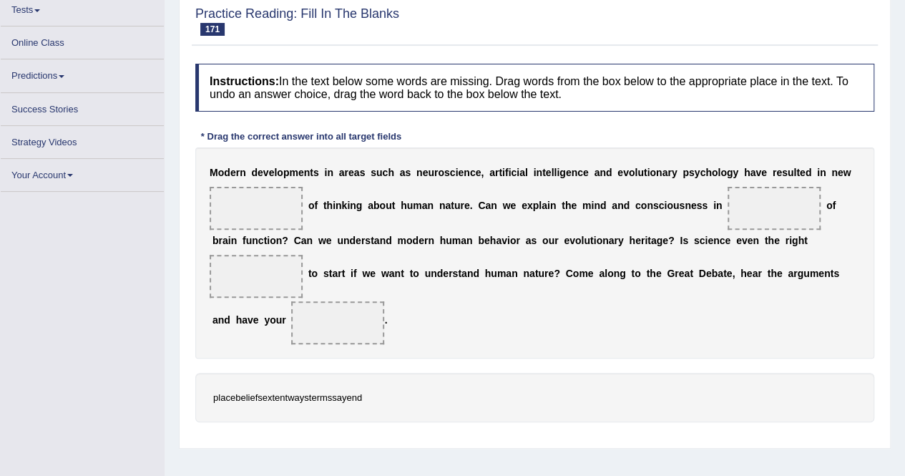
scroll to position [162, 0]
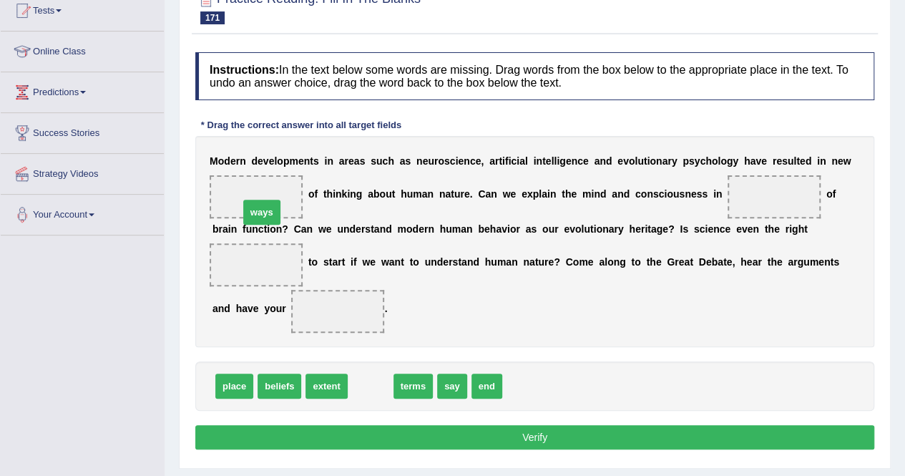
drag, startPoint x: 363, startPoint y: 383, endPoint x: 254, endPoint y: 207, distance: 207.8
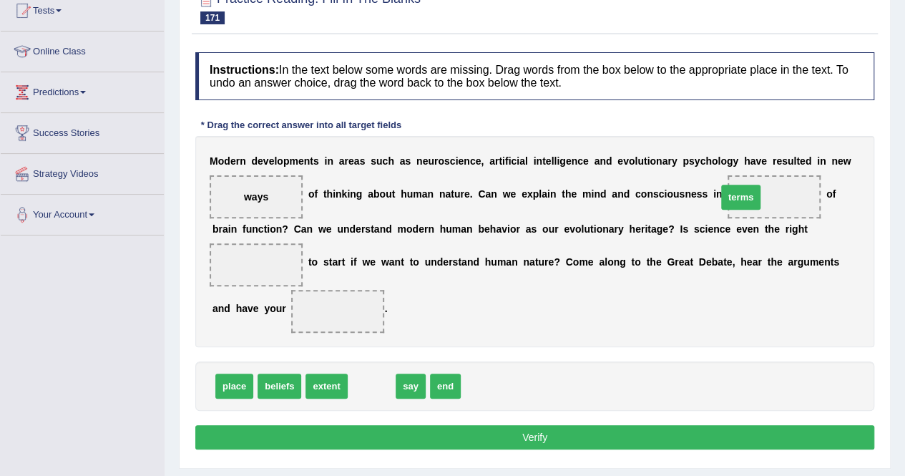
drag, startPoint x: 375, startPoint y: 388, endPoint x: 744, endPoint y: 200, distance: 414.5
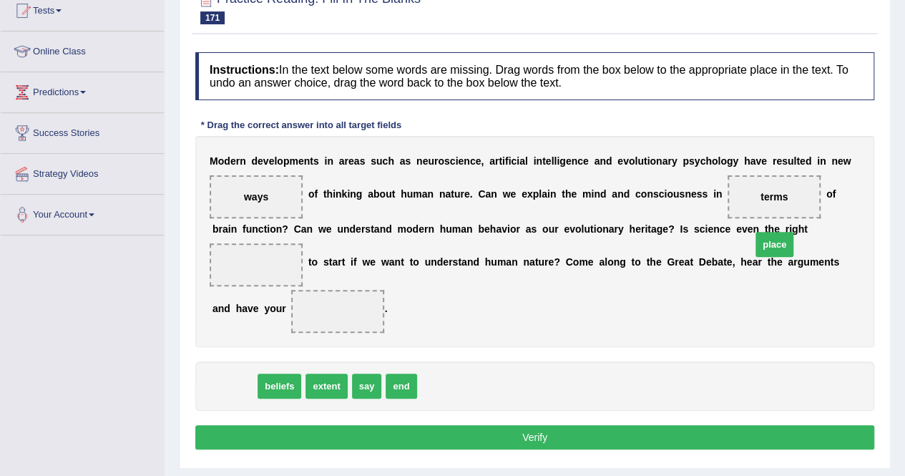
drag, startPoint x: 239, startPoint y: 385, endPoint x: 779, endPoint y: 243, distance: 558.2
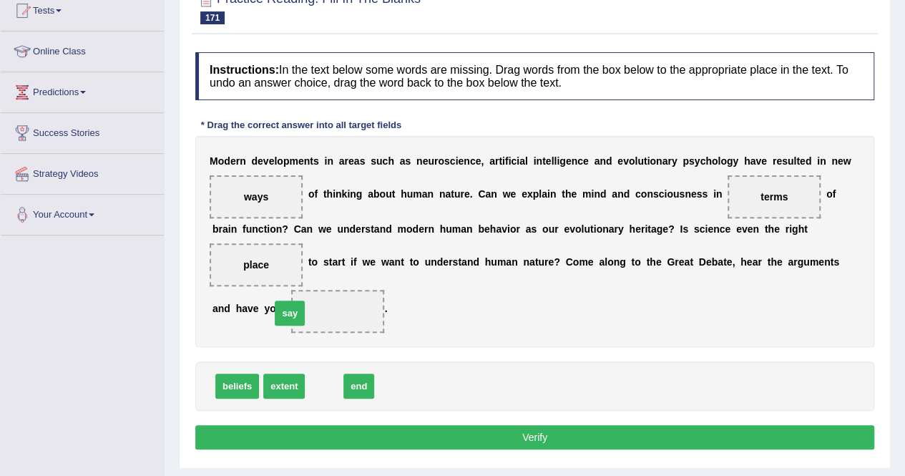
drag, startPoint x: 319, startPoint y: 388, endPoint x: 285, endPoint y: 315, distance: 80.6
click at [355, 435] on button "Verify" at bounding box center [534, 437] width 679 height 24
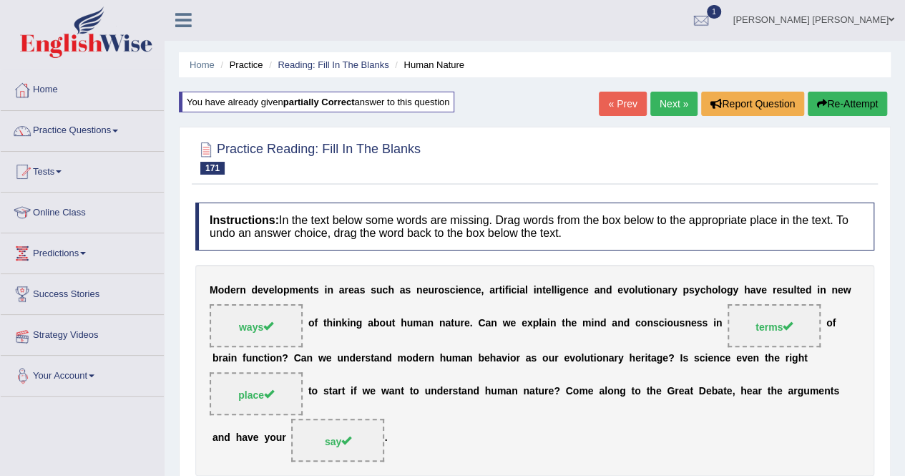
scroll to position [0, 0]
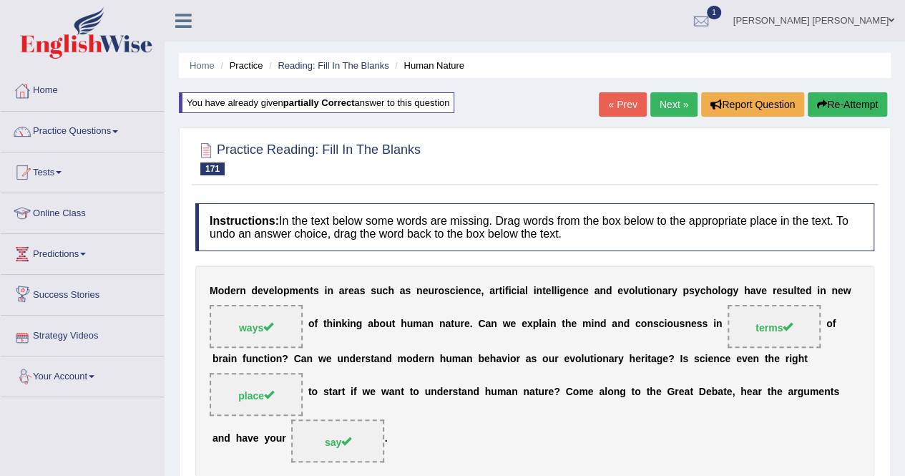
click at [656, 97] on link "Next »" at bounding box center [673, 104] width 47 height 24
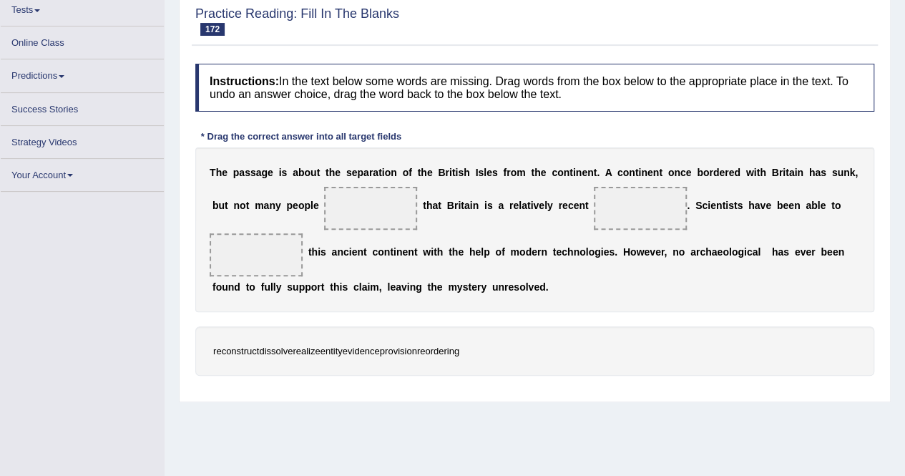
scroll to position [162, 0]
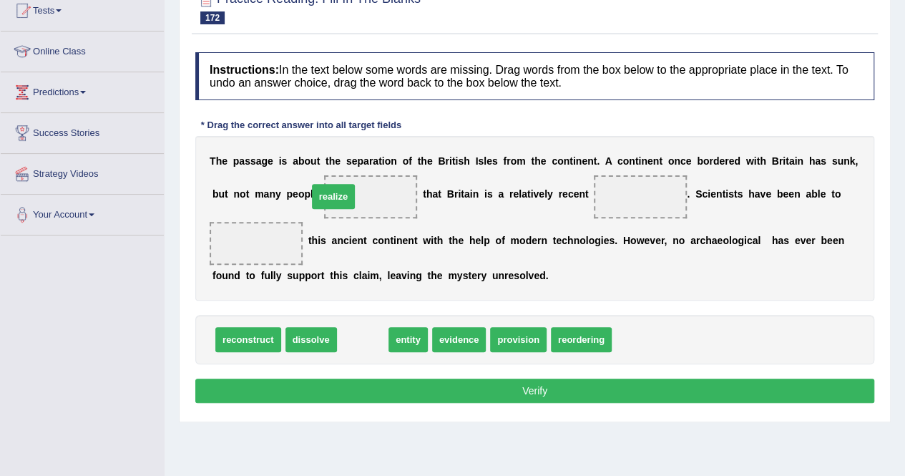
drag, startPoint x: 348, startPoint y: 334, endPoint x: 318, endPoint y: 191, distance: 146.0
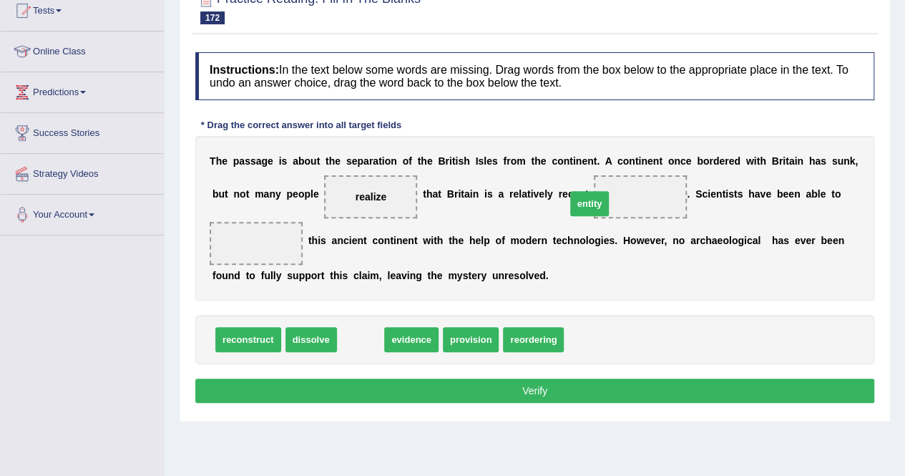
drag, startPoint x: 346, startPoint y: 343, endPoint x: 575, endPoint y: 207, distance: 266.1
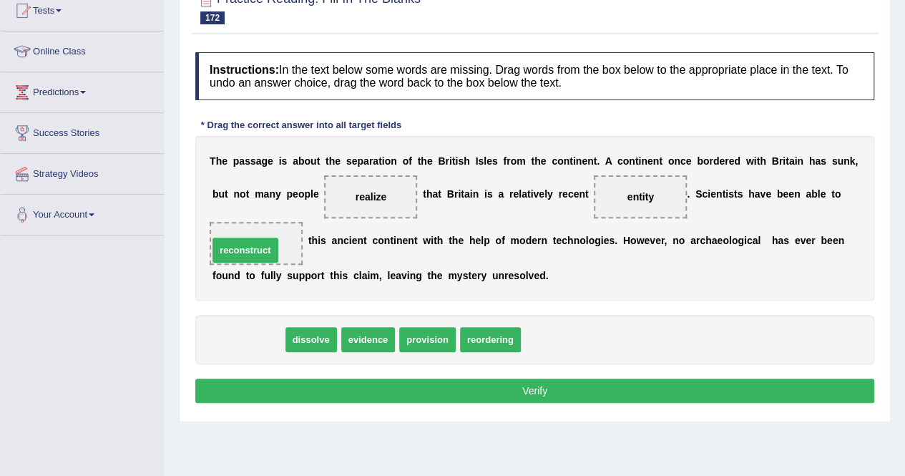
drag, startPoint x: 232, startPoint y: 333, endPoint x: 230, endPoint y: 244, distance: 89.4
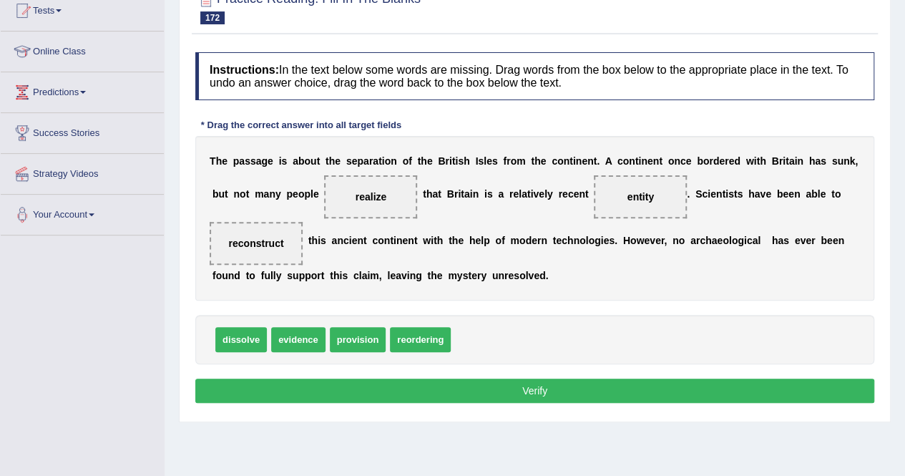
click at [329, 381] on button "Verify" at bounding box center [534, 390] width 679 height 24
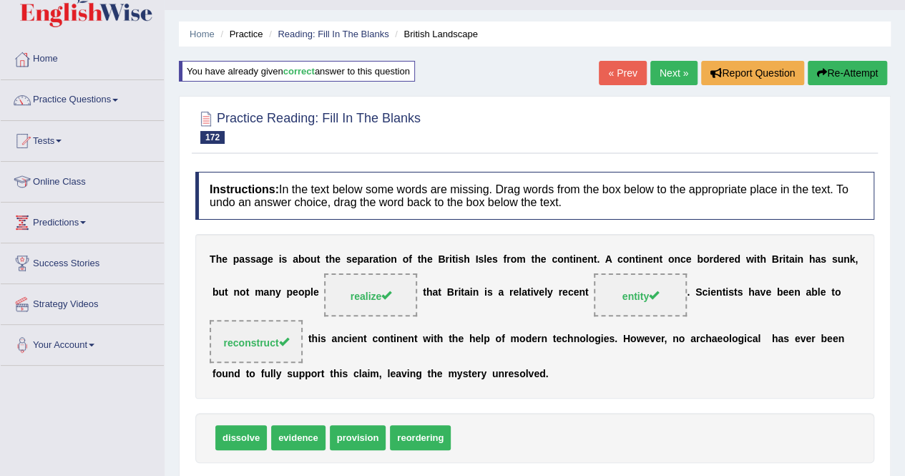
scroll to position [19, 0]
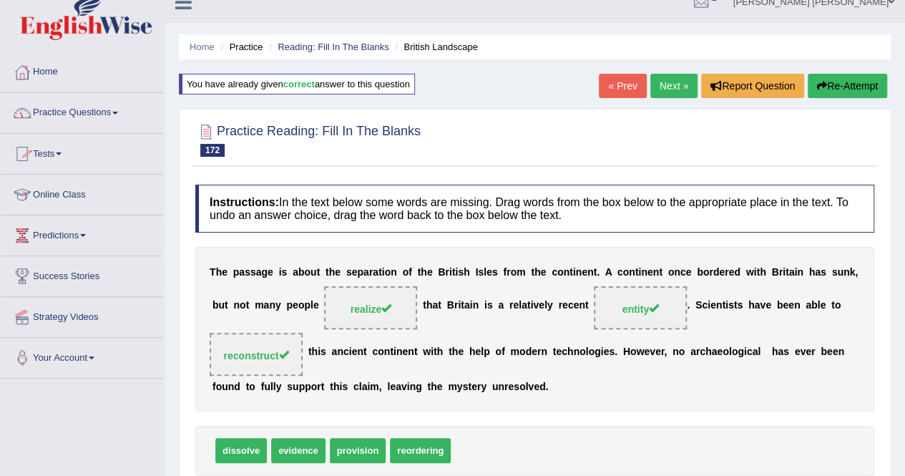
click at [101, 114] on link "Practice Questions" at bounding box center [82, 111] width 163 height 36
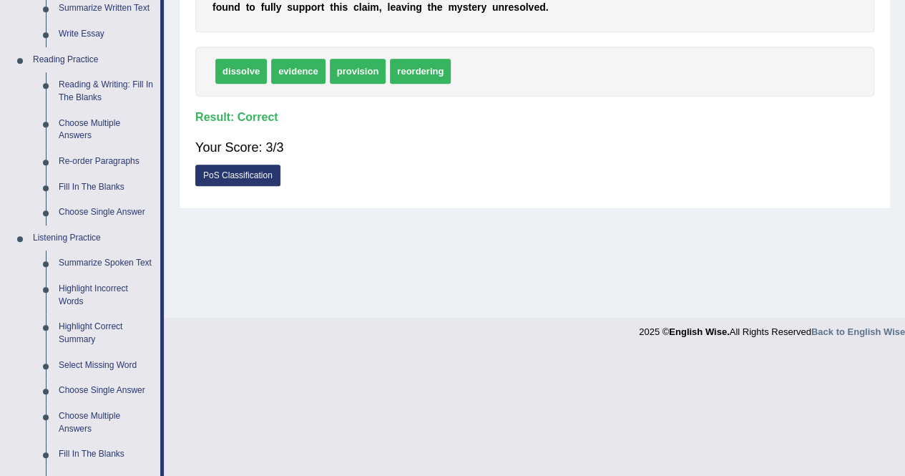
scroll to position [376, 0]
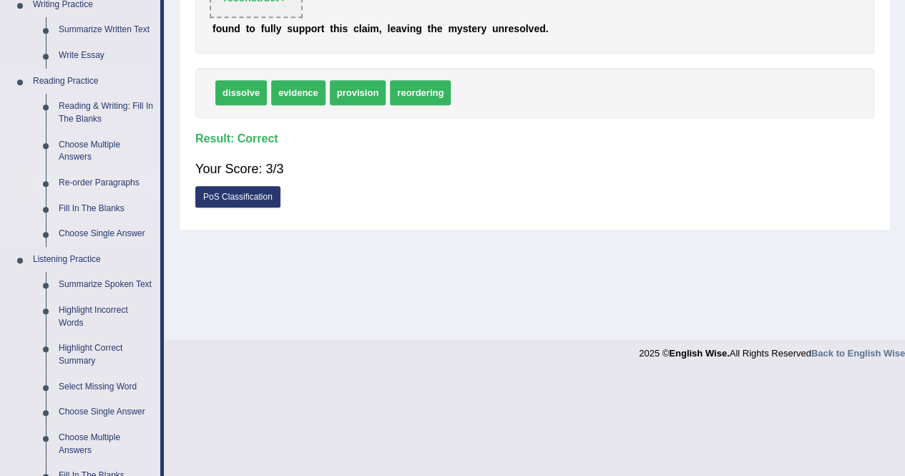
click at [82, 182] on link "Re-order Paragraphs" at bounding box center [106, 183] width 108 height 26
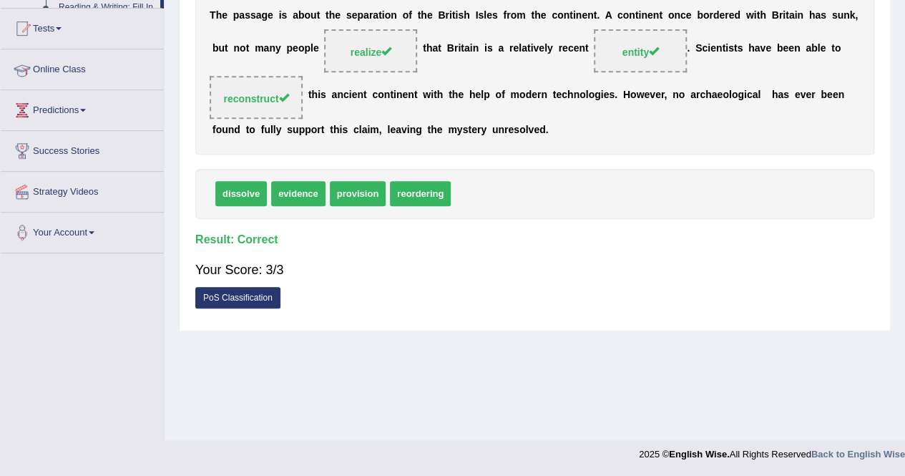
scroll to position [275, 0]
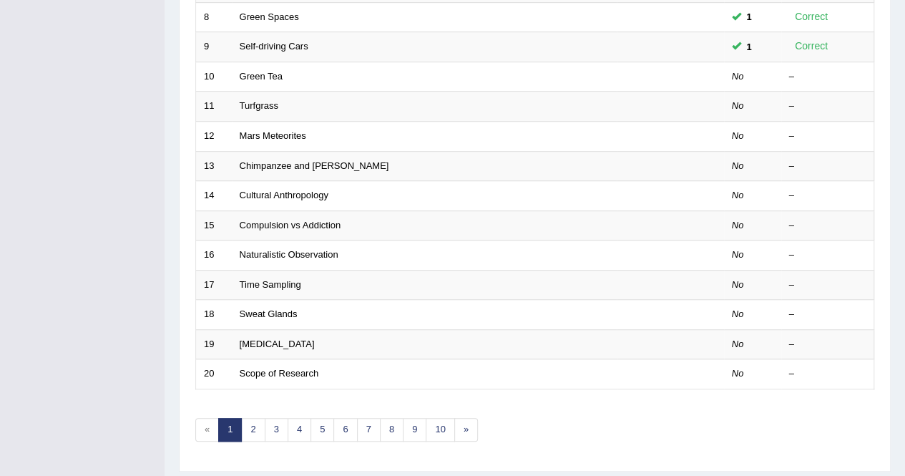
scroll to position [464, 0]
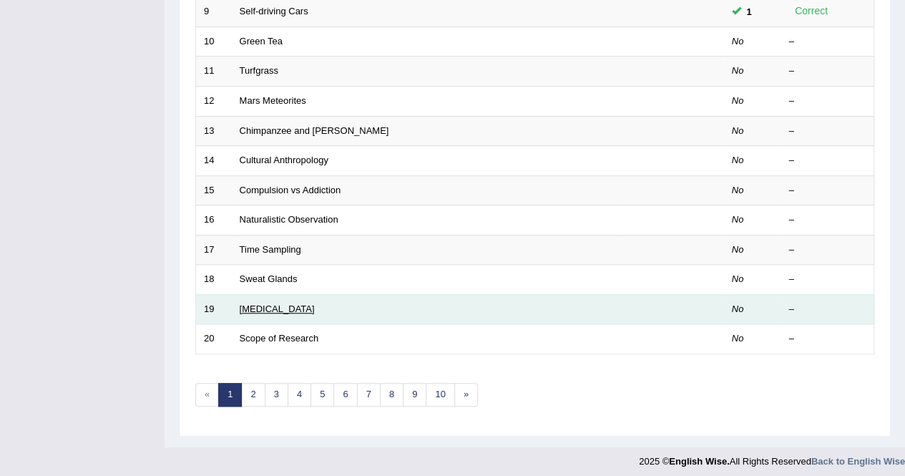
click at [268, 303] on link "[MEDICAL_DATA]" at bounding box center [277, 308] width 75 height 11
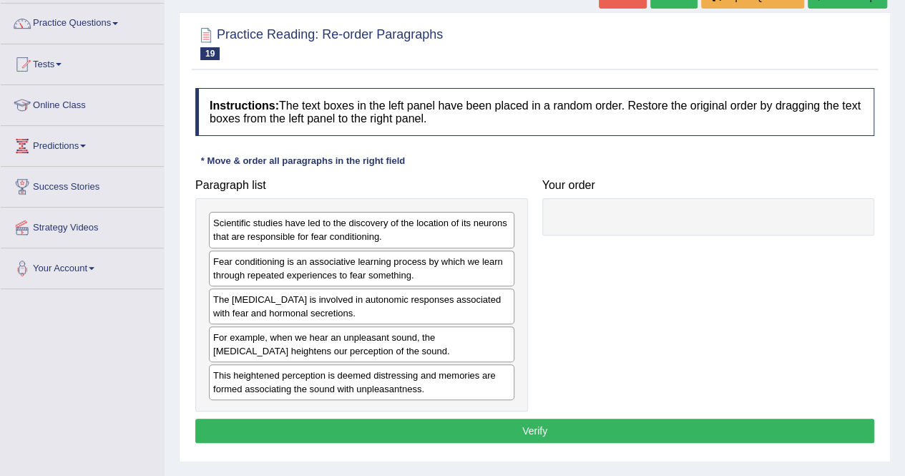
scroll to position [143, 0]
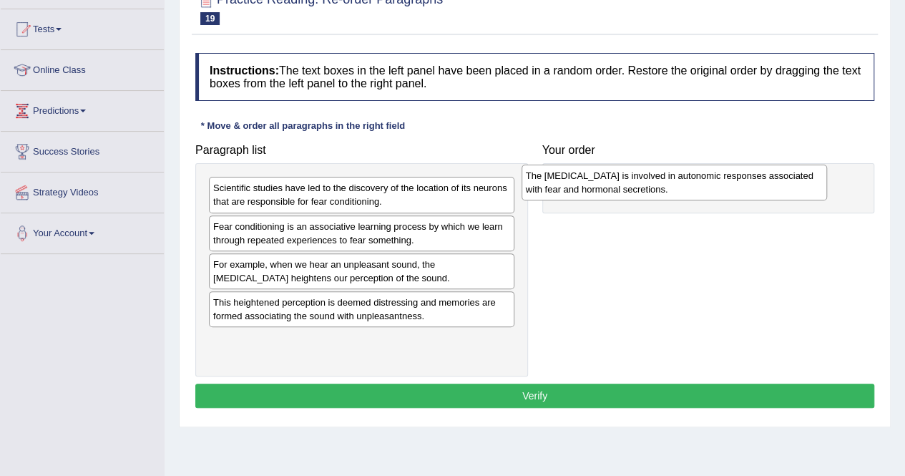
drag, startPoint x: 302, startPoint y: 264, endPoint x: 615, endPoint y: 177, distance: 324.5
click at [615, 177] on div "The [MEDICAL_DATA] is involved in autonomic responses associated with fear and …" at bounding box center [673, 182] width 305 height 36
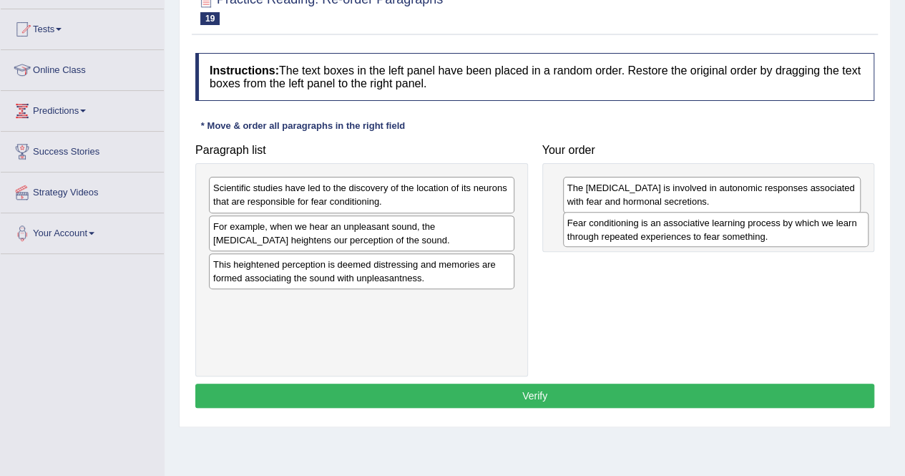
drag, startPoint x: 410, startPoint y: 231, endPoint x: 764, endPoint y: 228, distance: 354.0
click at [764, 228] on div "Fear conditioning is an associative learning process by which we learn through …" at bounding box center [715, 230] width 305 height 36
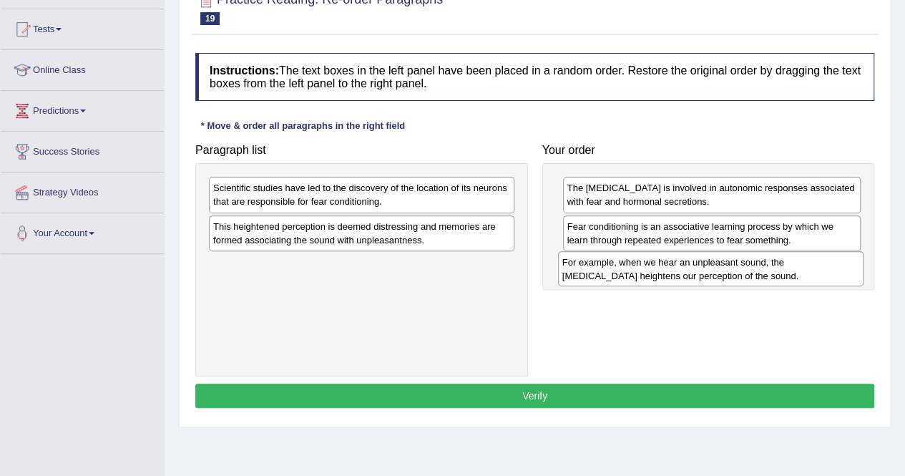
drag, startPoint x: 393, startPoint y: 233, endPoint x: 742, endPoint y: 270, distance: 350.9
click at [742, 270] on div "For example, when we hear an unpleasant sound, the amygdala heightens our perce…" at bounding box center [710, 269] width 305 height 36
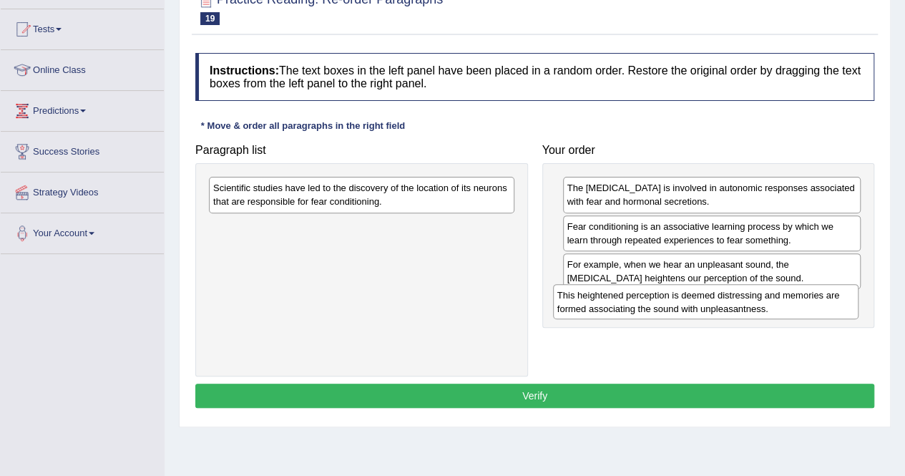
drag, startPoint x: 390, startPoint y: 230, endPoint x: 734, endPoint y: 300, distance: 350.9
click at [734, 300] on div "This heightened perception is deemed distressing and memories are formed associ…" at bounding box center [705, 302] width 305 height 36
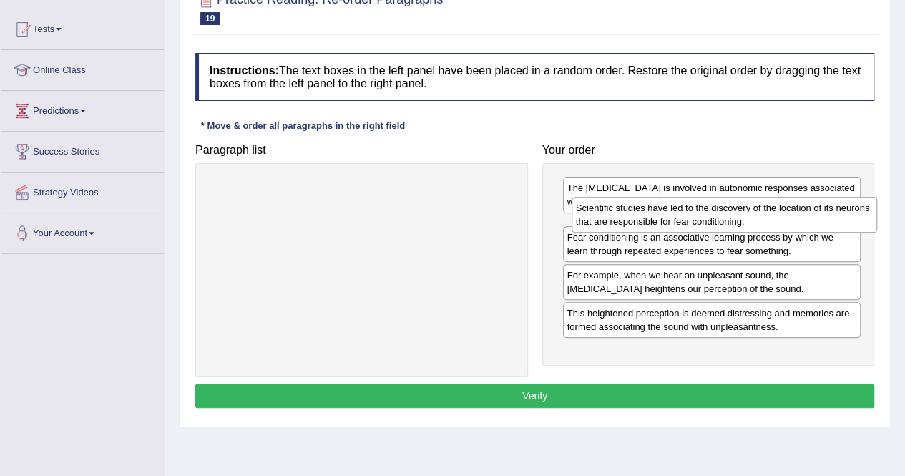
drag, startPoint x: 446, startPoint y: 197, endPoint x: 809, endPoint y: 217, distance: 363.1
click at [809, 217] on div "Scientific studies have led to the discovery of the location of its neurons tha…" at bounding box center [723, 215] width 305 height 36
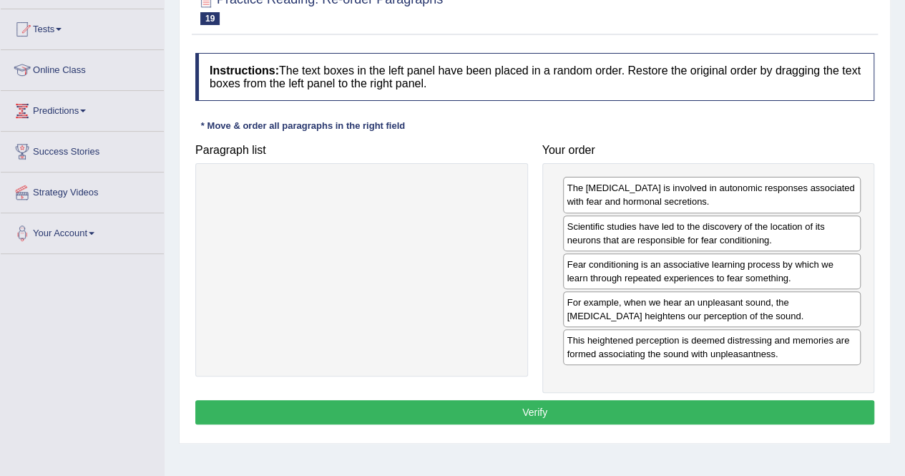
click at [650, 400] on button "Verify" at bounding box center [534, 412] width 679 height 24
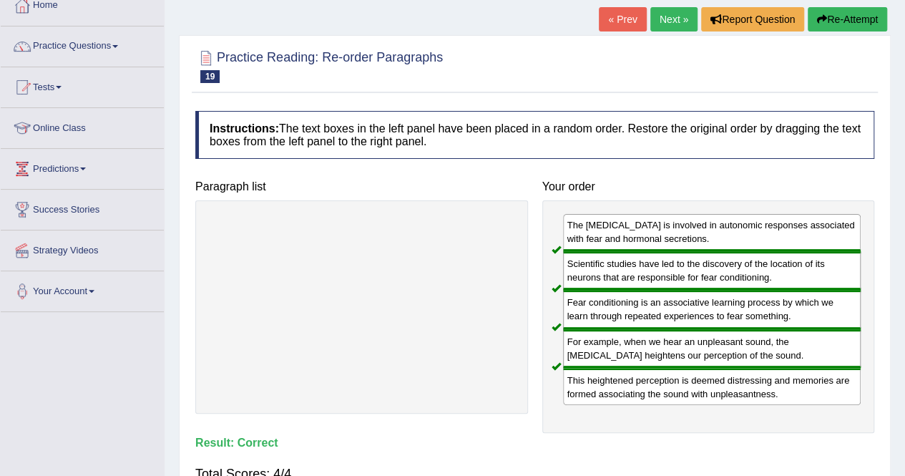
scroll to position [0, 0]
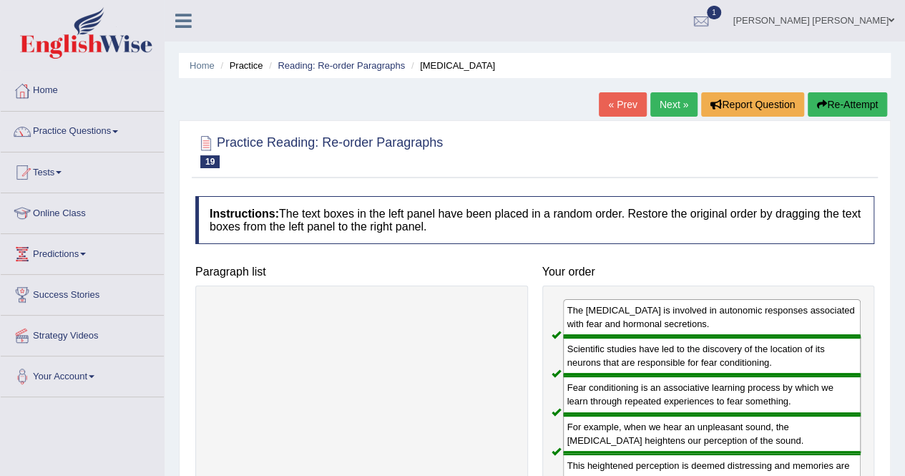
click at [668, 111] on link "Next »" at bounding box center [673, 104] width 47 height 24
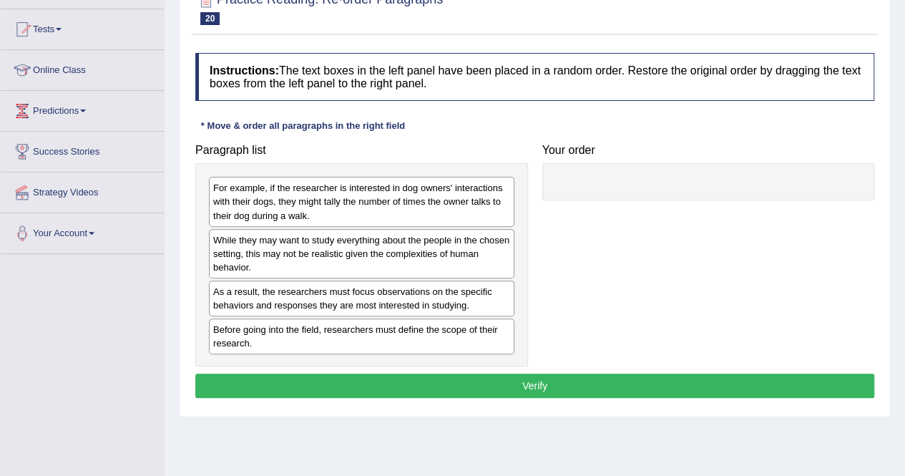
scroll to position [215, 0]
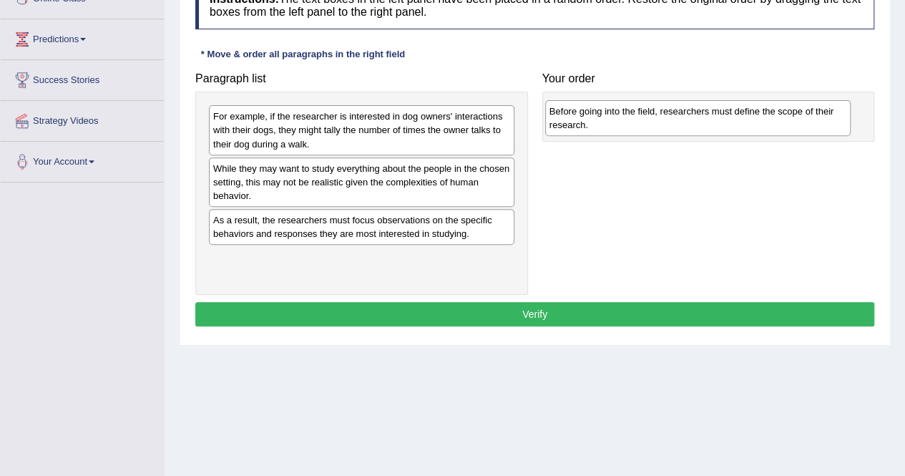
drag, startPoint x: 419, startPoint y: 263, endPoint x: 755, endPoint y: 118, distance: 366.1
click at [755, 118] on div "Before going into the field, researchers must define the scope of their researc…" at bounding box center [697, 118] width 305 height 36
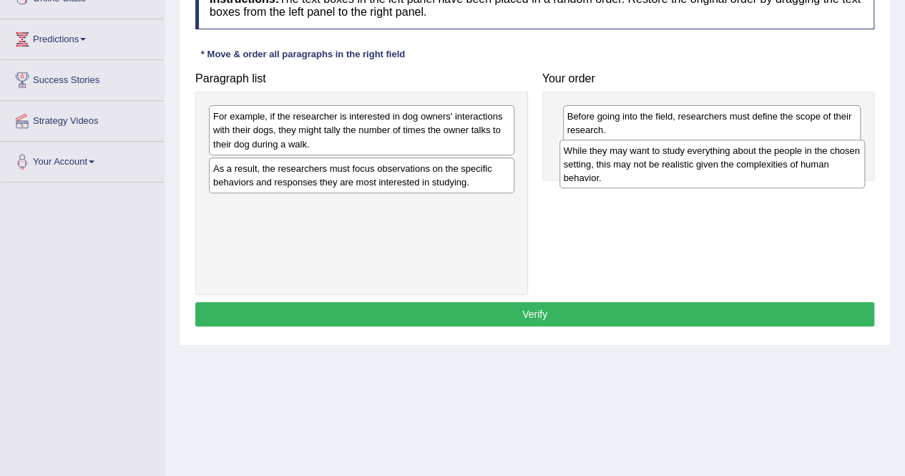
drag, startPoint x: 378, startPoint y: 187, endPoint x: 729, endPoint y: 169, distance: 350.8
click at [729, 169] on div "While they may want to study everything about the people in the chosen setting,…" at bounding box center [711, 163] width 305 height 49
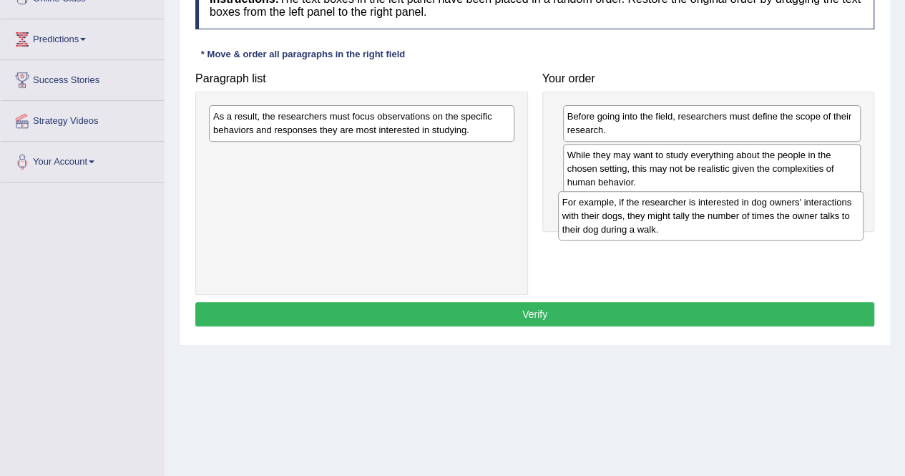
drag, startPoint x: 375, startPoint y: 138, endPoint x: 724, endPoint y: 224, distance: 359.4
click at [724, 224] on div "For example, if the researcher is interested in dog owners' interactions with t…" at bounding box center [710, 215] width 305 height 49
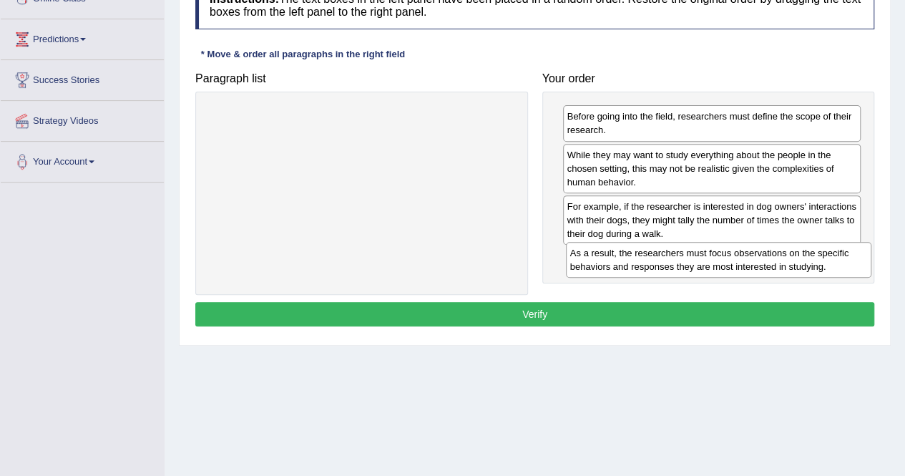
drag, startPoint x: 295, startPoint y: 129, endPoint x: 651, endPoint y: 265, distance: 382.1
click at [651, 265] on div "As a result, the researchers must focus observations on the specific behaviors …" at bounding box center [718, 260] width 305 height 36
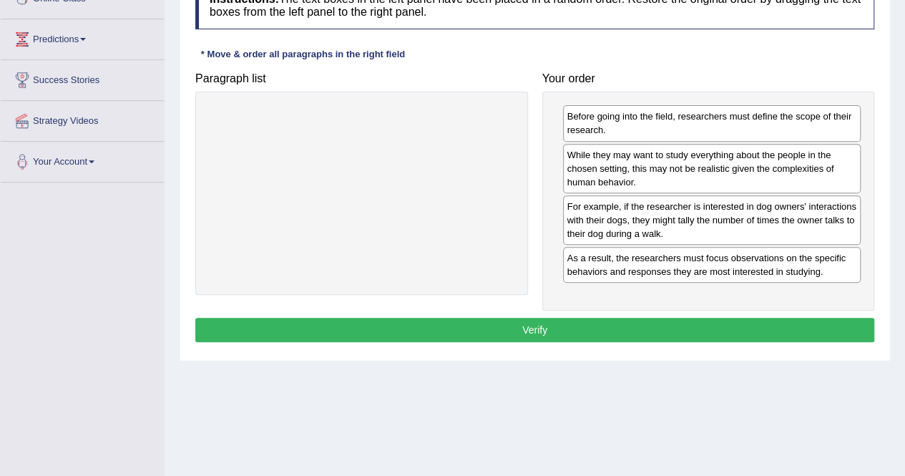
click at [648, 324] on button "Verify" at bounding box center [534, 330] width 679 height 24
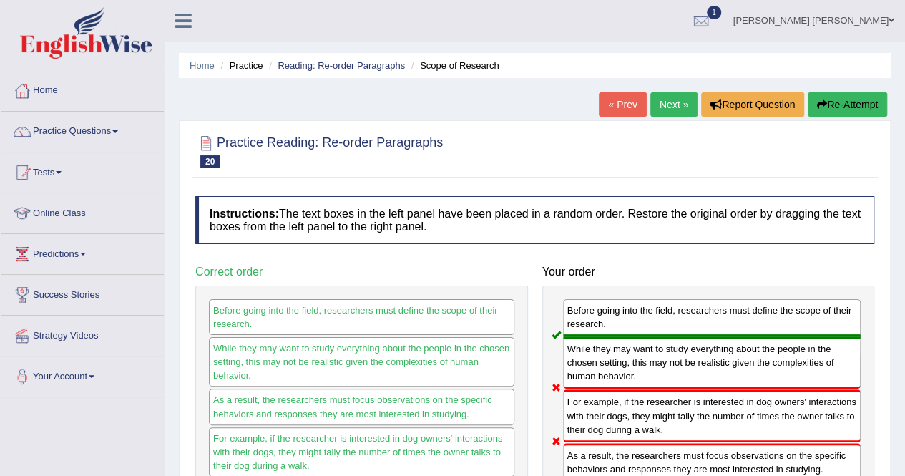
scroll to position [72, 0]
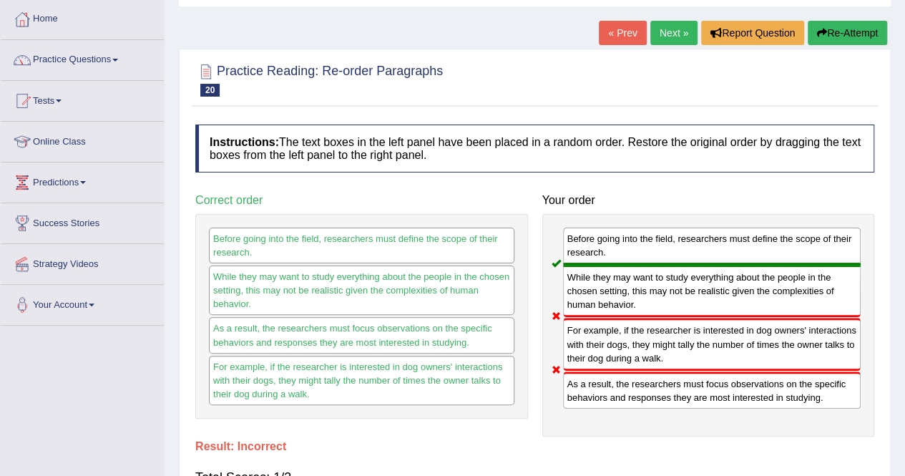
click at [667, 31] on link "Next »" at bounding box center [673, 33] width 47 height 24
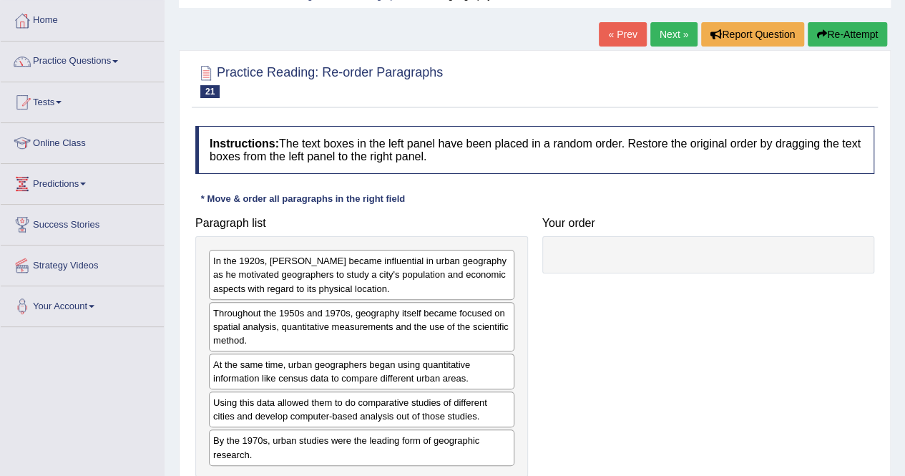
scroll to position [215, 0]
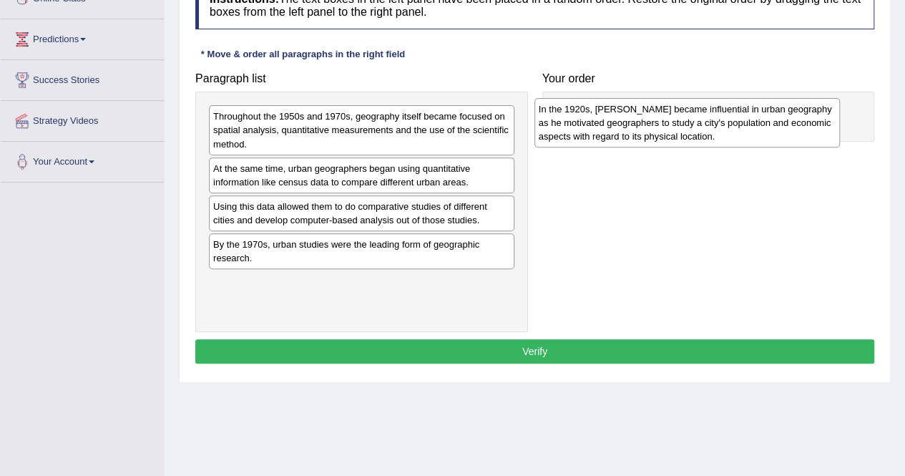
drag, startPoint x: 294, startPoint y: 119, endPoint x: 623, endPoint y: 109, distance: 329.1
click at [623, 109] on div "In the 1920s, [PERSON_NAME] became influential in urban geography as he motivat…" at bounding box center [686, 122] width 305 height 49
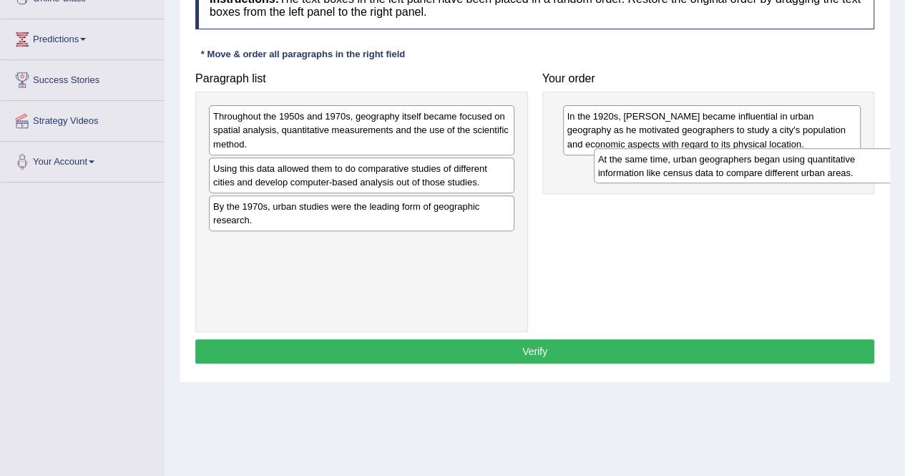
drag, startPoint x: 378, startPoint y: 179, endPoint x: 762, endPoint y: 170, distance: 384.8
click at [762, 170] on div "At the same time, urban geographers began using quantitative information like c…" at bounding box center [746, 166] width 305 height 36
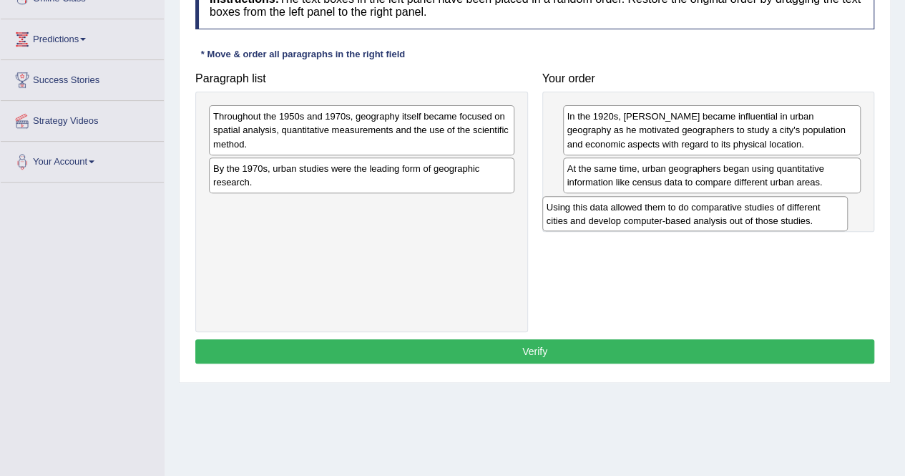
drag, startPoint x: 288, startPoint y: 179, endPoint x: 625, endPoint y: 219, distance: 339.1
click at [625, 219] on div "Using this data allowed them to do comparative studies of different cities and …" at bounding box center [694, 214] width 305 height 36
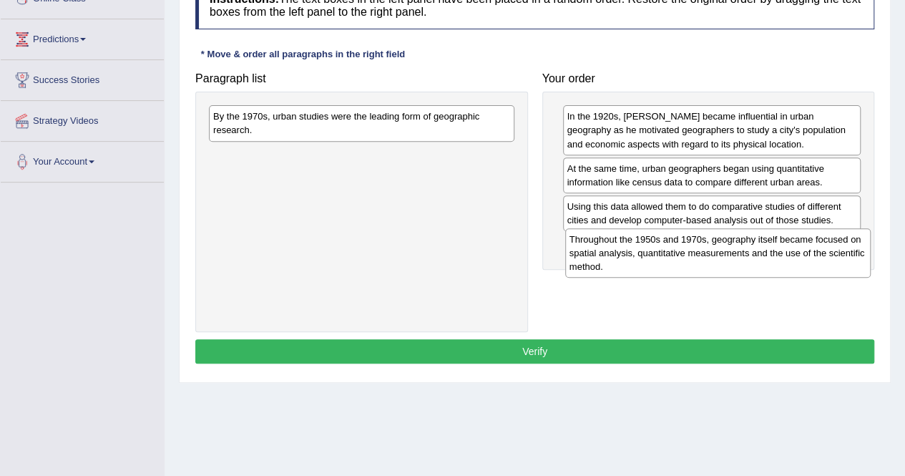
drag, startPoint x: 399, startPoint y: 139, endPoint x: 755, endPoint y: 262, distance: 376.8
click at [755, 262] on div "Throughout the 1950s and 1970s, geography itself became focused on spatial anal…" at bounding box center [717, 252] width 305 height 49
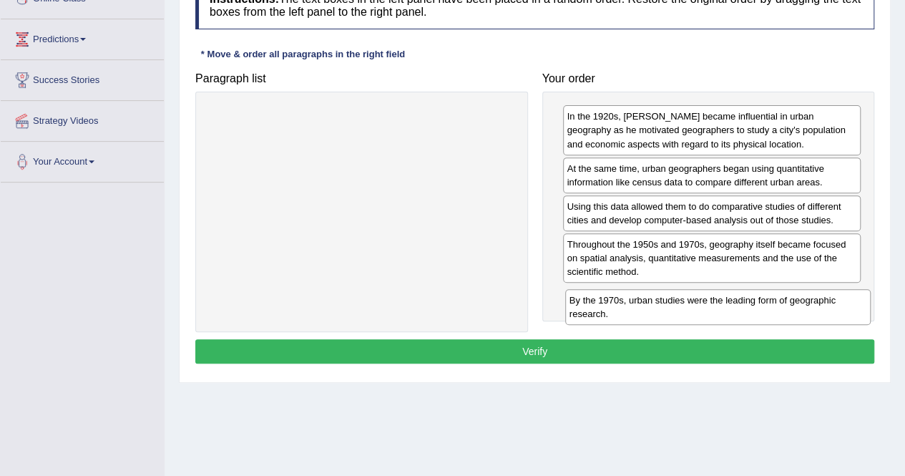
drag, startPoint x: 349, startPoint y: 116, endPoint x: 702, endPoint y: 306, distance: 401.2
click at [705, 299] on div "By the 1970s, urban studies were the leading form of geographic research." at bounding box center [717, 307] width 305 height 36
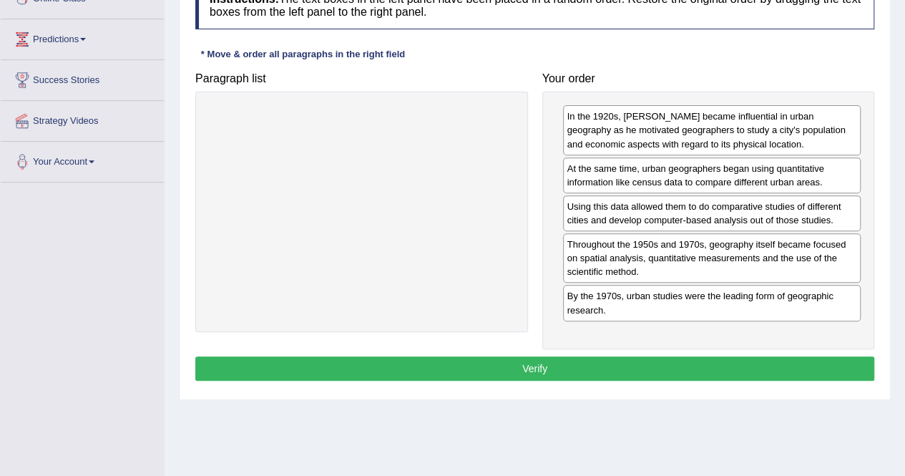
click at [674, 358] on button "Verify" at bounding box center [534, 368] width 679 height 24
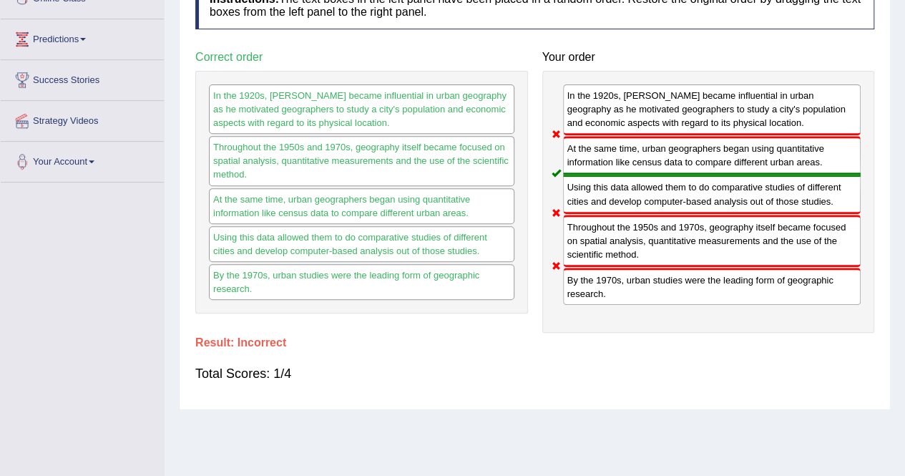
scroll to position [0, 0]
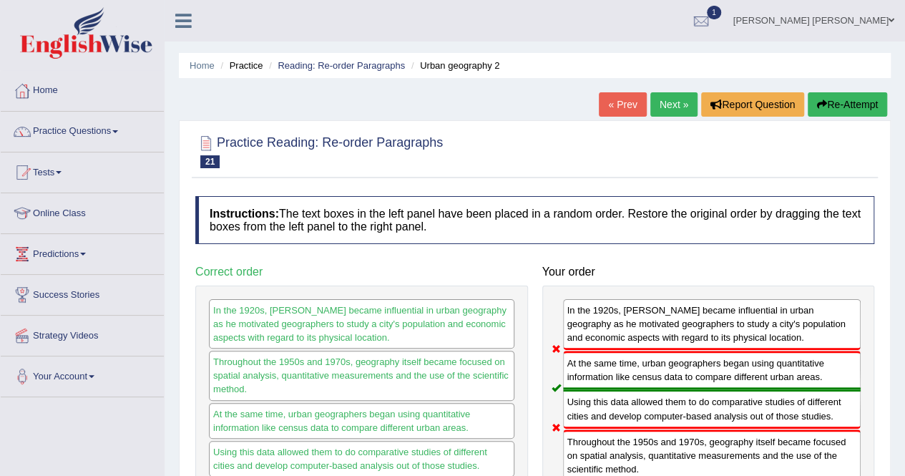
click at [684, 94] on link "Next »" at bounding box center [673, 104] width 47 height 24
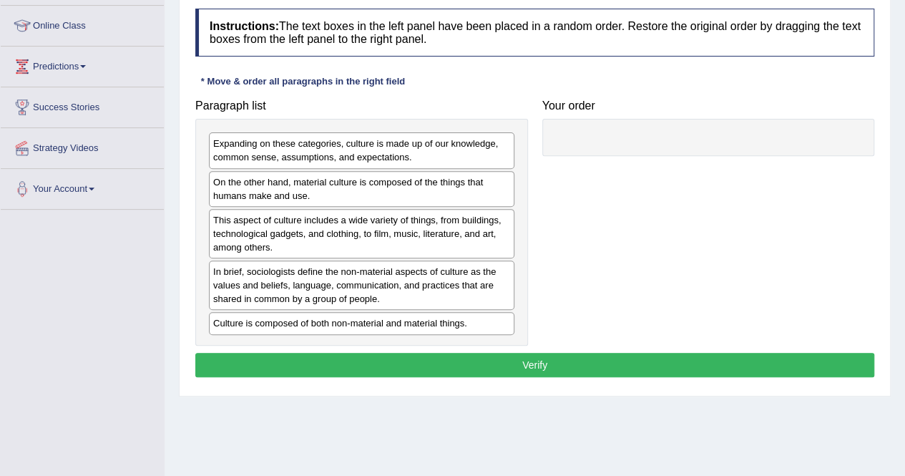
scroll to position [257, 0]
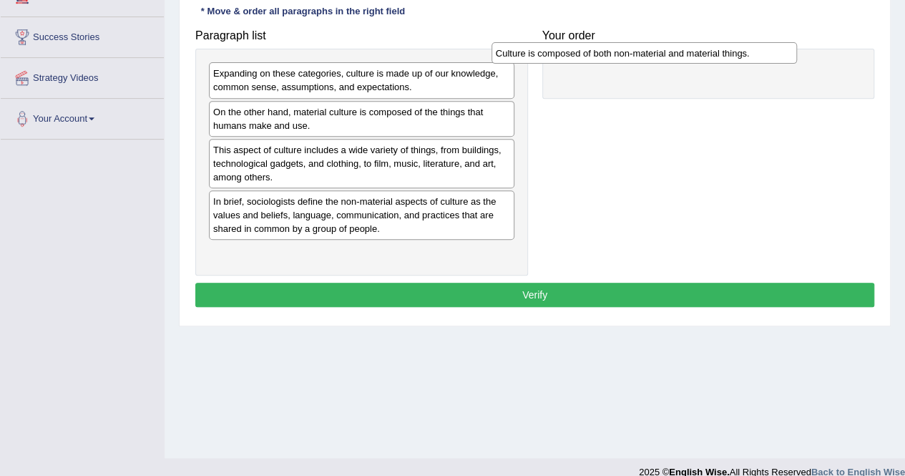
drag, startPoint x: 335, startPoint y: 254, endPoint x: 628, endPoint y: 59, distance: 351.7
click at [628, 59] on div "Culture is composed of both non-material and material things." at bounding box center [643, 52] width 305 height 21
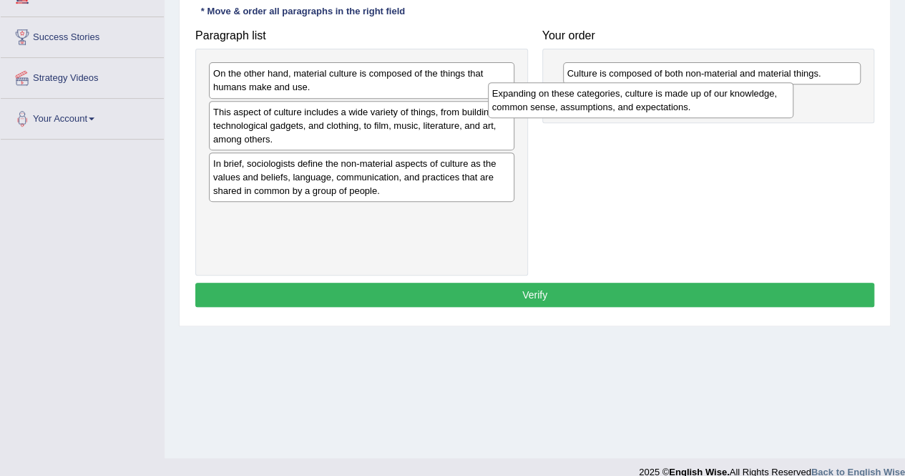
drag, startPoint x: 413, startPoint y: 81, endPoint x: 701, endPoint y: 95, distance: 287.8
click at [701, 95] on div "Expanding on these categories, culture is made up of our knowledge, common sens…" at bounding box center [640, 100] width 305 height 36
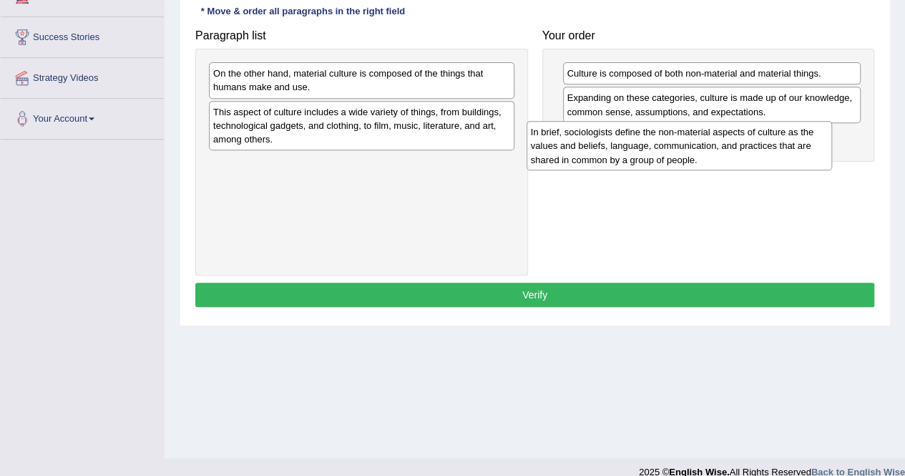
drag, startPoint x: 405, startPoint y: 178, endPoint x: 726, endPoint y: 148, distance: 322.5
click at [726, 148] on div "In brief, sociologists define the non-material aspects of culture as the values…" at bounding box center [678, 145] width 305 height 49
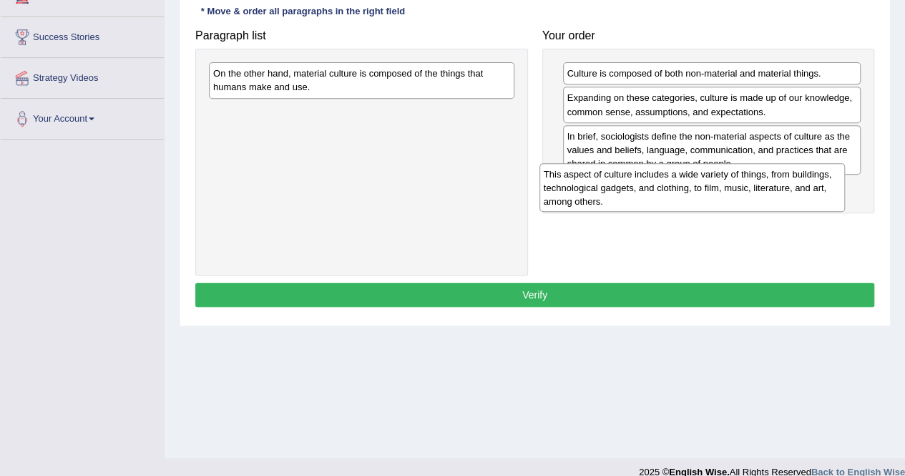
drag, startPoint x: 415, startPoint y: 122, endPoint x: 745, endPoint y: 185, distance: 336.2
click at [745, 185] on div "This aspect of culture includes a wide variety of things, from buildings, techn…" at bounding box center [691, 187] width 305 height 49
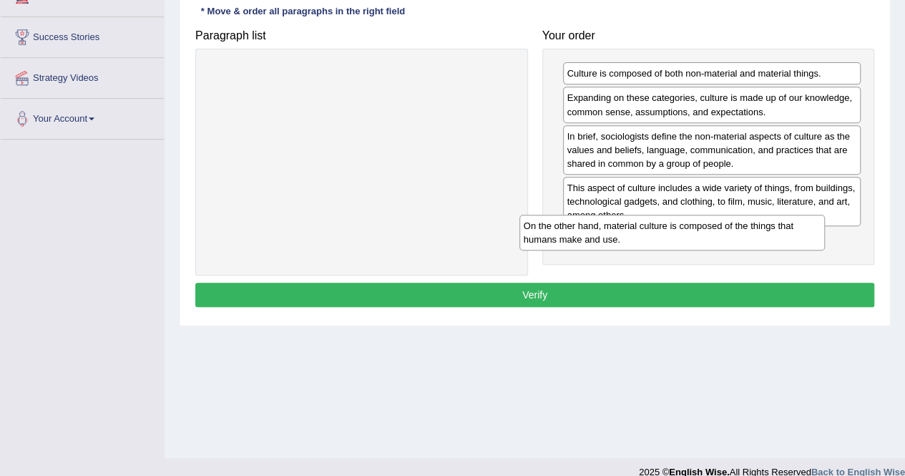
drag, startPoint x: 446, startPoint y: 80, endPoint x: 761, endPoint y: 235, distance: 350.8
click at [761, 235] on div "On the other hand, material culture is composed of the things that humans make …" at bounding box center [671, 233] width 305 height 36
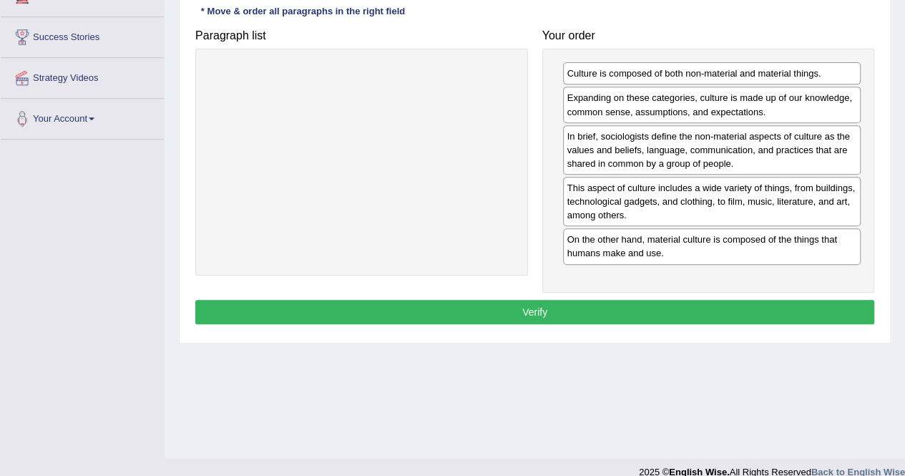
click at [714, 302] on button "Verify" at bounding box center [534, 312] width 679 height 24
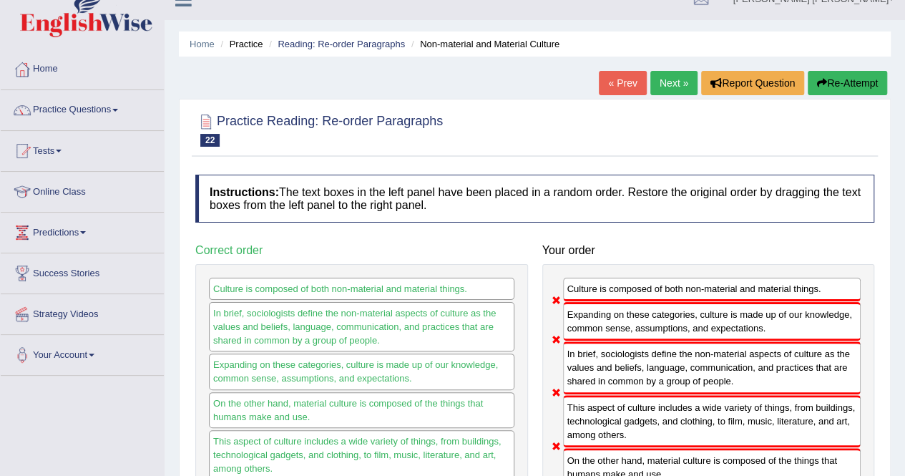
scroll to position [0, 0]
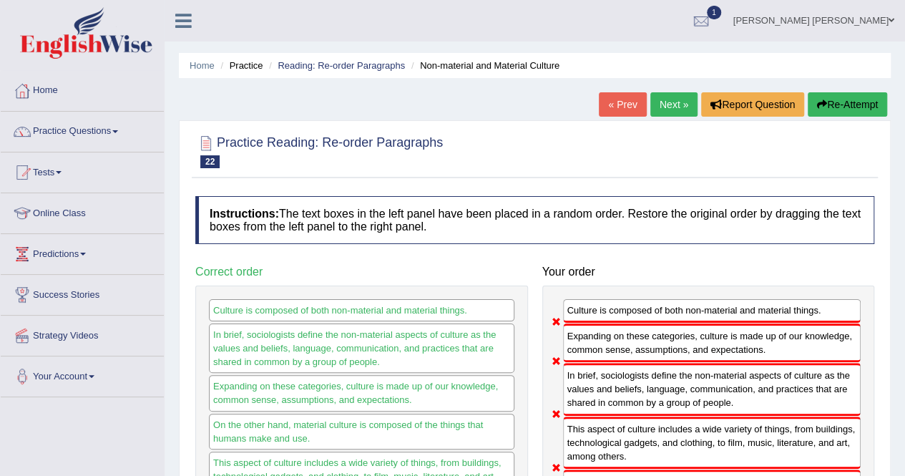
click at [688, 102] on link "Next »" at bounding box center [673, 104] width 47 height 24
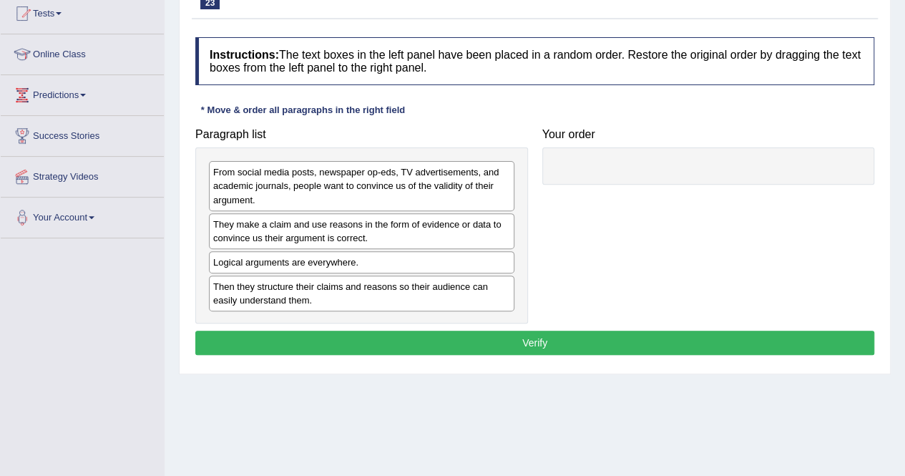
scroll to position [162, 0]
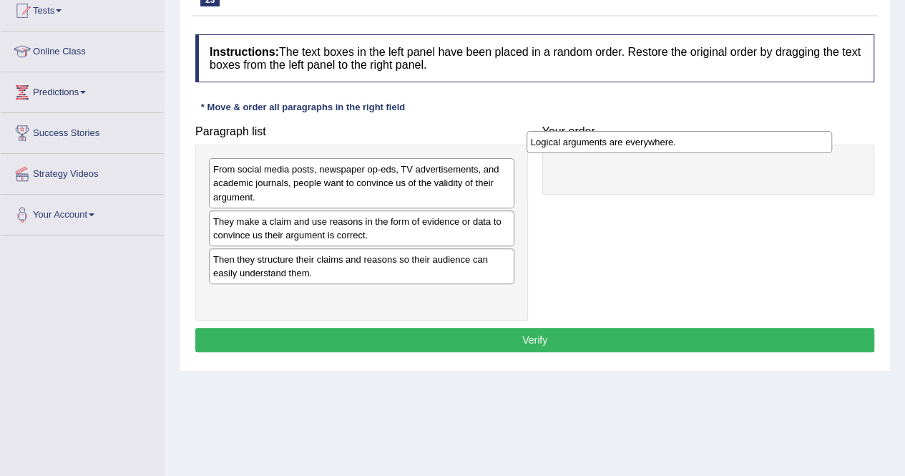
drag, startPoint x: 346, startPoint y: 260, endPoint x: 666, endPoint y: 153, distance: 337.6
click at [666, 152] on div "Logical arguments are everywhere." at bounding box center [678, 141] width 305 height 21
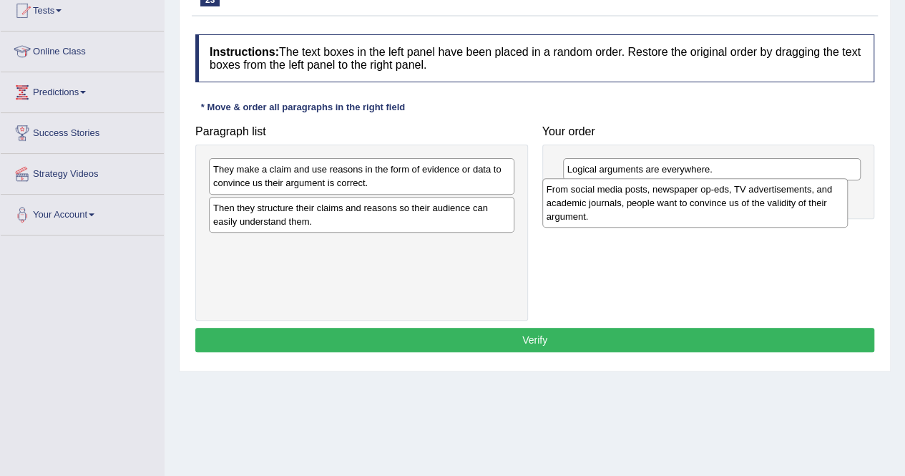
drag, startPoint x: 368, startPoint y: 187, endPoint x: 692, endPoint y: 209, distance: 324.7
click at [692, 209] on div "From social media posts, newspaper op-eds, TV advertisements, and academic jour…" at bounding box center [694, 202] width 305 height 49
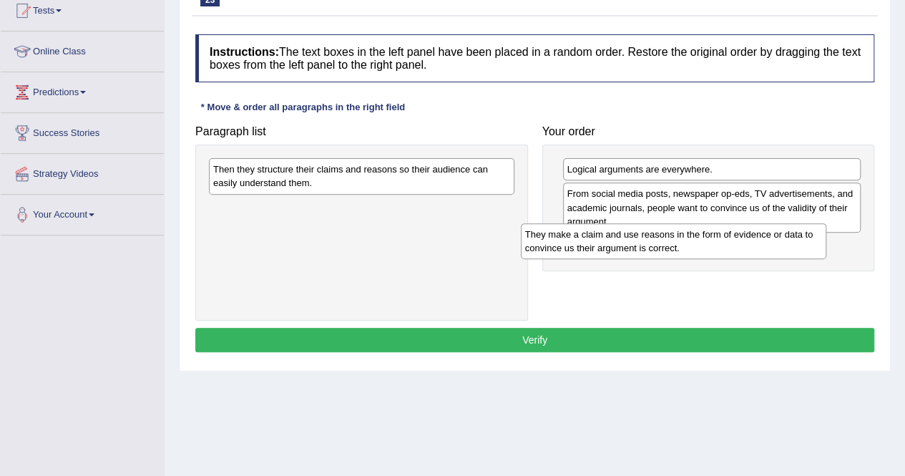
drag, startPoint x: 372, startPoint y: 190, endPoint x: 685, endPoint y: 255, distance: 319.9
click at [685, 255] on div "They make a claim and use reasons in the form of evidence or data to convince u…" at bounding box center [673, 241] width 305 height 36
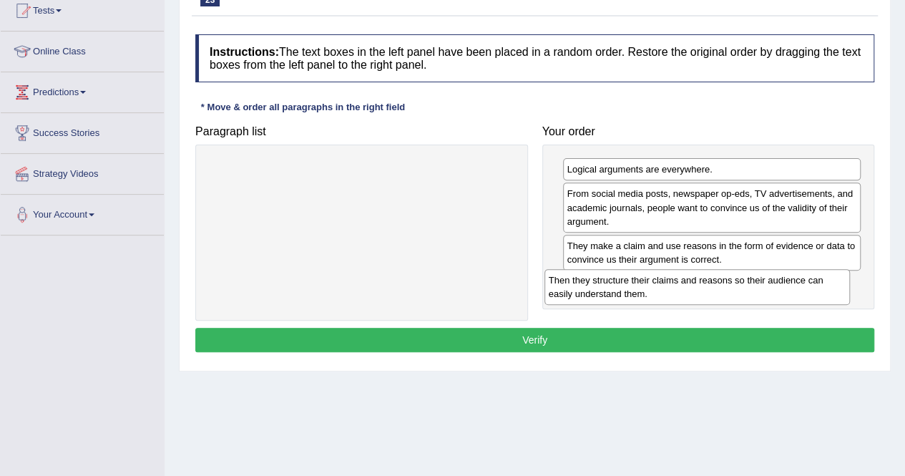
drag, startPoint x: 405, startPoint y: 184, endPoint x: 741, endPoint y: 291, distance: 352.1
click at [741, 291] on div "Then they structure their claims and reasons so their audience can easily under…" at bounding box center [696, 287] width 305 height 36
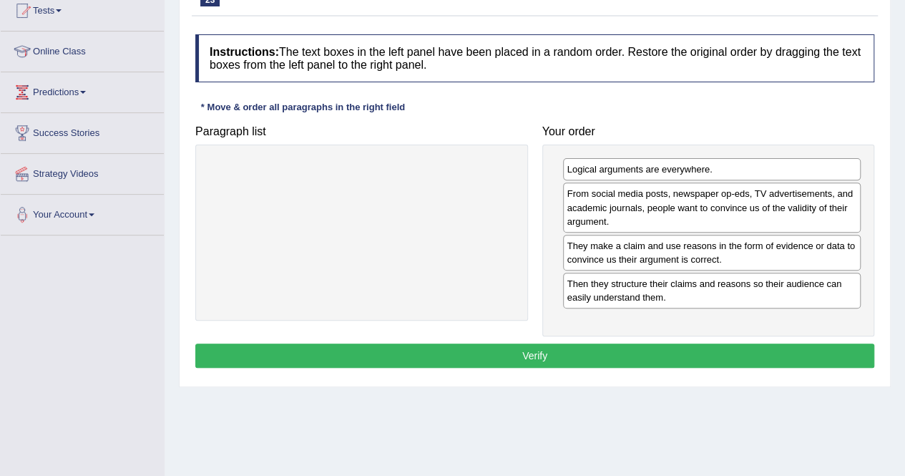
click at [628, 350] on button "Verify" at bounding box center [534, 355] width 679 height 24
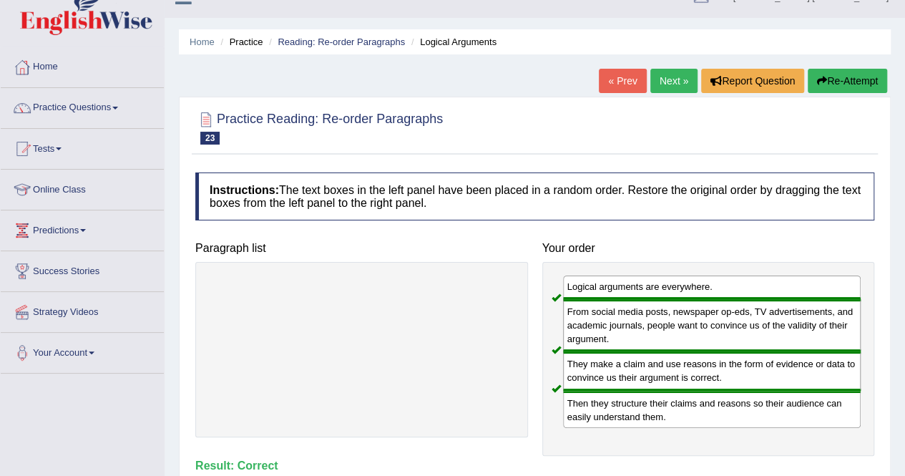
scroll to position [0, 0]
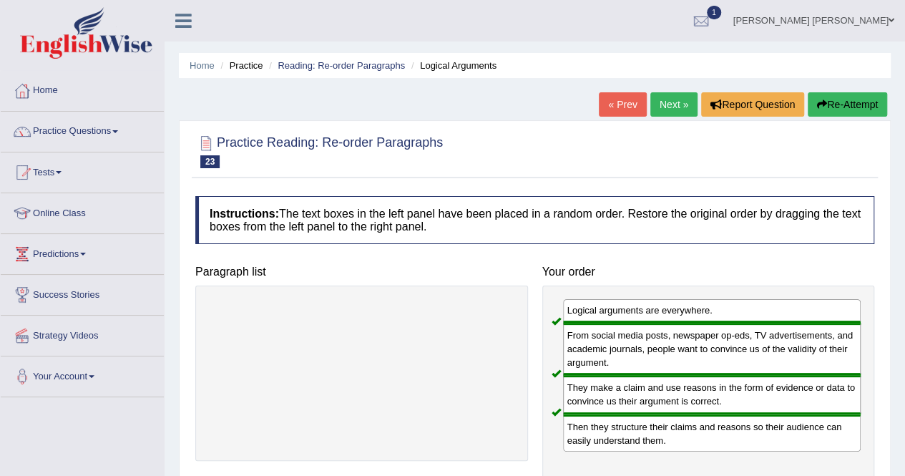
click at [669, 97] on link "Next »" at bounding box center [673, 104] width 47 height 24
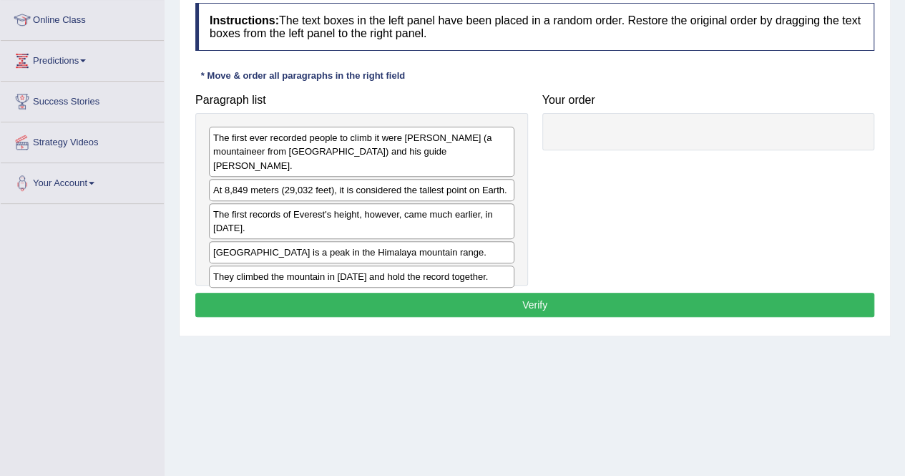
scroll to position [204, 0]
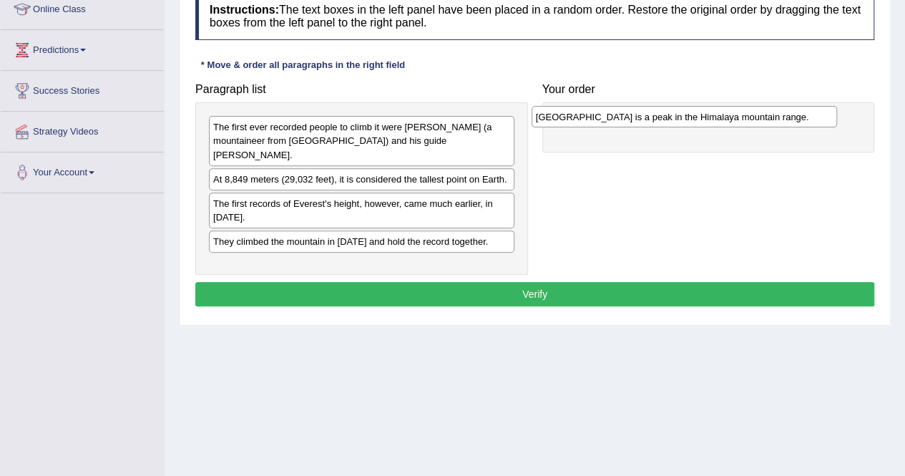
drag, startPoint x: 416, startPoint y: 224, endPoint x: 739, endPoint y: 115, distance: 340.3
click at [739, 115] on div "[GEOGRAPHIC_DATA] is a peak in the Himalaya mountain range." at bounding box center [683, 116] width 305 height 21
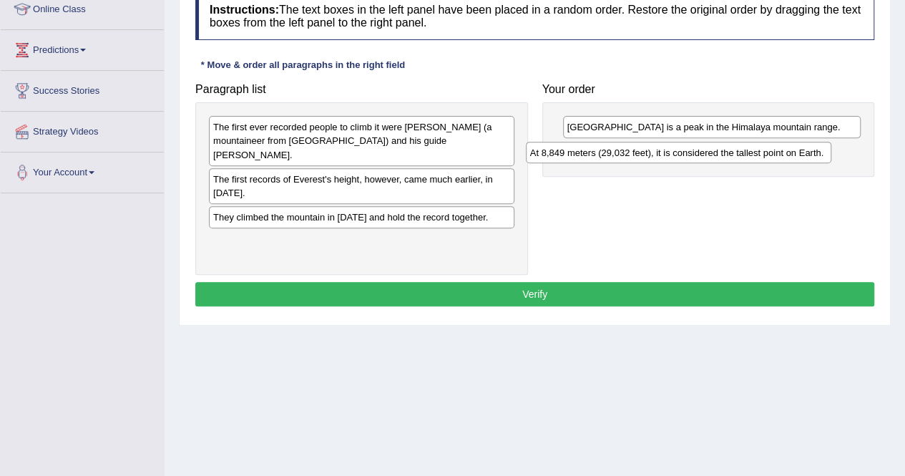
drag, startPoint x: 458, startPoint y: 167, endPoint x: 779, endPoint y: 157, distance: 321.3
click at [779, 157] on div "At 8,849 meters (29,032 feet), it is considered the tallest point on Earth." at bounding box center [678, 152] width 305 height 21
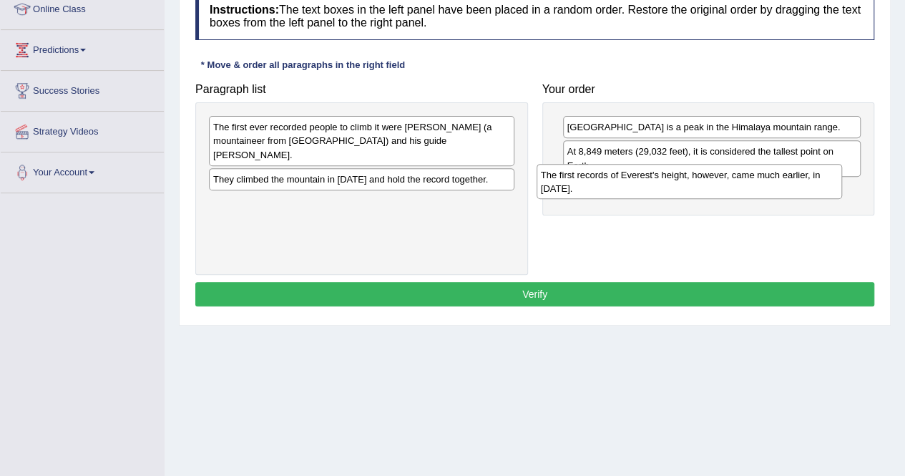
drag, startPoint x: 413, startPoint y: 172, endPoint x: 741, endPoint y: 183, distance: 327.7
click at [741, 183] on div "The first records of Everest's height, however, came much earlier, in [DATE]." at bounding box center [688, 182] width 305 height 36
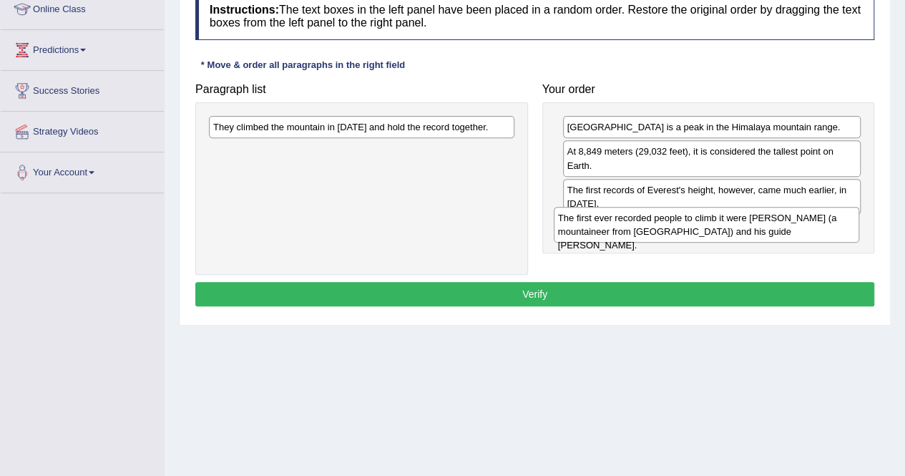
drag, startPoint x: 383, startPoint y: 128, endPoint x: 729, endPoint y: 218, distance: 357.0
click at [729, 218] on div "The first ever recorded people to climb it were [PERSON_NAME] (a mountaineer fr…" at bounding box center [706, 225] width 305 height 36
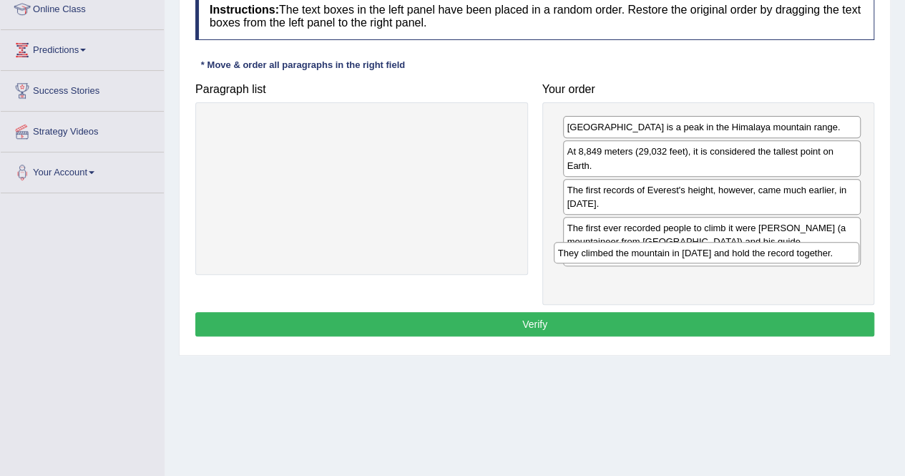
drag, startPoint x: 445, startPoint y: 127, endPoint x: 790, endPoint y: 253, distance: 367.9
click at [790, 253] on div "They climbed the mountain in [DATE] and hold the record together." at bounding box center [706, 252] width 305 height 21
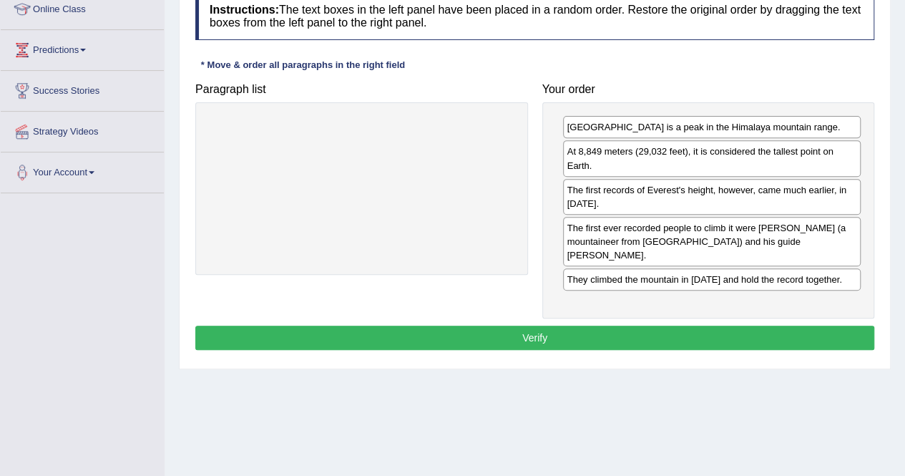
click at [707, 325] on button "Verify" at bounding box center [534, 337] width 679 height 24
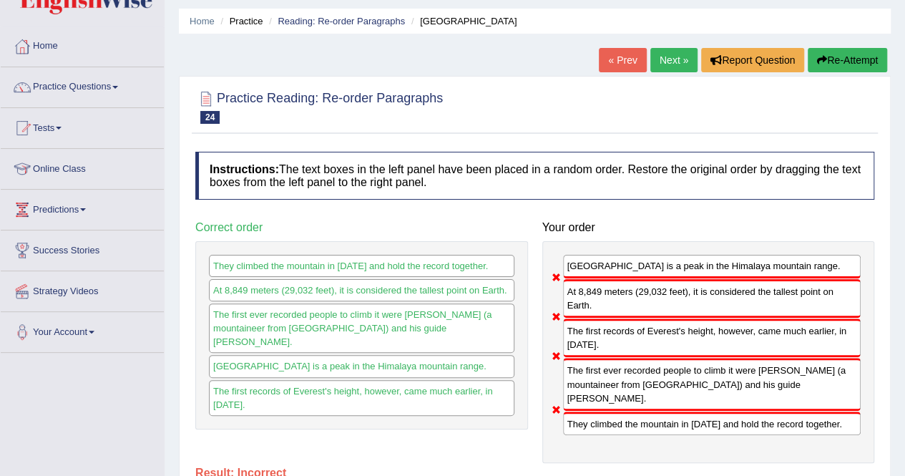
scroll to position [29, 0]
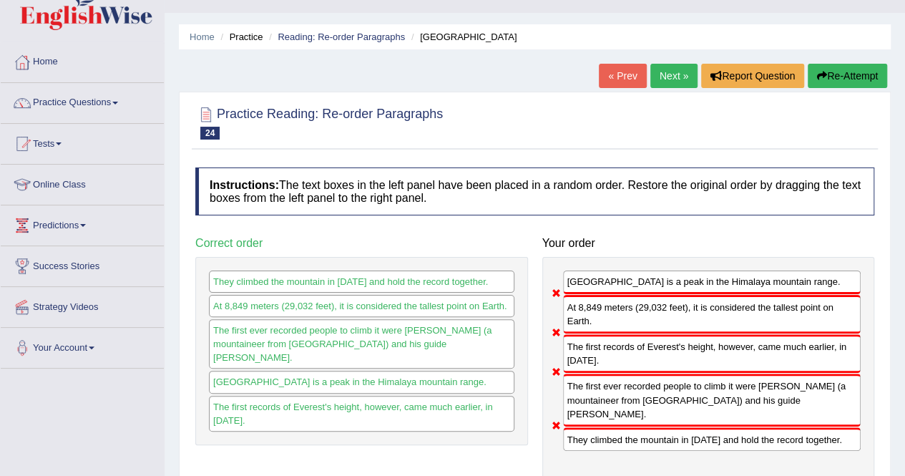
click at [676, 71] on link "Next »" at bounding box center [673, 76] width 47 height 24
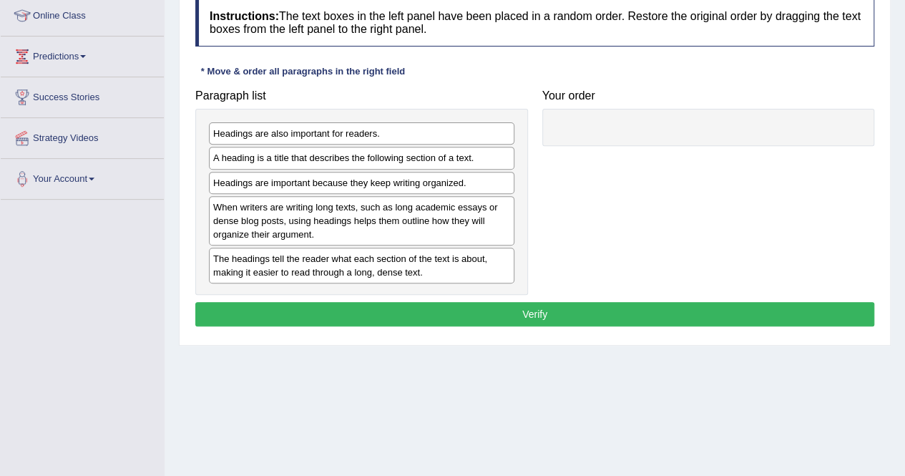
scroll to position [200, 0]
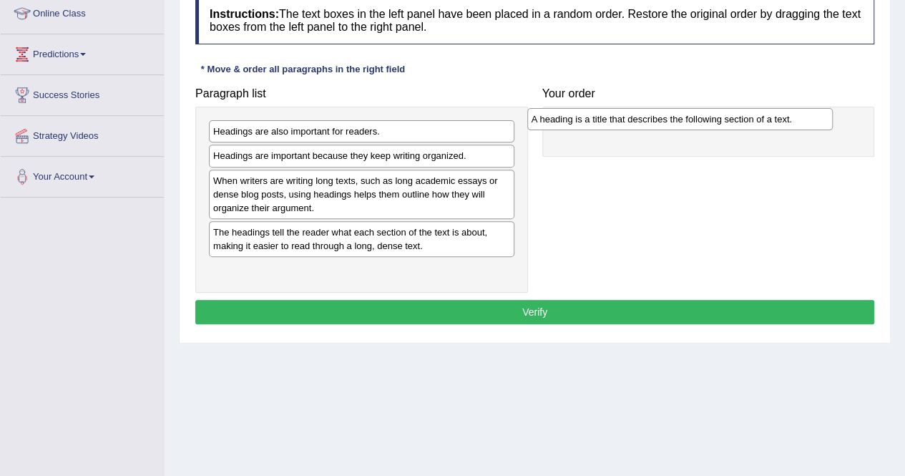
drag, startPoint x: 469, startPoint y: 157, endPoint x: 788, endPoint y: 124, distance: 320.6
click at [788, 124] on div "A heading is a title that describes the following section of a text." at bounding box center [679, 118] width 305 height 21
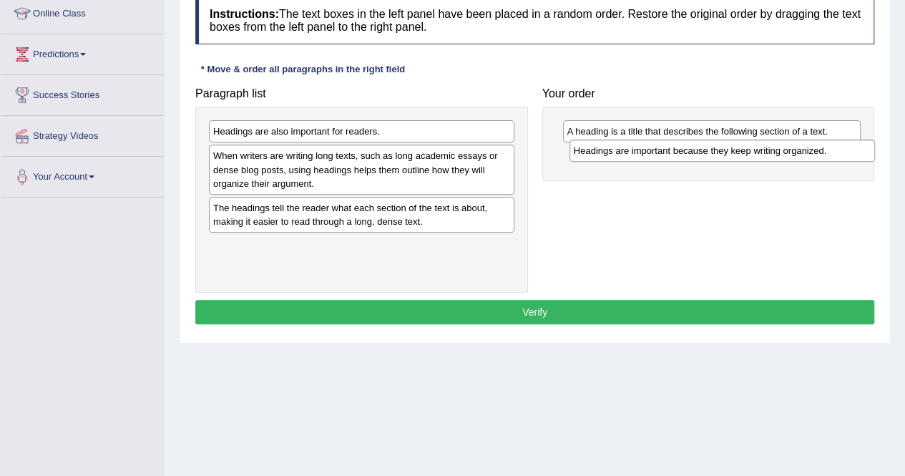
drag, startPoint x: 399, startPoint y: 157, endPoint x: 760, endPoint y: 153, distance: 361.2
click at [760, 153] on div "Headings are important because they keep writing organized." at bounding box center [721, 149] width 305 height 21
click at [485, 134] on div "Headings are also important for readers." at bounding box center [361, 131] width 305 height 22
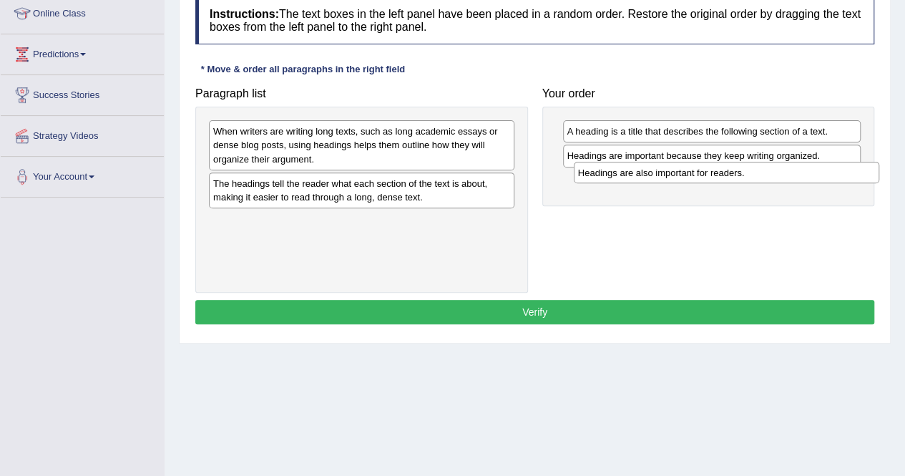
drag, startPoint x: 485, startPoint y: 134, endPoint x: 850, endPoint y: 177, distance: 367.3
click at [850, 177] on div "Headings are also important for readers." at bounding box center [726, 172] width 305 height 21
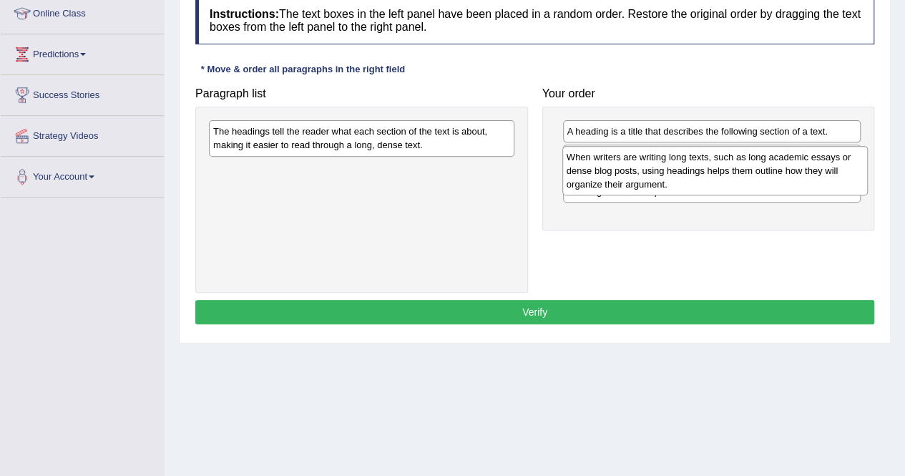
drag, startPoint x: 358, startPoint y: 152, endPoint x: 711, endPoint y: 177, distance: 354.2
click at [711, 177] on div "When writers are writing long texts, such as long academic essays or dense blog…" at bounding box center [714, 170] width 305 height 49
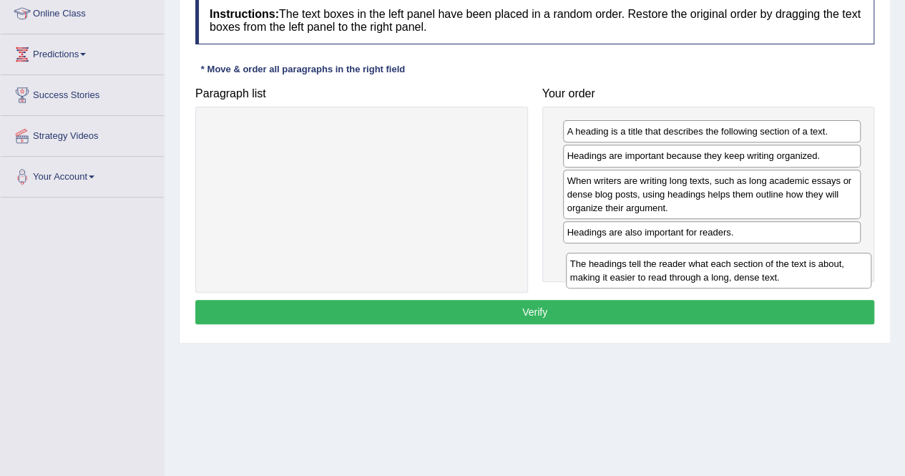
drag, startPoint x: 386, startPoint y: 131, endPoint x: 741, endPoint y: 251, distance: 374.5
click at [741, 252] on div "The headings tell the reader what each section of the text is about, making it …" at bounding box center [718, 270] width 305 height 36
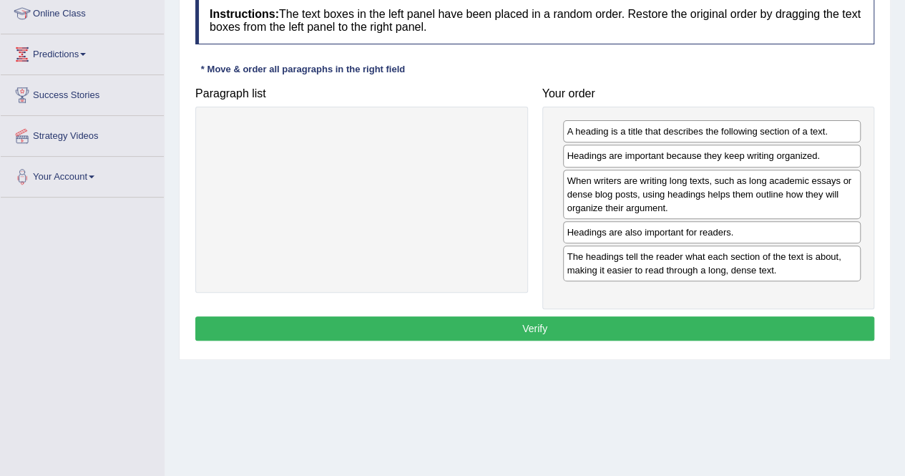
click at [601, 321] on button "Verify" at bounding box center [534, 328] width 679 height 24
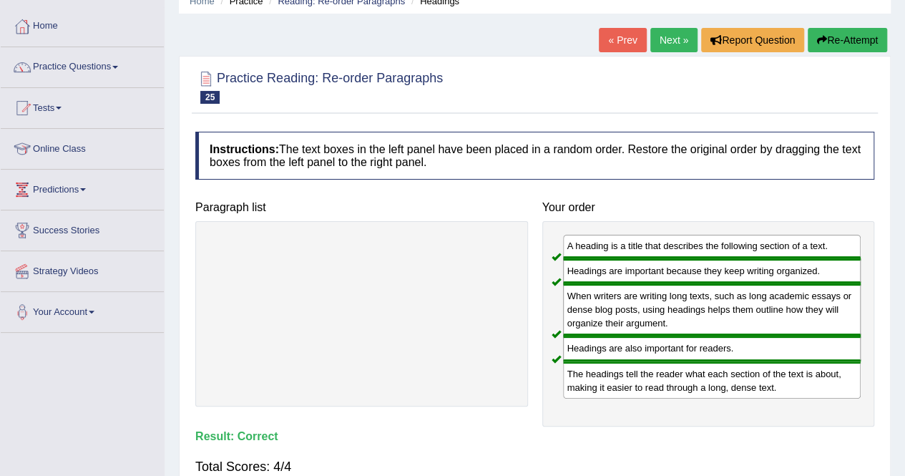
scroll to position [63, 0]
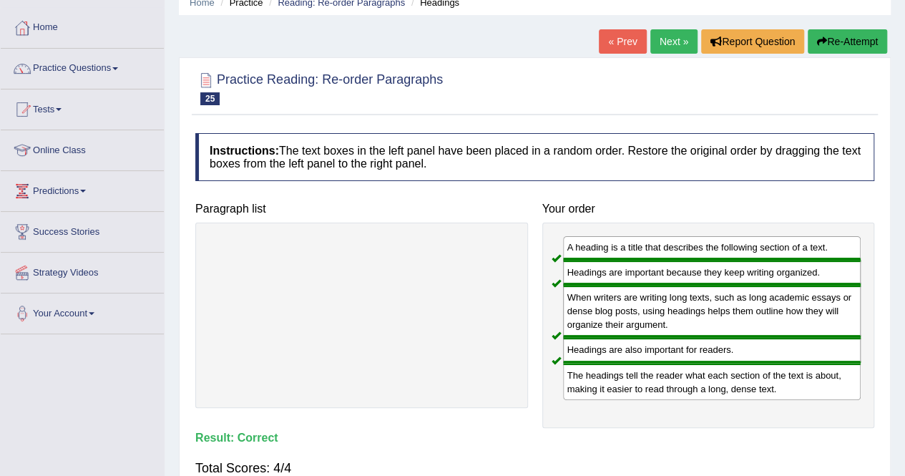
click at [677, 37] on link "Next »" at bounding box center [673, 41] width 47 height 24
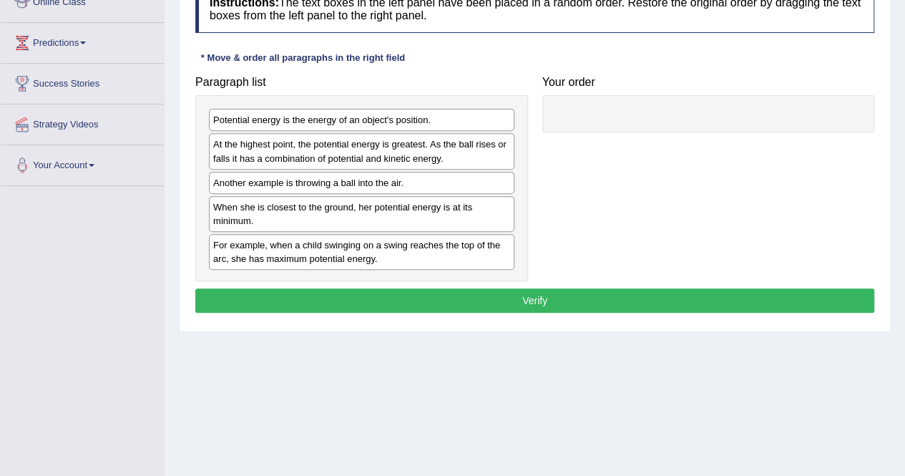
scroll to position [210, 0]
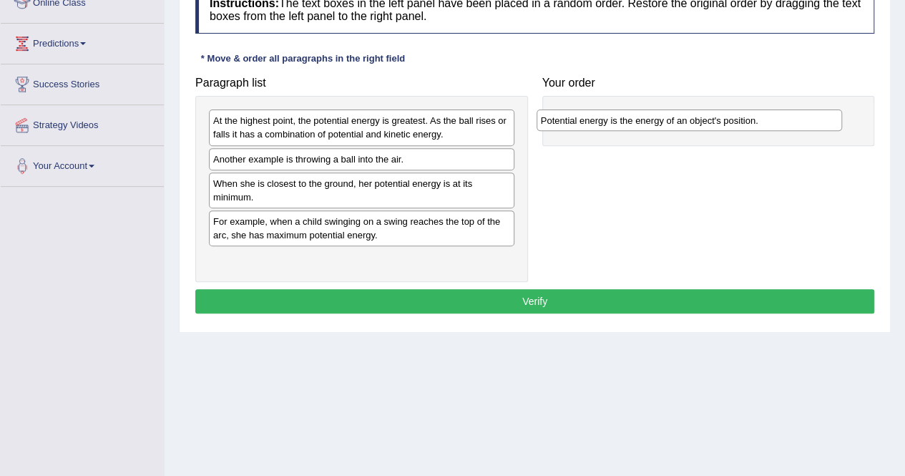
drag, startPoint x: 276, startPoint y: 122, endPoint x: 606, endPoint y: 114, distance: 329.8
click at [606, 114] on div "Potential energy is the energy of an object's position." at bounding box center [688, 119] width 305 height 21
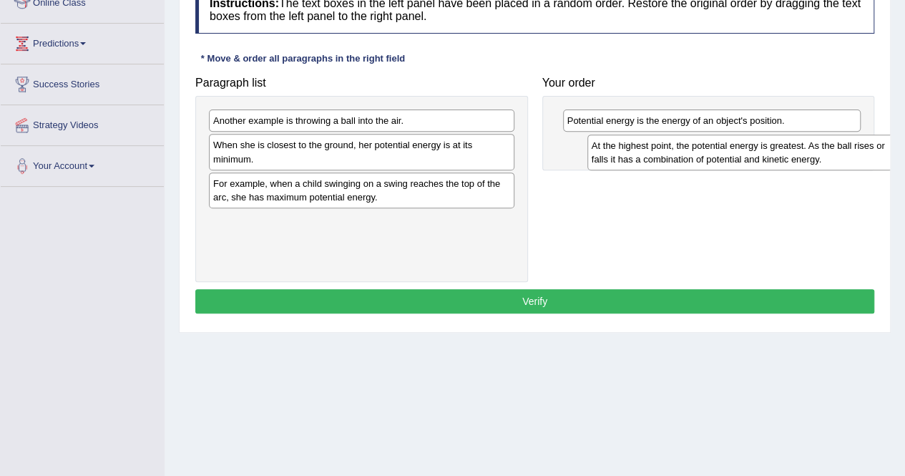
drag, startPoint x: 402, startPoint y: 132, endPoint x: 780, endPoint y: 157, distance: 379.1
click at [780, 157] on div "At the highest point, the potential energy is greatest. As the ball rises or fa…" at bounding box center [739, 152] width 305 height 36
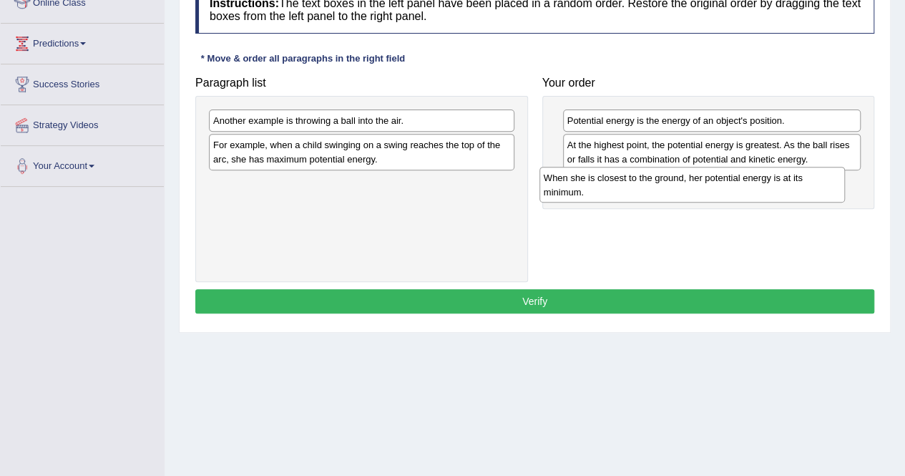
drag, startPoint x: 320, startPoint y: 159, endPoint x: 652, endPoint y: 193, distance: 333.5
click at [652, 193] on div "When she is closest to the ground, her potential energy is at its minimum." at bounding box center [691, 185] width 305 height 36
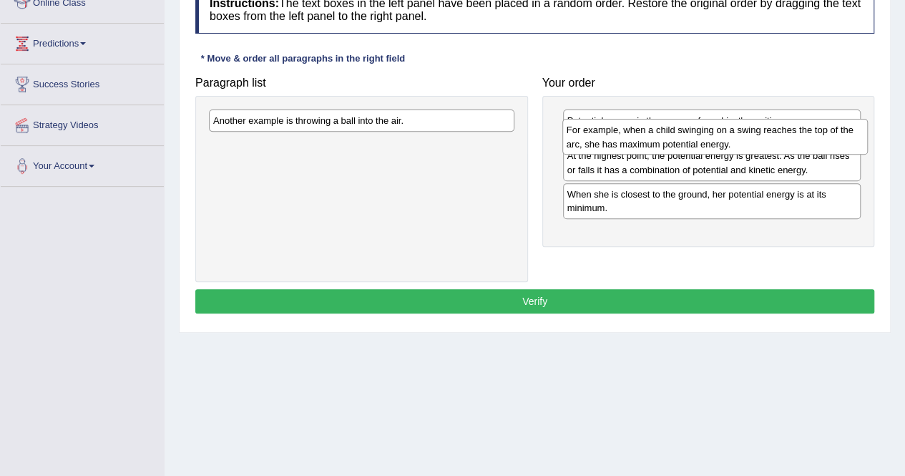
drag, startPoint x: 359, startPoint y: 151, endPoint x: 708, endPoint y: 137, distance: 349.2
click at [708, 137] on div "For example, when a child swinging on a swing reaches the top of the arc, she h…" at bounding box center [714, 137] width 305 height 36
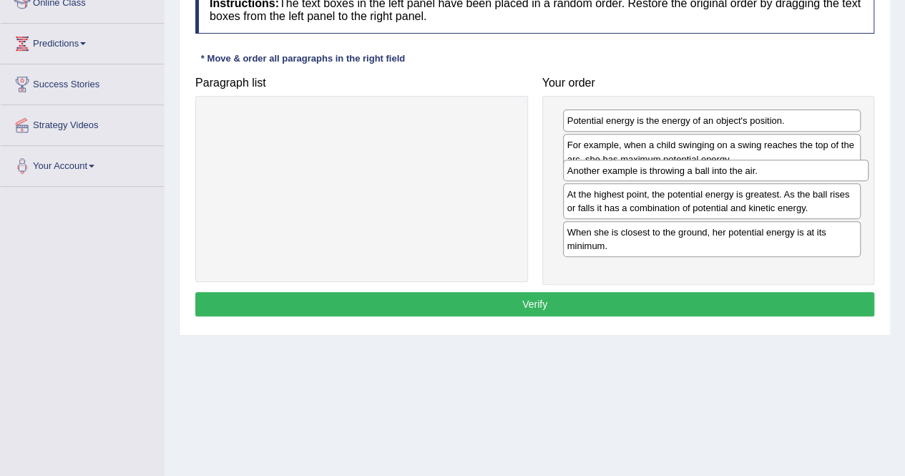
drag, startPoint x: 443, startPoint y: 121, endPoint x: 797, endPoint y: 174, distance: 357.9
click at [797, 174] on div "Another example is throwing a ball into the air." at bounding box center [715, 169] width 305 height 21
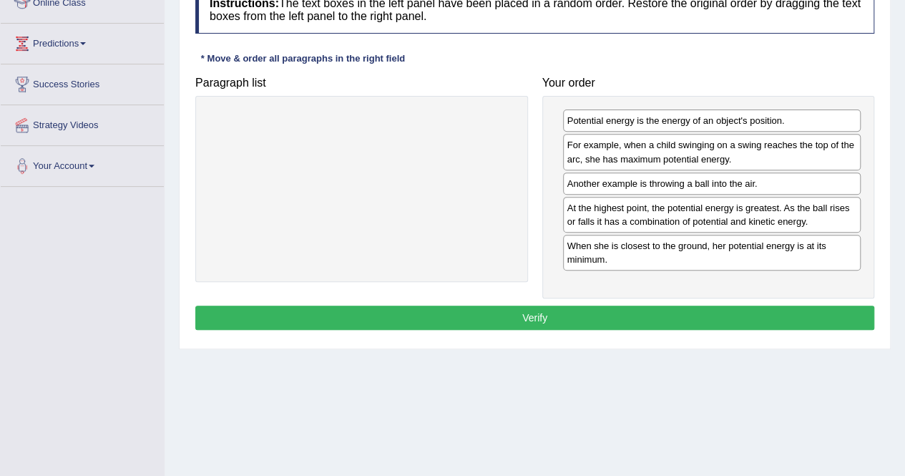
click at [619, 308] on button "Verify" at bounding box center [534, 317] width 679 height 24
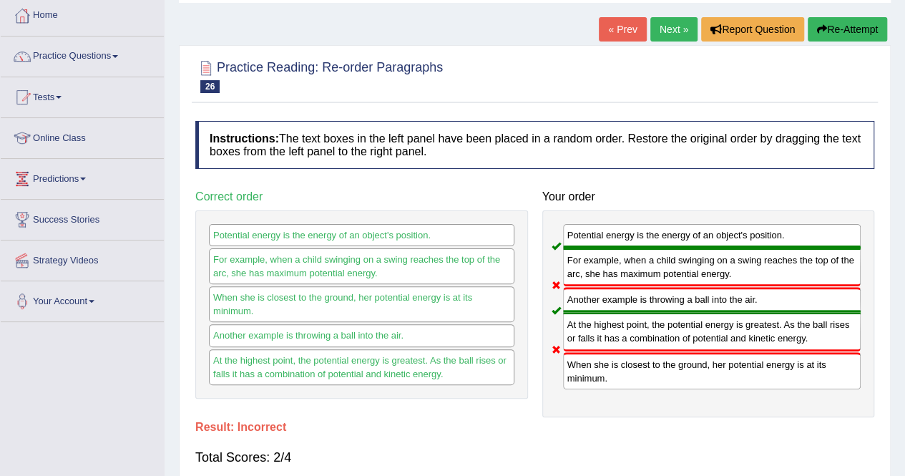
scroll to position [0, 0]
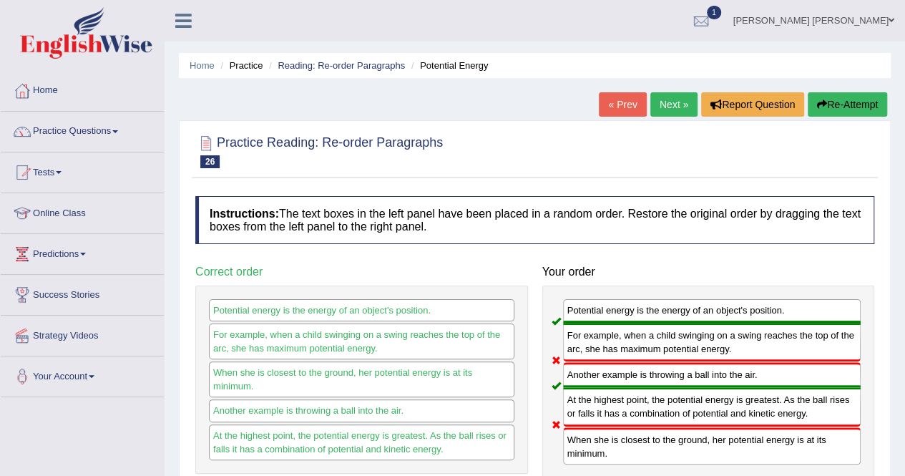
click at [665, 105] on link "Next »" at bounding box center [673, 104] width 47 height 24
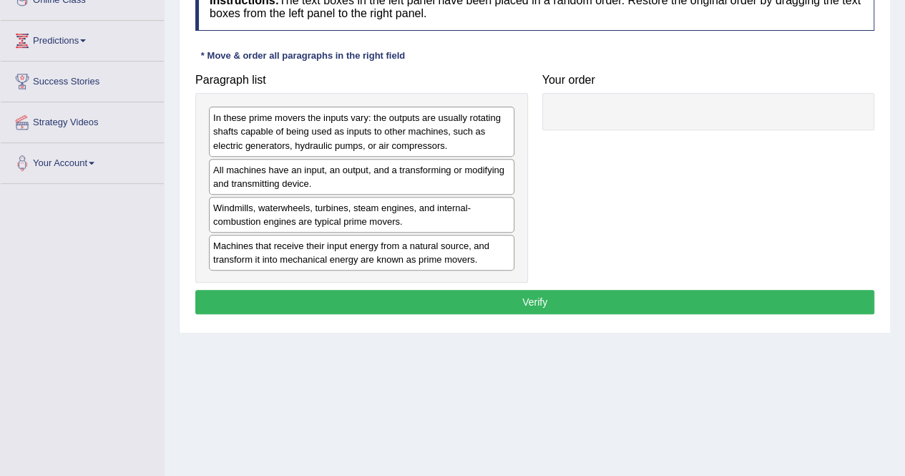
drag, startPoint x: 912, startPoint y: 39, endPoint x: 915, endPoint y: 167, distance: 127.3
click at [904, 167] on html "Toggle navigation Home Practice Questions Speaking Practice Read Aloud Repeat S…" at bounding box center [452, 25] width 905 height 476
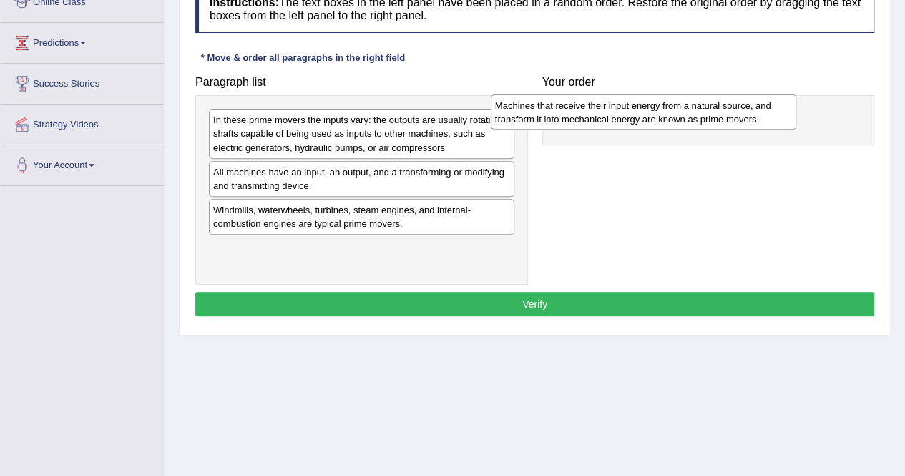
drag, startPoint x: 399, startPoint y: 261, endPoint x: 681, endPoint y: 119, distance: 315.3
click at [681, 119] on div "Machines that receive their input energy from a natural source, and transform i…" at bounding box center [643, 112] width 305 height 36
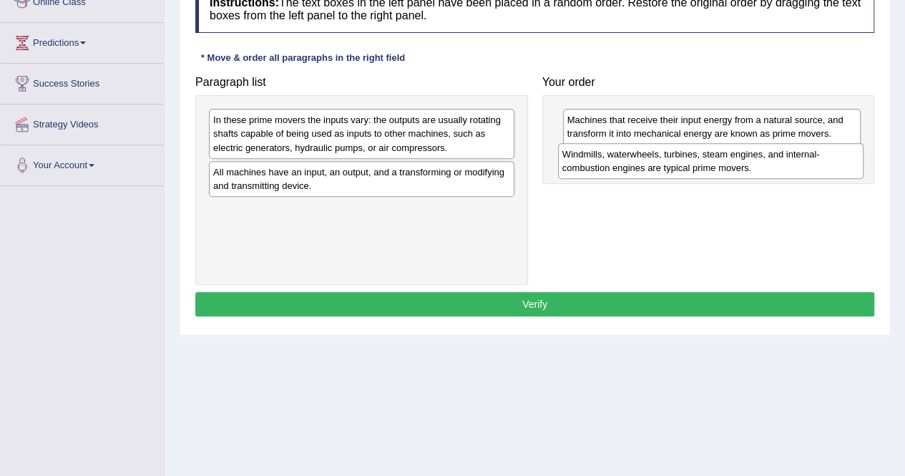
drag, startPoint x: 415, startPoint y: 219, endPoint x: 763, endPoint y: 163, distance: 352.0
click at [763, 163] on div "Windmills, waterwheels, turbines, steam engines, and internal-combustion engine…" at bounding box center [710, 161] width 305 height 36
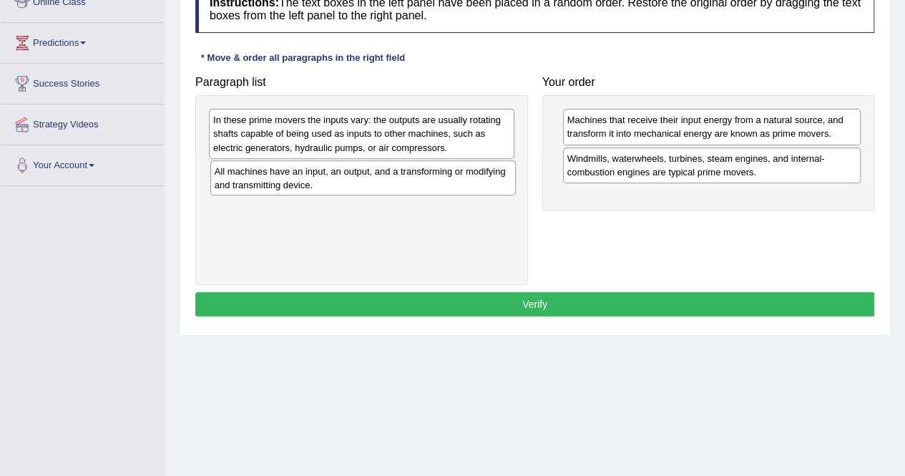
click at [476, 179] on div "All machines have an input, an output, and a transforming or modifying and tran…" at bounding box center [362, 178] width 305 height 36
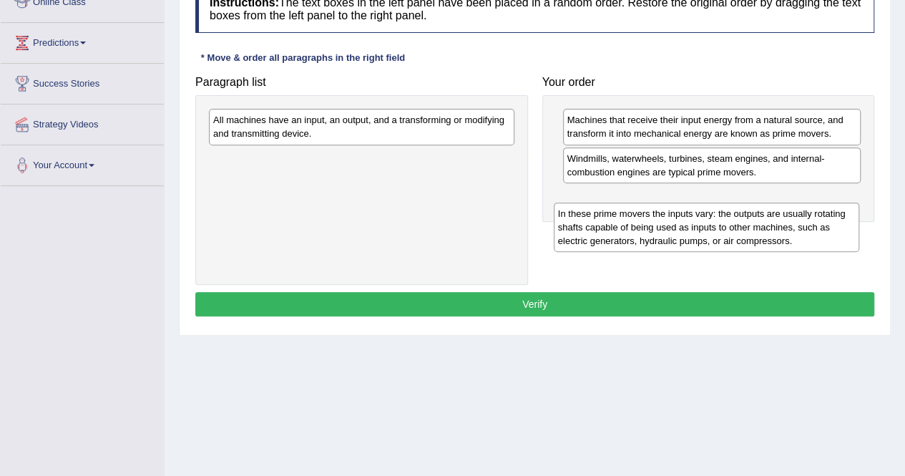
drag, startPoint x: 408, startPoint y: 141, endPoint x: 738, endPoint y: 204, distance: 336.3
click at [738, 204] on div "In these prime movers the inputs vary: the outputs are usually rotating shafts …" at bounding box center [706, 226] width 305 height 49
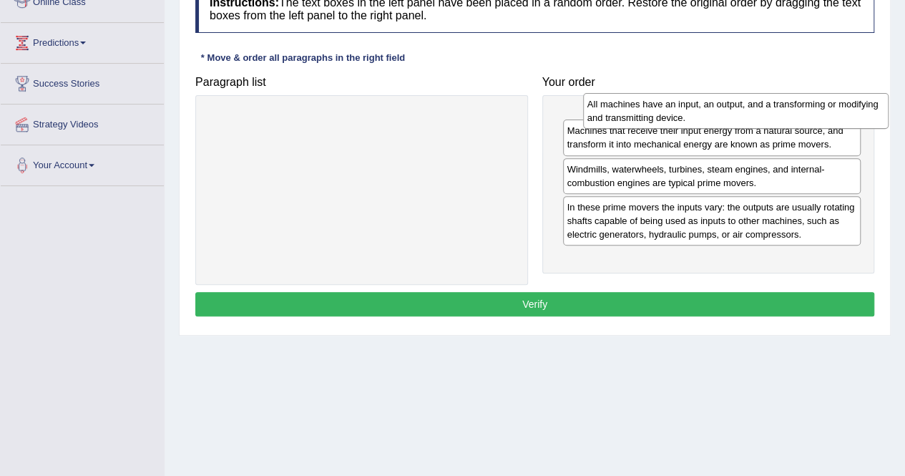
drag, startPoint x: 393, startPoint y: 137, endPoint x: 752, endPoint y: 120, distance: 360.1
click at [752, 120] on div "All machines have an input, an output, and a transforming or modifying and tran…" at bounding box center [735, 111] width 305 height 36
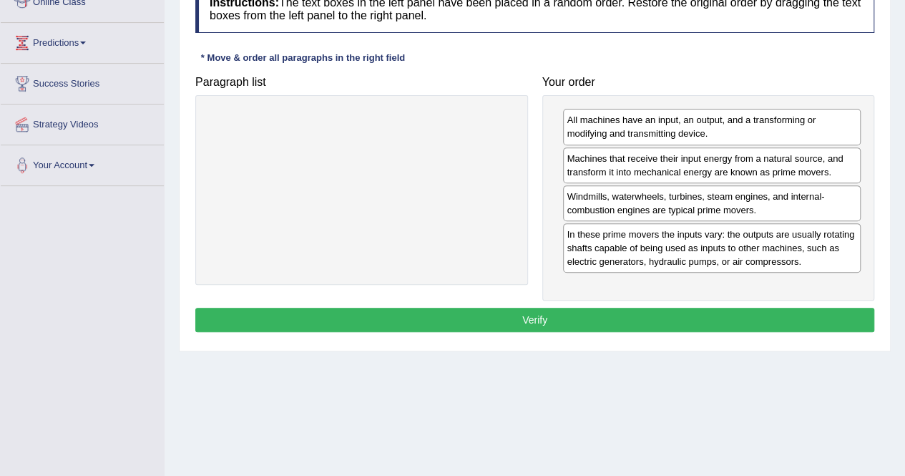
click at [562, 317] on button "Verify" at bounding box center [534, 320] width 679 height 24
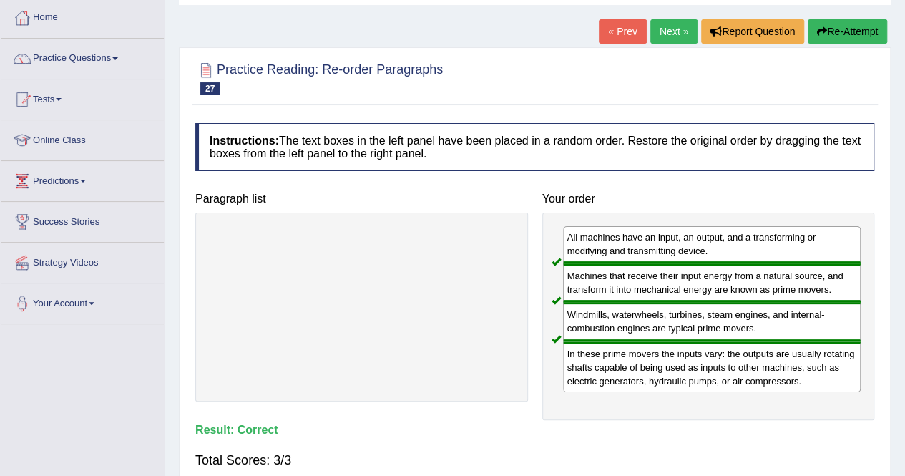
scroll to position [65, 0]
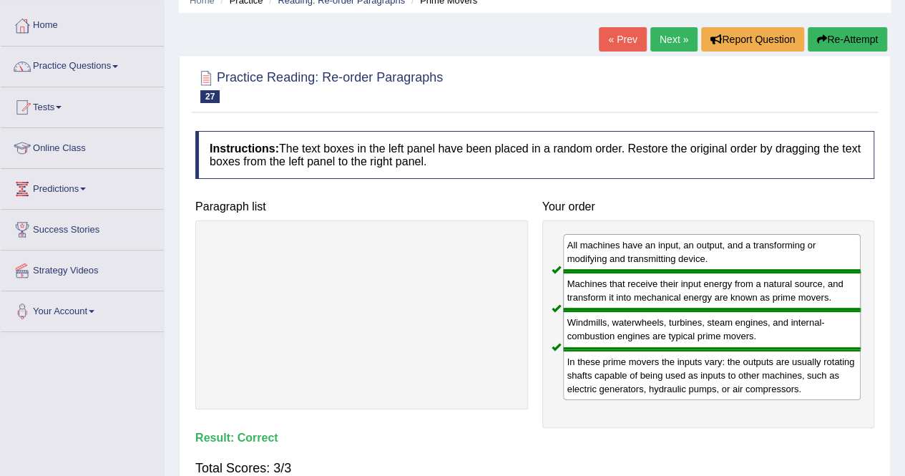
click at [678, 36] on link "Next »" at bounding box center [673, 39] width 47 height 24
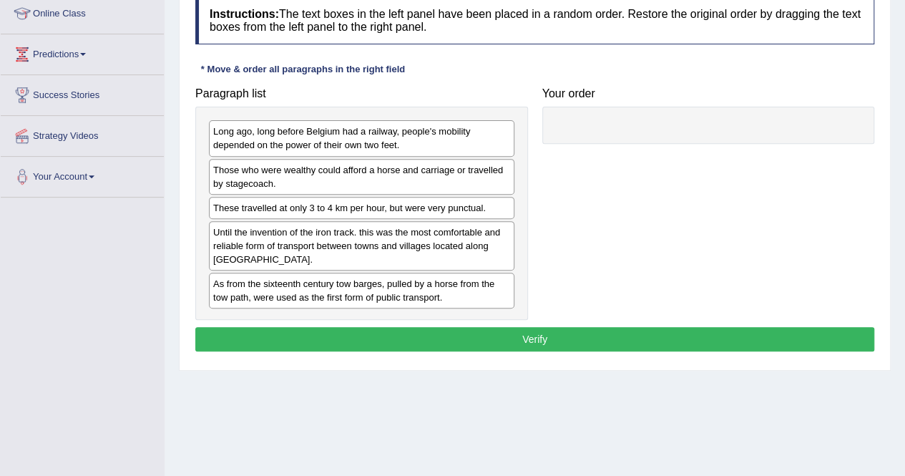
scroll to position [200, 0]
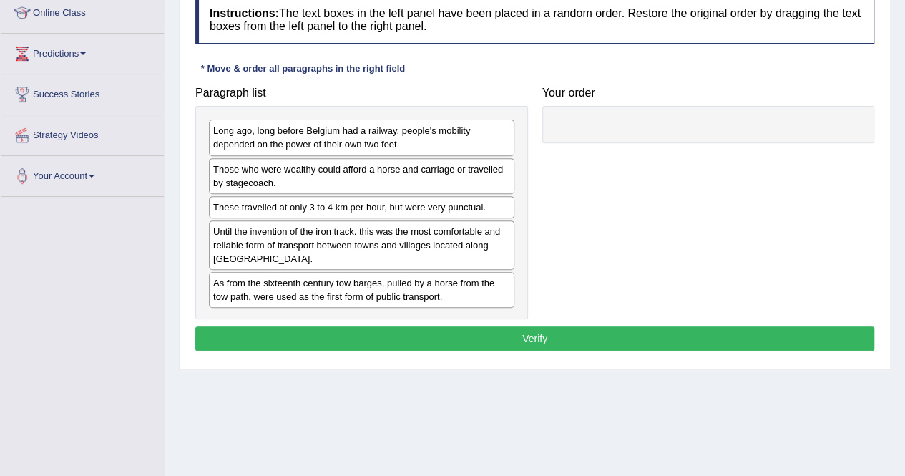
drag, startPoint x: 910, startPoint y: 46, endPoint x: 915, endPoint y: 167, distance: 121.0
click at [904, 167] on html "Toggle navigation Home Practice Questions Speaking Practice Read Aloud Repeat S…" at bounding box center [452, 38] width 905 height 476
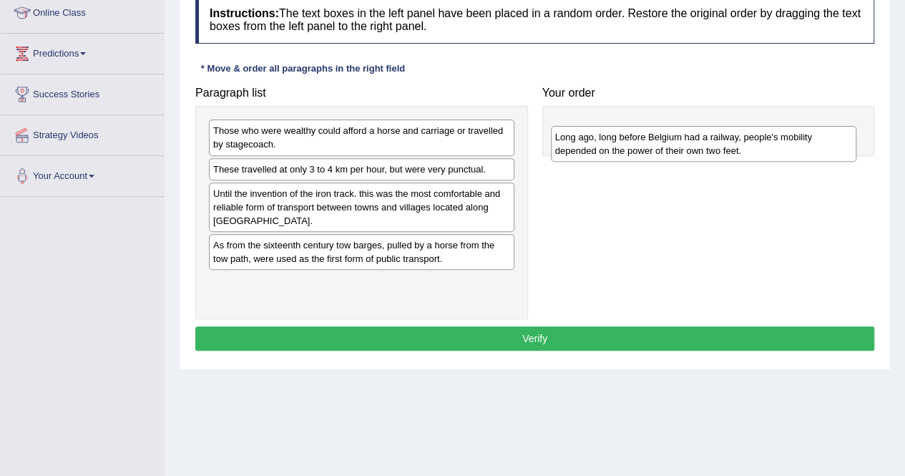
drag, startPoint x: 338, startPoint y: 142, endPoint x: 684, endPoint y: 139, distance: 345.4
click at [684, 139] on div "Long ago, long before Belgium had a railway, people's mobility depended on the …" at bounding box center [703, 144] width 305 height 36
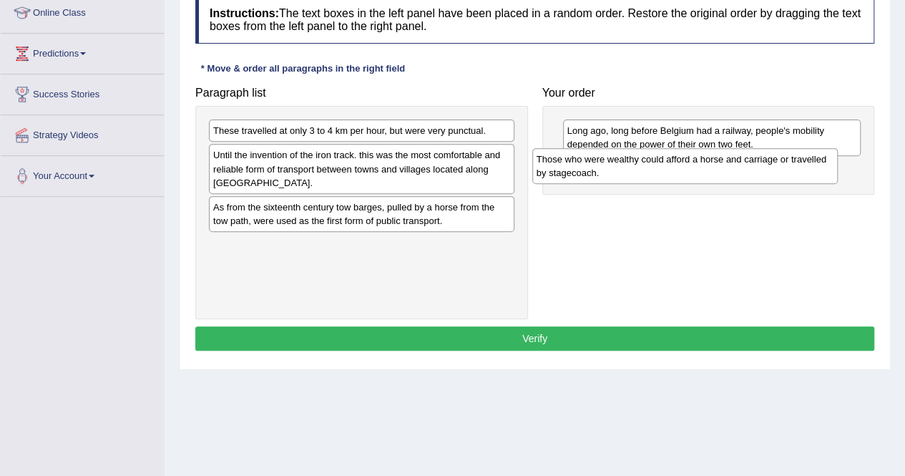
drag, startPoint x: 423, startPoint y: 145, endPoint x: 747, endPoint y: 173, distance: 324.4
click at [747, 173] on div "Those who were wealthy could afford a horse and carriage or travelled by stagec…" at bounding box center [684, 166] width 305 height 36
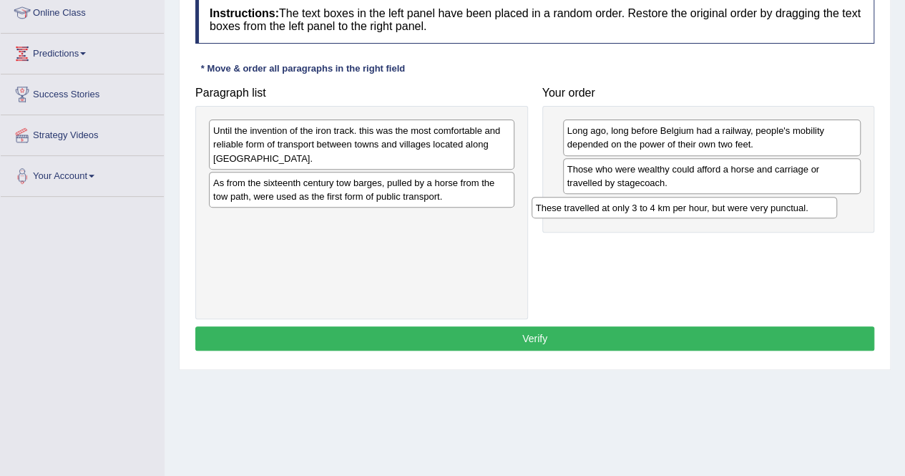
drag, startPoint x: 446, startPoint y: 131, endPoint x: 767, endPoint y: 207, distance: 330.1
click at [767, 207] on div "These travelled at only 3 to 4 km per hour, but were very punctual." at bounding box center [683, 207] width 305 height 21
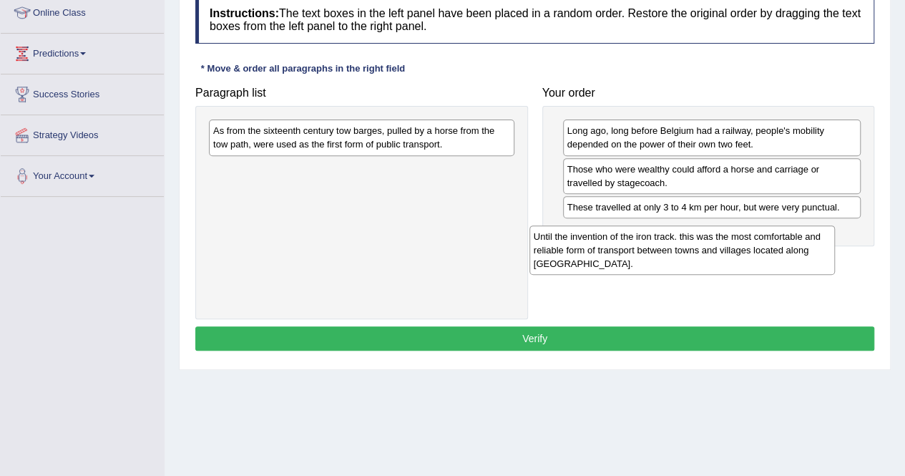
drag, startPoint x: 335, startPoint y: 145, endPoint x: 657, endPoint y: 249, distance: 338.8
click at [657, 249] on div "Until the invention of the iron track. this was the most comfortable and reliab…" at bounding box center [681, 249] width 305 height 49
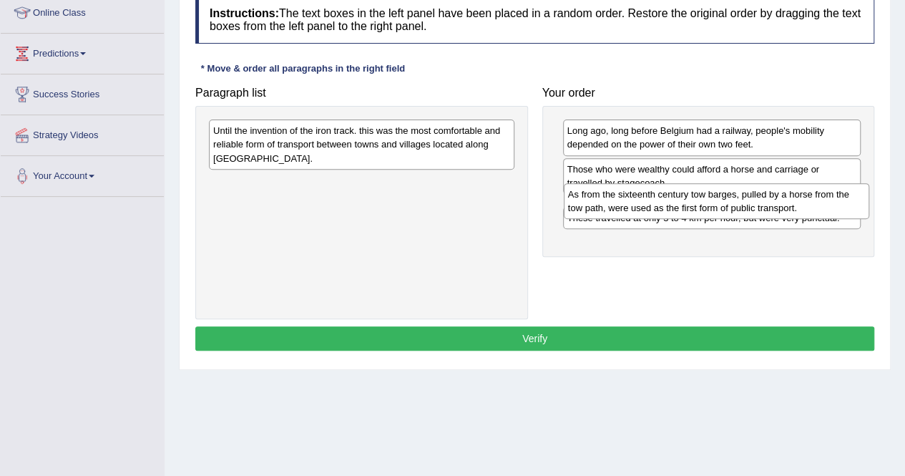
drag, startPoint x: 385, startPoint y: 142, endPoint x: 735, endPoint y: 204, distance: 355.9
click at [735, 204] on div "As from the sixteenth century tow barges, pulled by a horse from the tow path, …" at bounding box center [716, 201] width 305 height 36
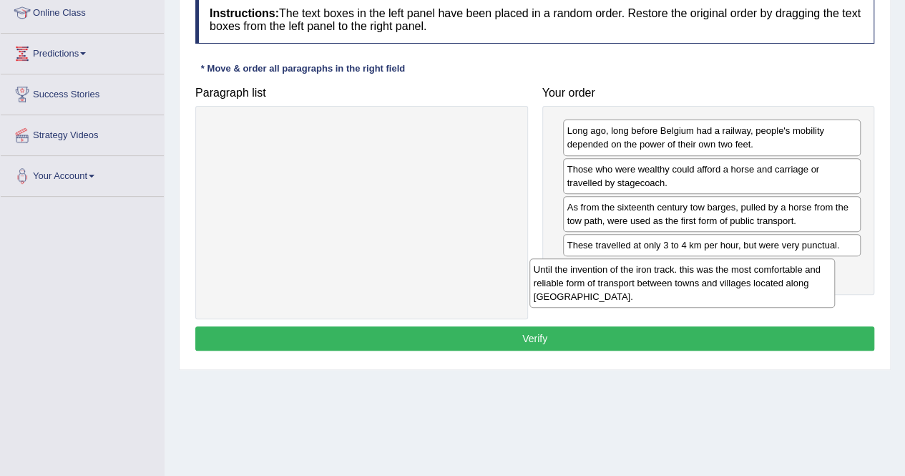
drag, startPoint x: 315, startPoint y: 148, endPoint x: 646, endPoint y: 284, distance: 357.9
click at [646, 284] on div "Until the invention of the iron track. this was the most comfortable and reliab…" at bounding box center [681, 282] width 305 height 49
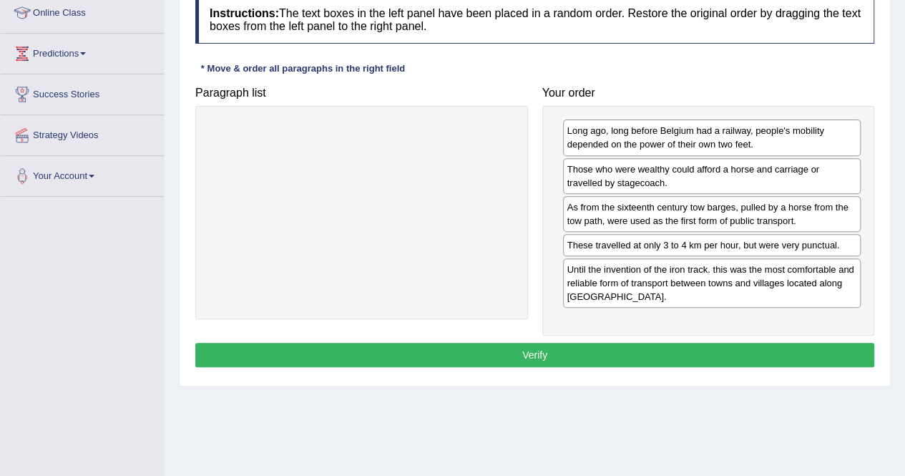
click at [585, 345] on button "Verify" at bounding box center [534, 355] width 679 height 24
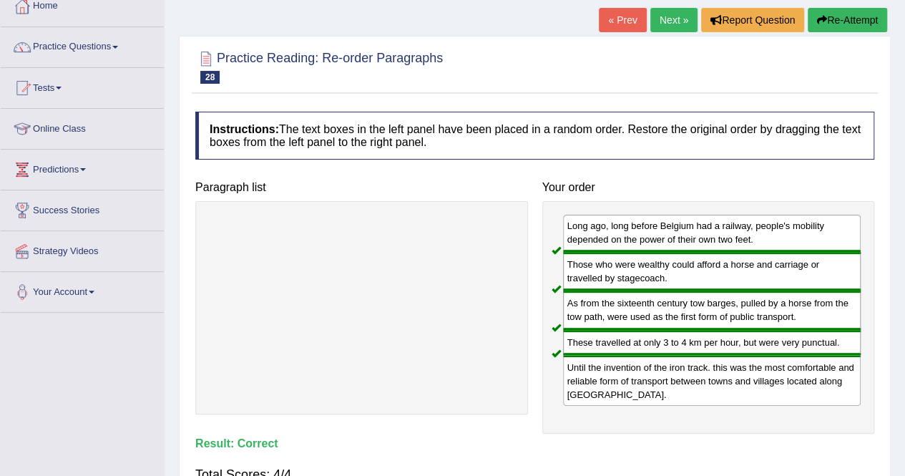
scroll to position [0, 0]
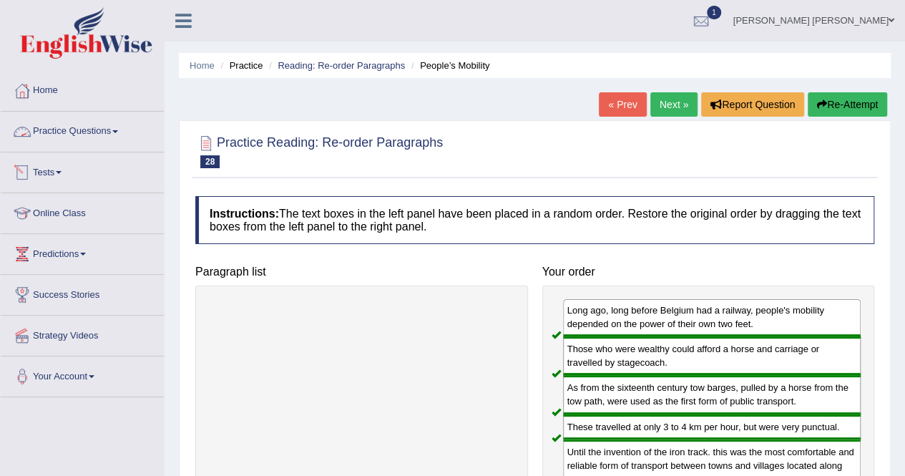
click at [118, 130] on span at bounding box center [115, 131] width 6 height 3
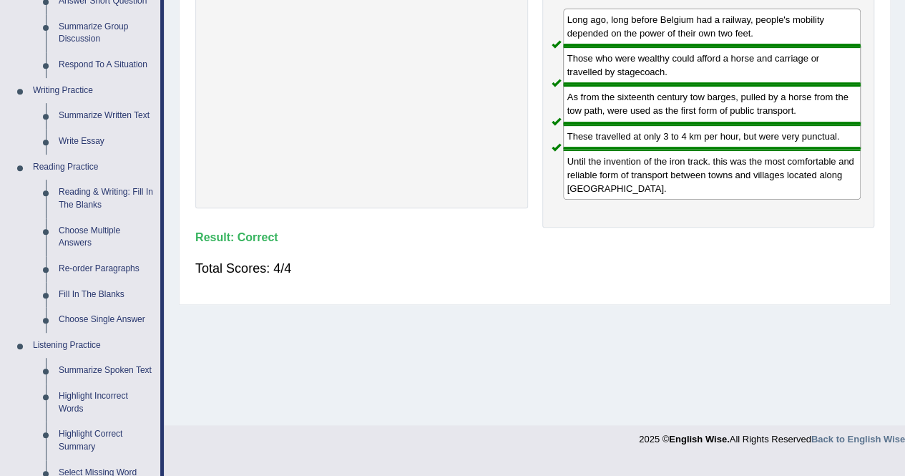
scroll to position [299, 0]
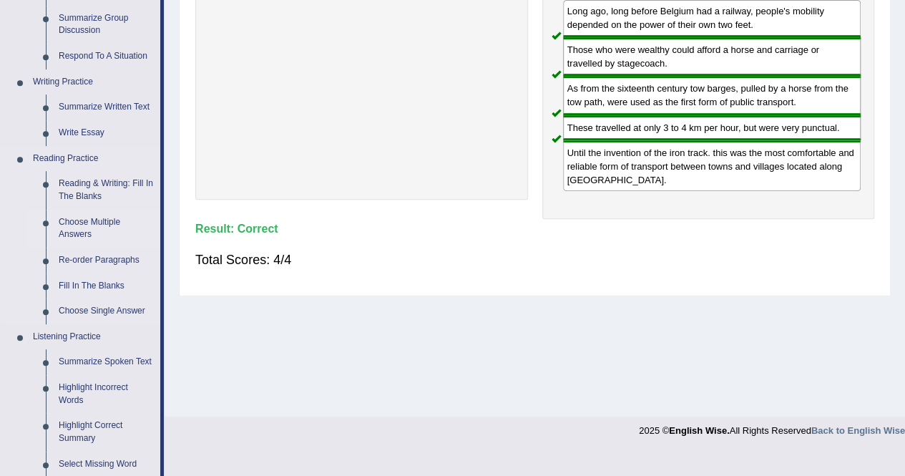
click at [98, 215] on link "Choose Multiple Answers" at bounding box center [106, 229] width 108 height 38
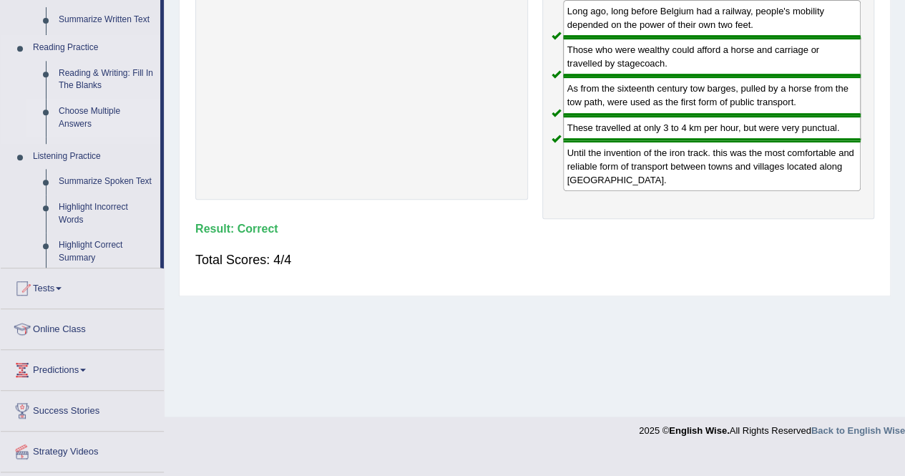
scroll to position [243, 0]
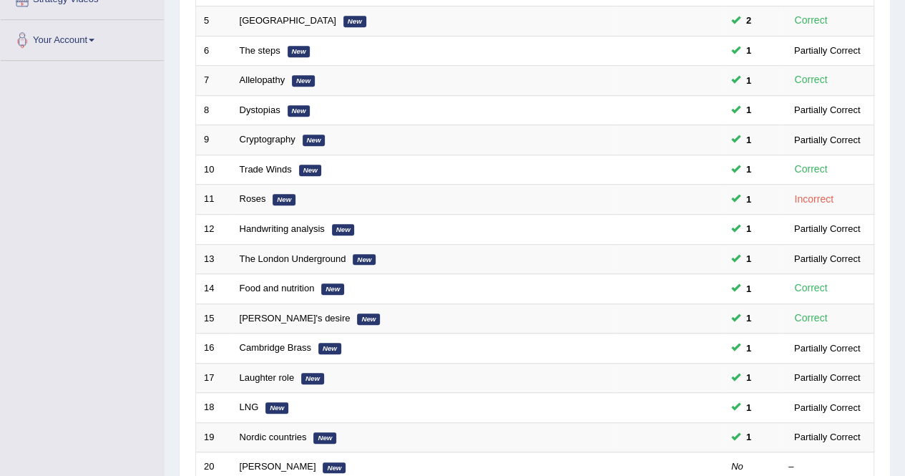
scroll to position [464, 0]
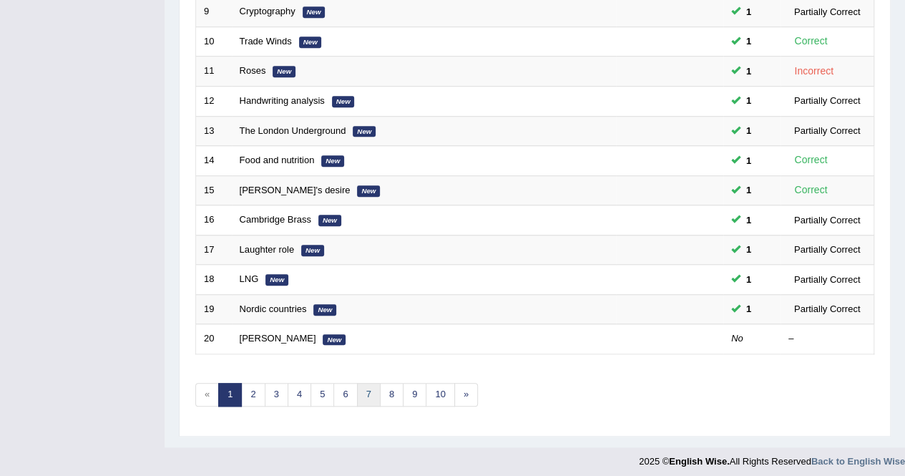
click at [372, 383] on link "7" at bounding box center [369, 395] width 24 height 24
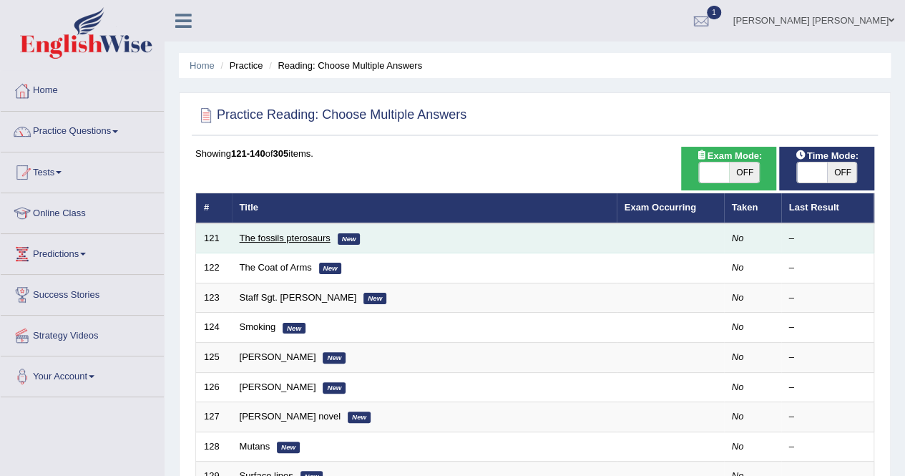
click at [293, 235] on link "The fossils pterosaurs" at bounding box center [285, 237] width 91 height 11
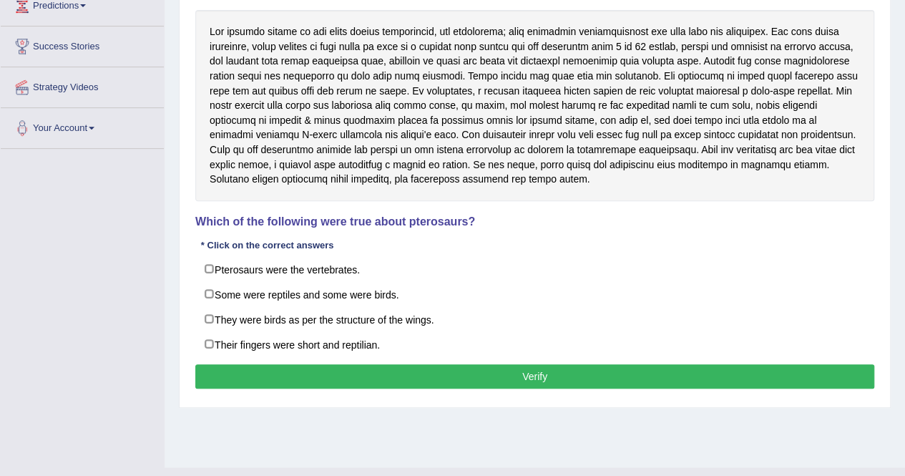
scroll to position [247, 0]
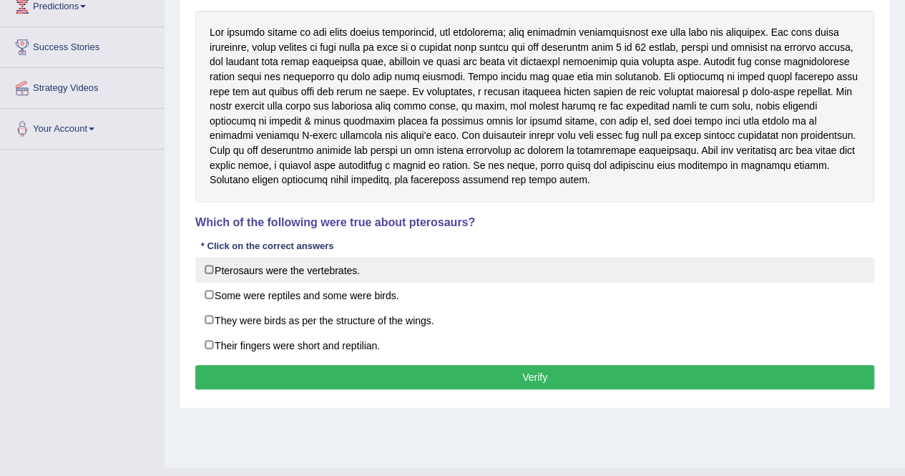
click at [227, 272] on label "Pterosaurs were the vertebrates." at bounding box center [534, 270] width 679 height 26
checkbox input "true"
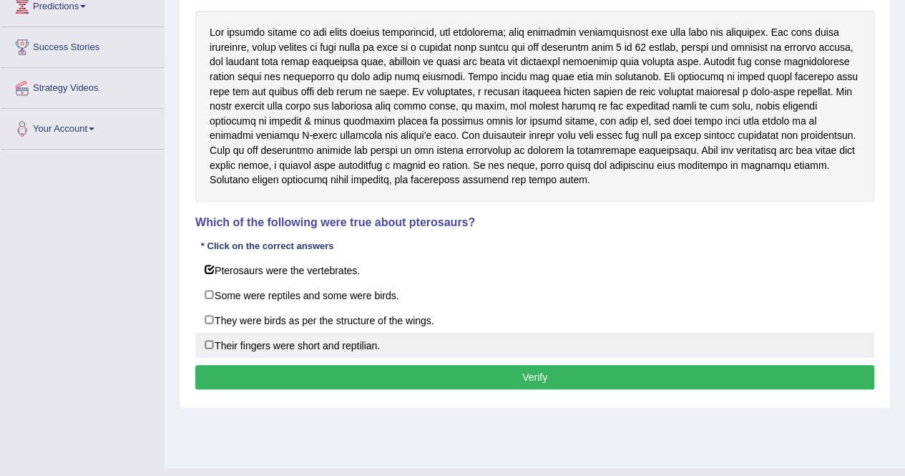
click at [360, 345] on label "Their fingers were short and reptilian." at bounding box center [534, 345] width 679 height 26
checkbox input "true"
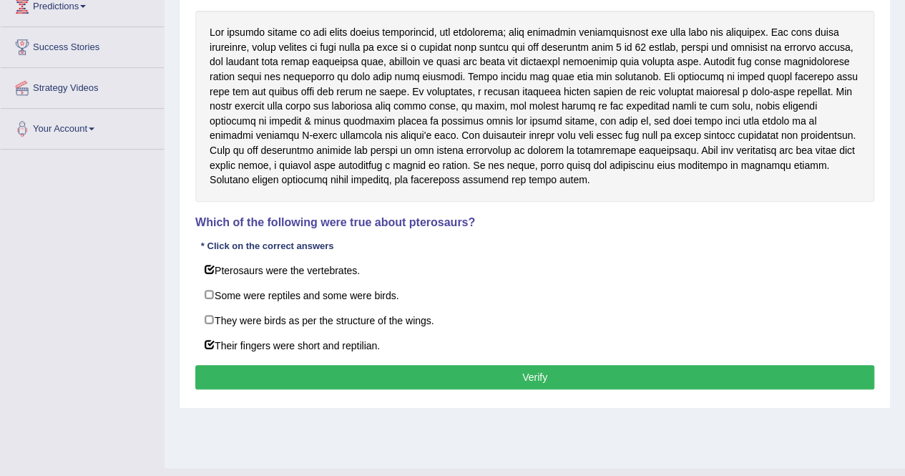
click at [385, 373] on button "Verify" at bounding box center [534, 377] width 679 height 24
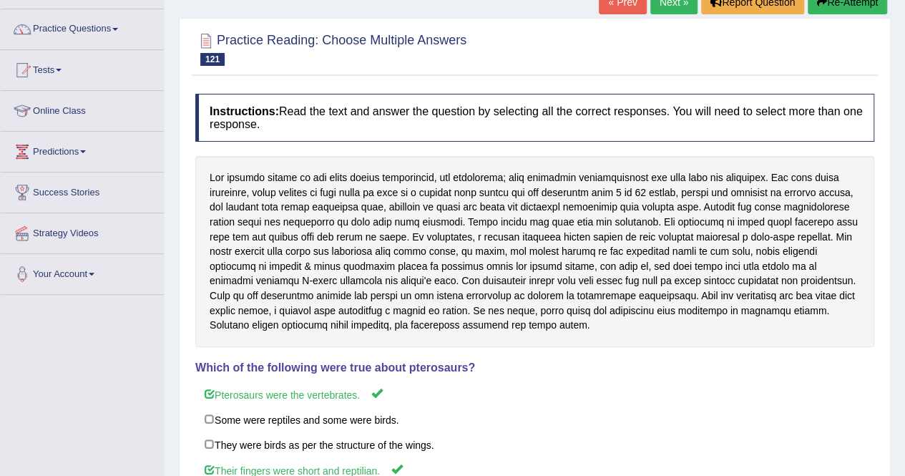
scroll to position [99, 0]
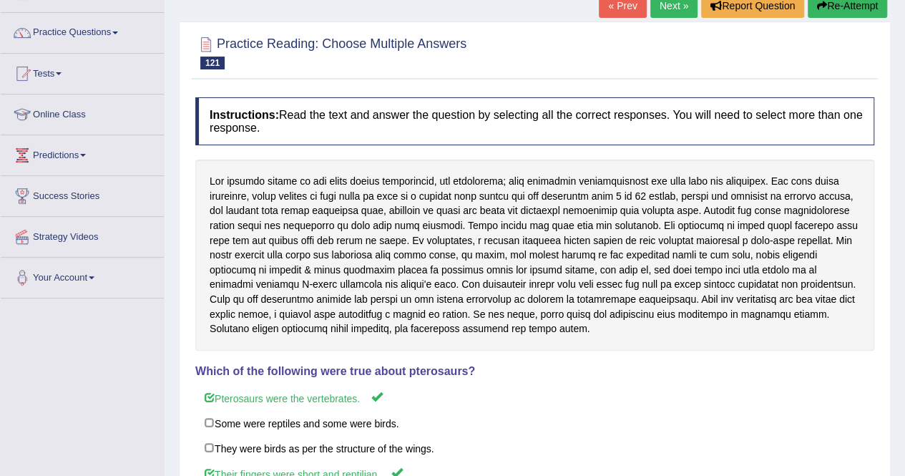
click at [679, 8] on link "Next »" at bounding box center [673, 6] width 47 height 24
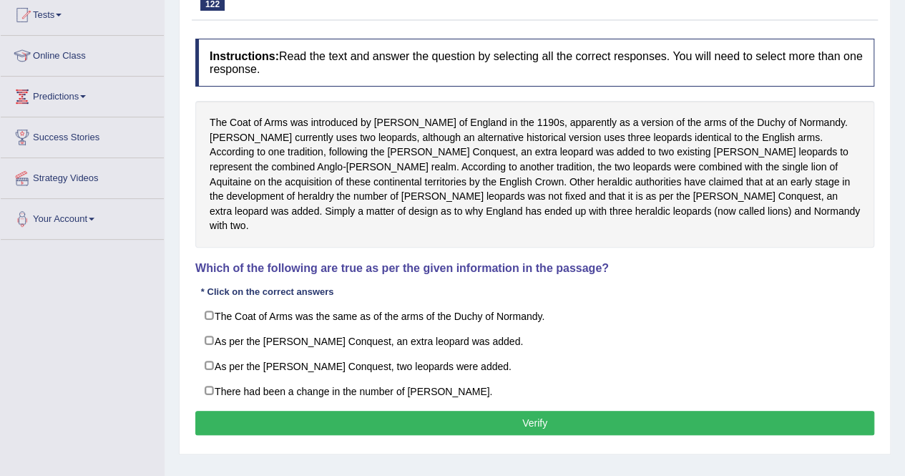
scroll to position [164, 0]
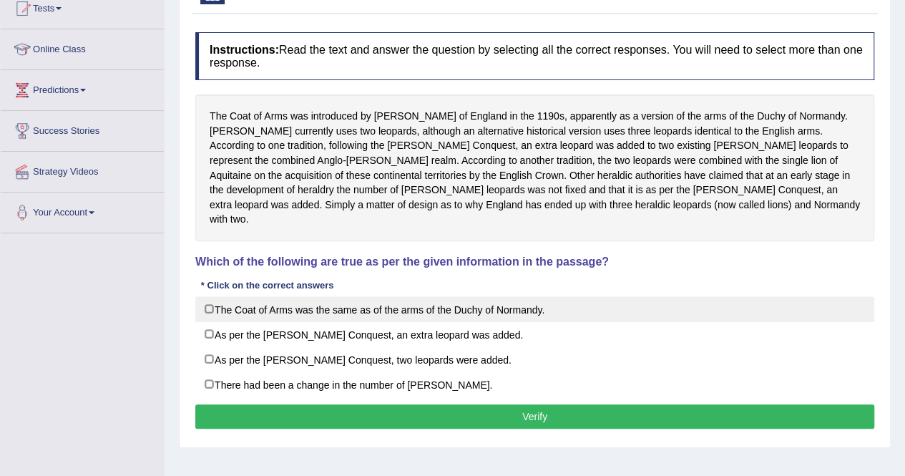
click at [426, 296] on label "The Coat of Arms was the same as of the arms of the Duchy of Normandy." at bounding box center [534, 309] width 679 height 26
checkbox input "true"
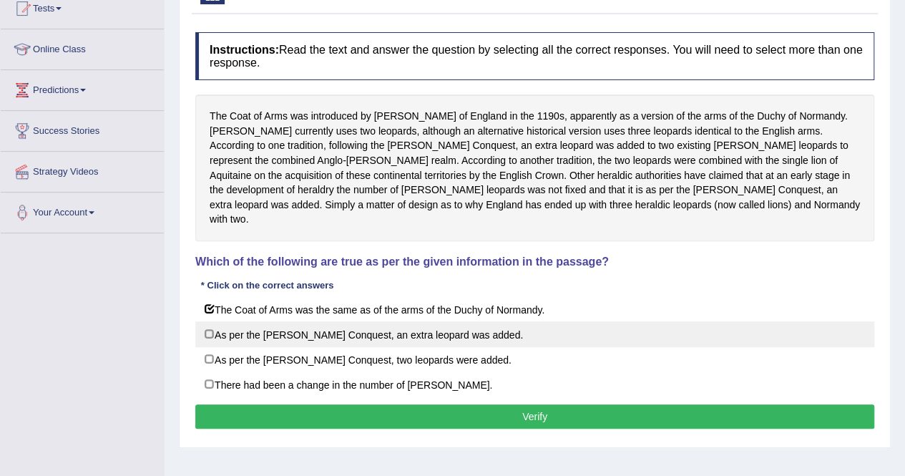
click at [343, 321] on label "As per the Norman Conquest, an extra leopard was added." at bounding box center [534, 334] width 679 height 26
checkbox input "true"
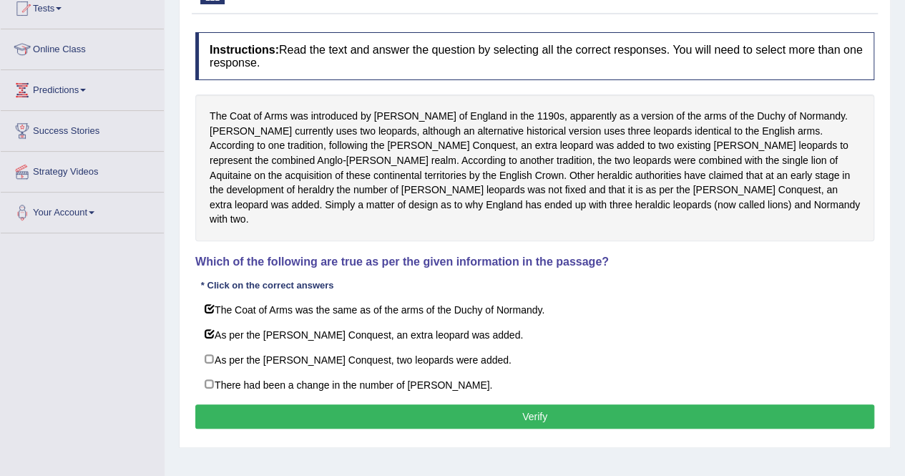
click at [474, 404] on button "Verify" at bounding box center [534, 416] width 679 height 24
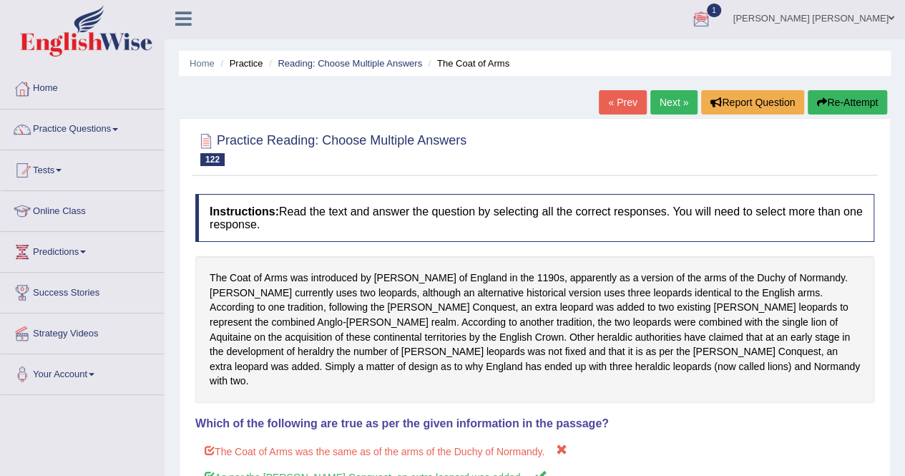
scroll to position [0, 0]
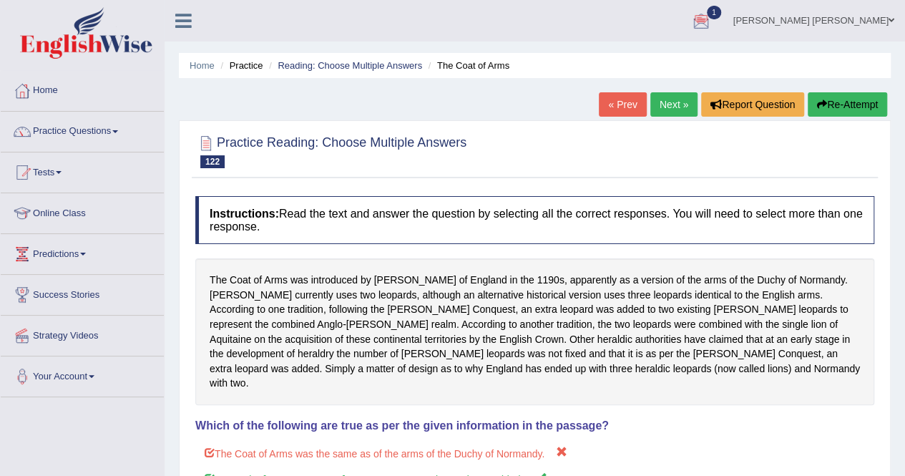
click at [676, 100] on link "Next »" at bounding box center [673, 104] width 47 height 24
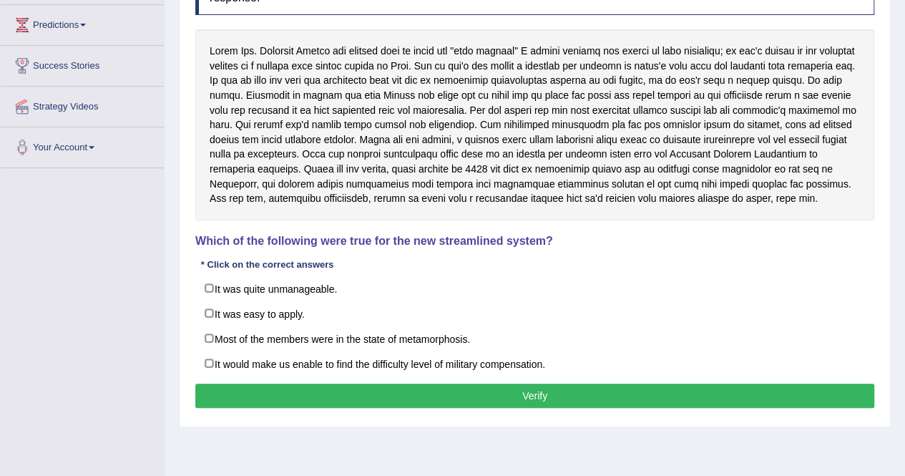
scroll to position [235, 0]
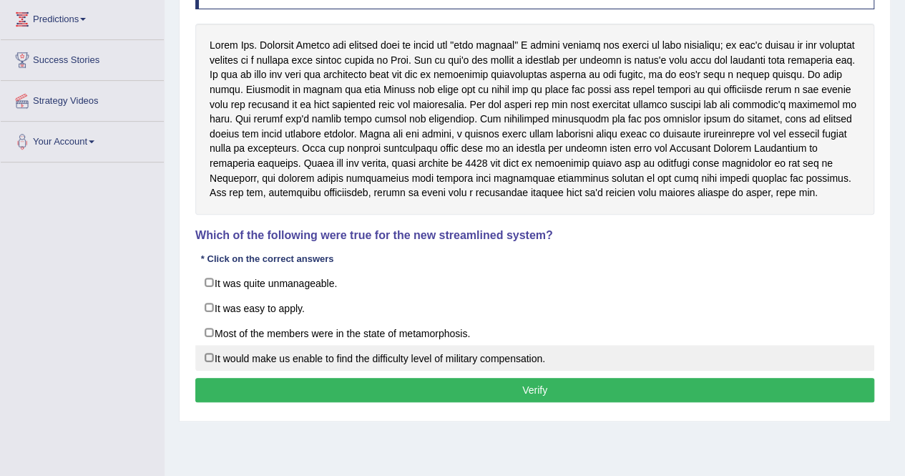
click at [370, 368] on label "It would make us enable to find the difficulty level of military compensation." at bounding box center [534, 358] width 679 height 26
checkbox input "true"
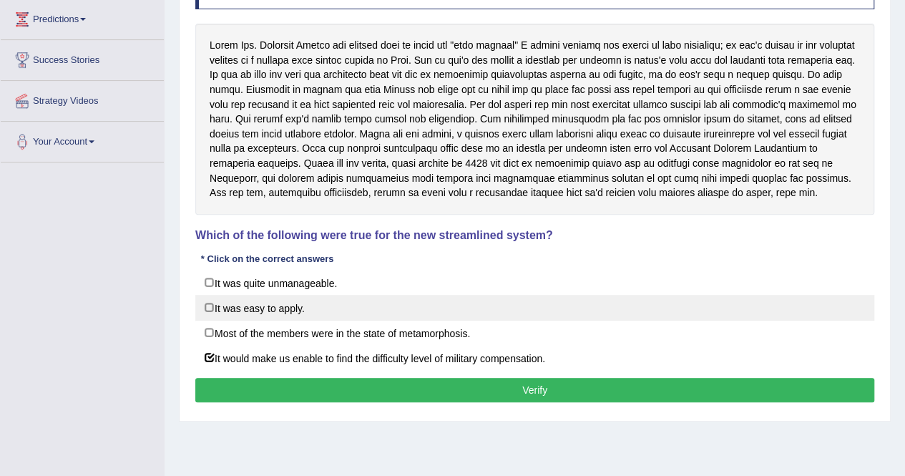
click at [235, 320] on label "It was easy to apply." at bounding box center [534, 308] width 679 height 26
checkbox input "true"
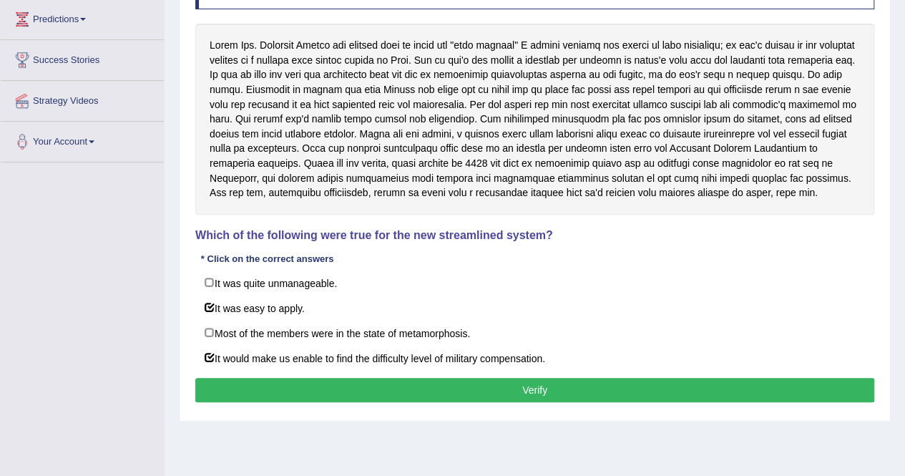
click at [296, 399] on button "Verify" at bounding box center [534, 390] width 679 height 24
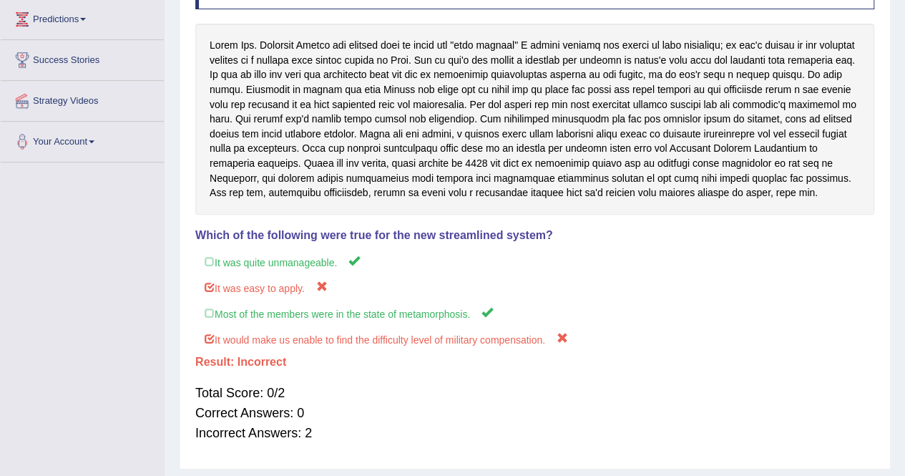
scroll to position [0, 0]
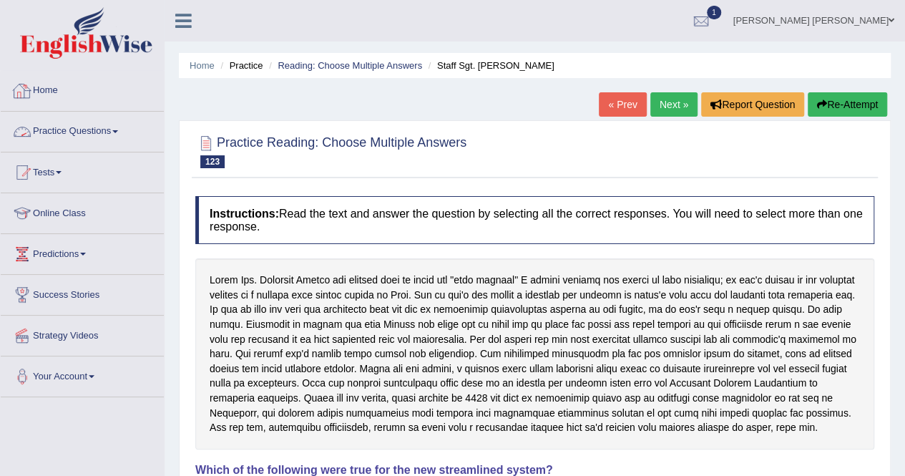
click at [47, 115] on link "Practice Questions" at bounding box center [82, 130] width 163 height 36
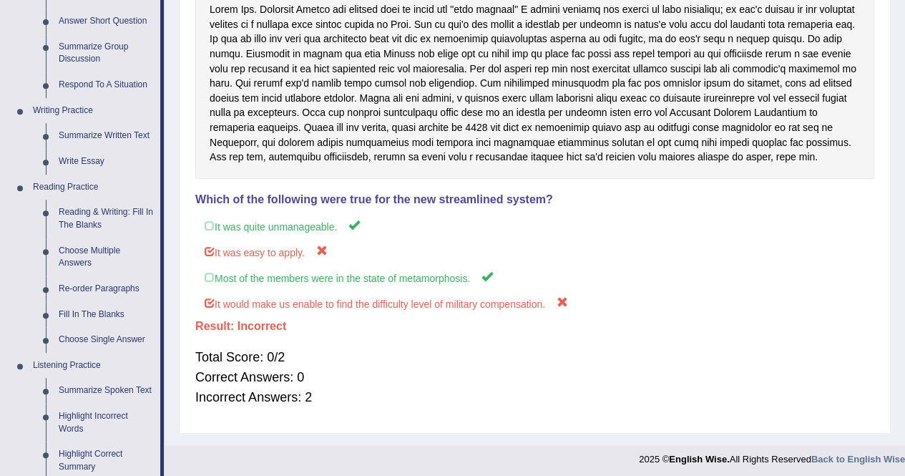
scroll to position [300, 0]
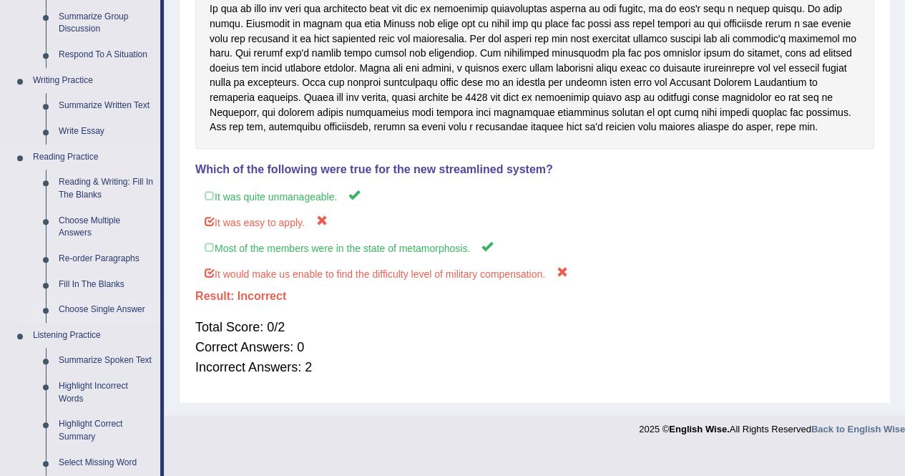
click at [88, 310] on link "Choose Single Answer" at bounding box center [106, 310] width 108 height 26
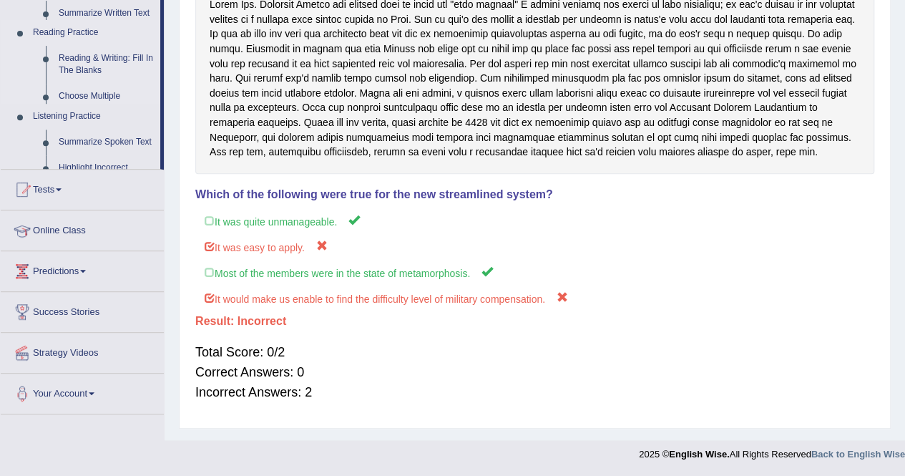
scroll to position [227, 0]
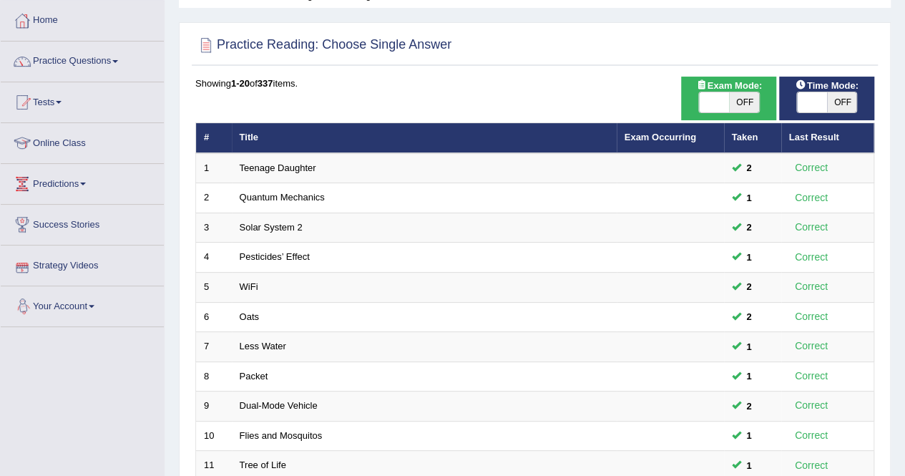
drag, startPoint x: 0, startPoint y: 436, endPoint x: 76, endPoint y: 477, distance: 86.4
click at [76, 405] on html "Toggle navigation Home Practice Questions Speaking Practice Read Aloud Repeat S…" at bounding box center [452, 168] width 905 height 476
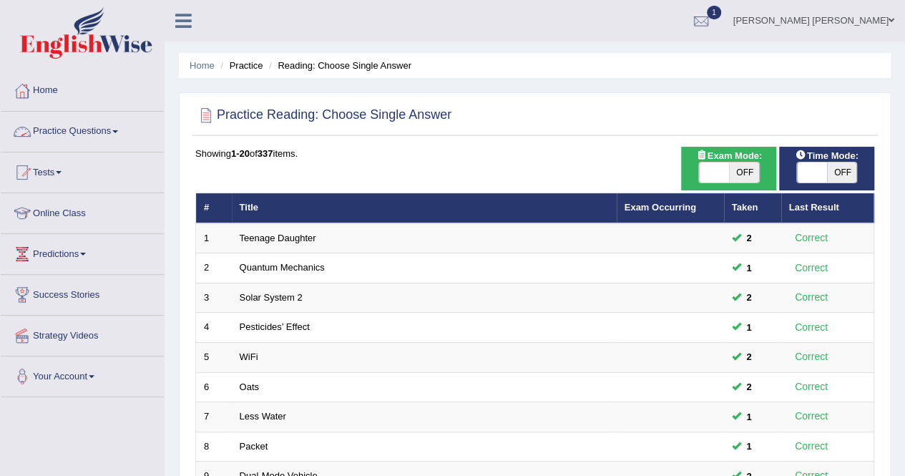
click at [109, 135] on link "Practice Questions" at bounding box center [82, 130] width 163 height 36
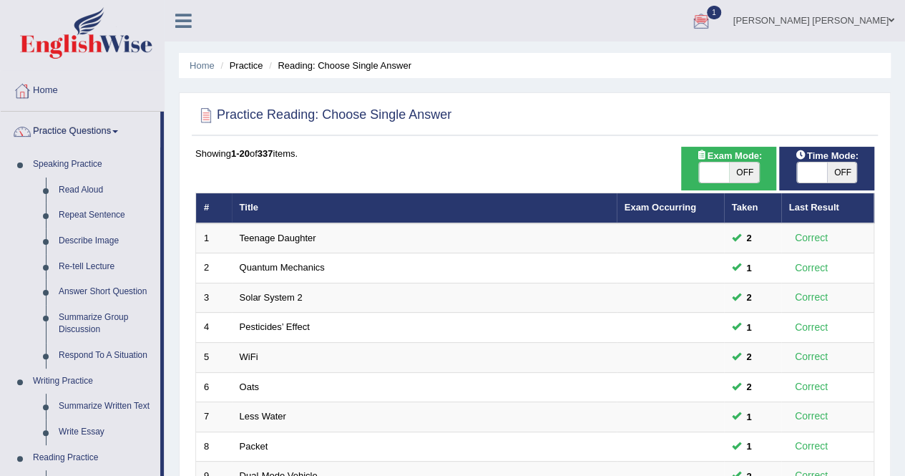
click at [712, 21] on div at bounding box center [700, 21] width 21 height 21
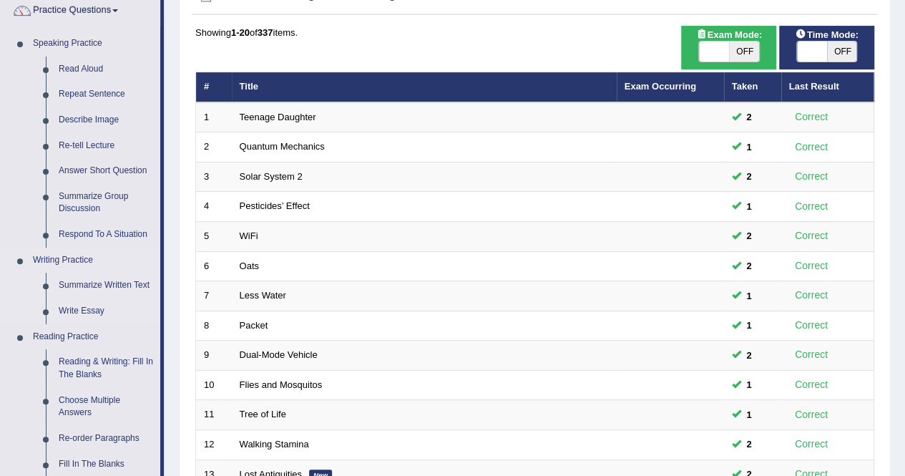
scroll to position [143, 0]
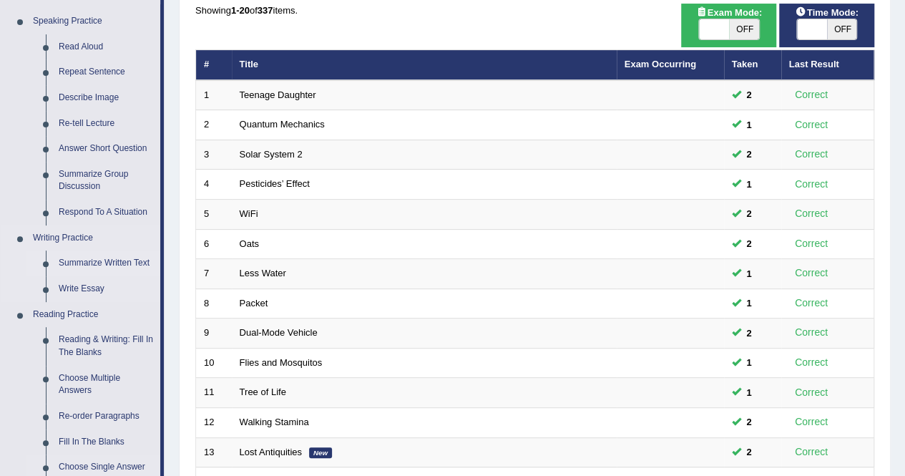
click at [119, 265] on link "Summarize Written Text" at bounding box center [106, 263] width 108 height 26
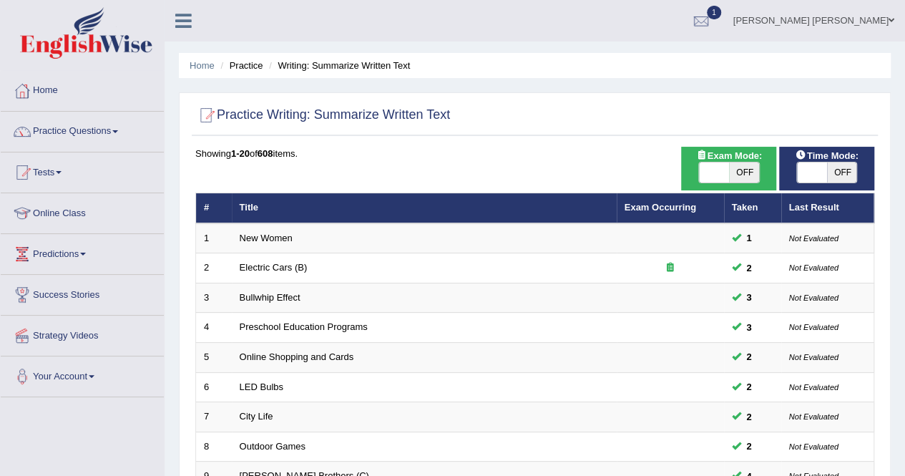
click at [651, 212] on link "Exam Occurring" at bounding box center [660, 207] width 72 height 11
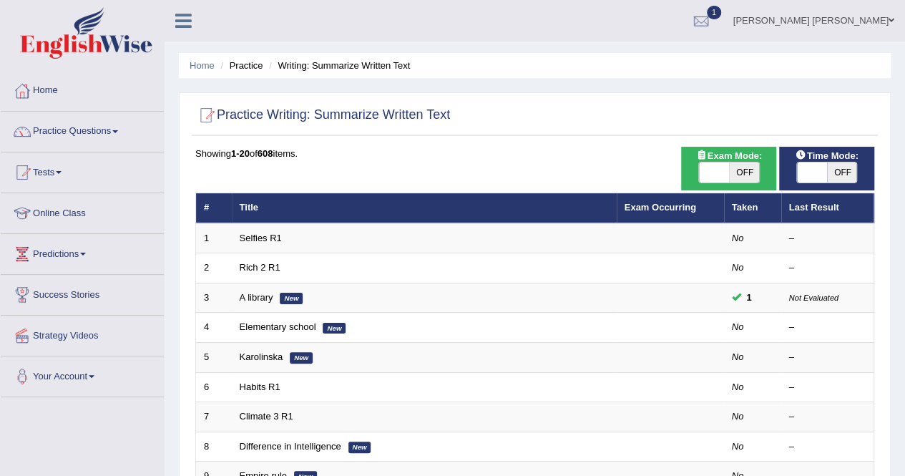
click at [651, 212] on link "Exam Occurring" at bounding box center [660, 207] width 72 height 11
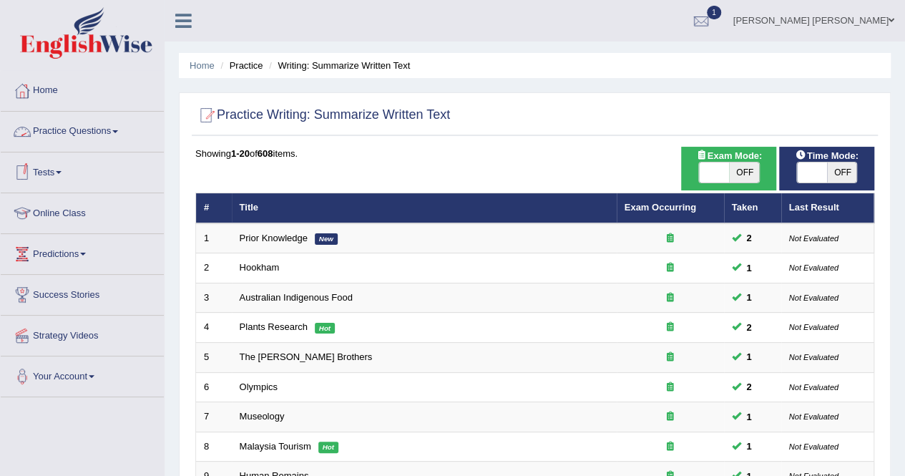
click at [102, 142] on link "Practice Questions" at bounding box center [82, 130] width 163 height 36
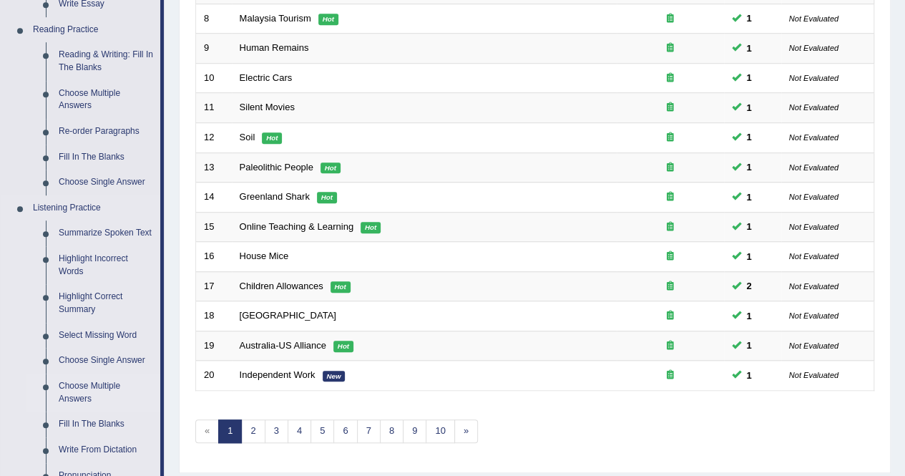
scroll to position [429, 0]
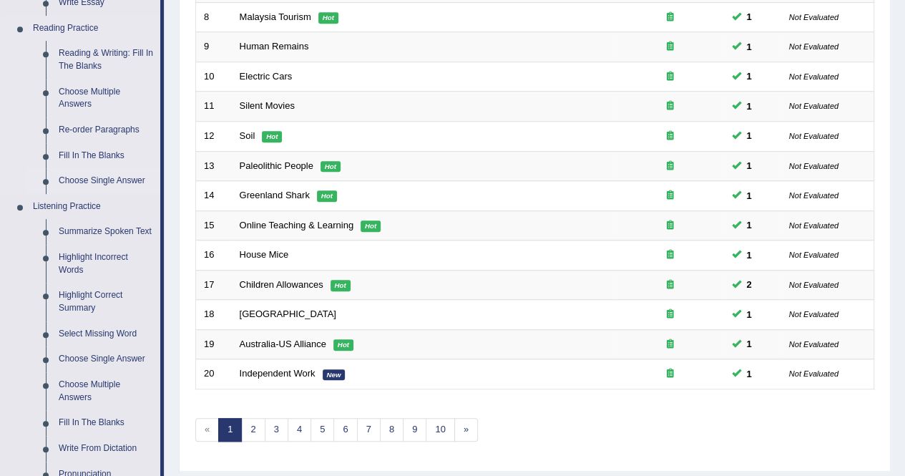
click at [108, 181] on link "Choose Single Answer" at bounding box center [106, 181] width 108 height 26
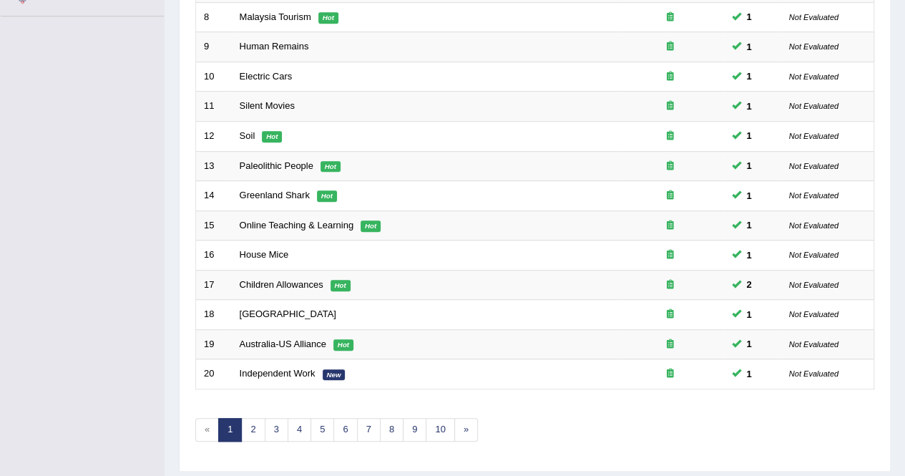
scroll to position [207, 0]
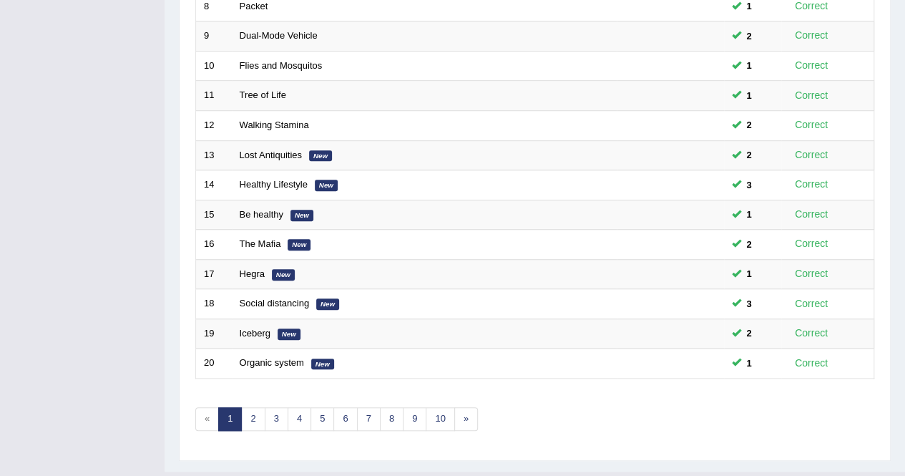
scroll to position [464, 0]
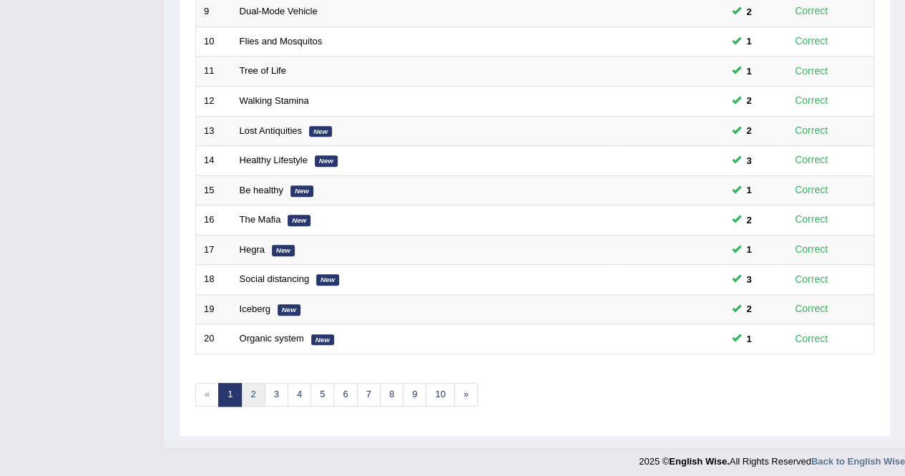
click at [255, 390] on link "2" at bounding box center [253, 395] width 24 height 24
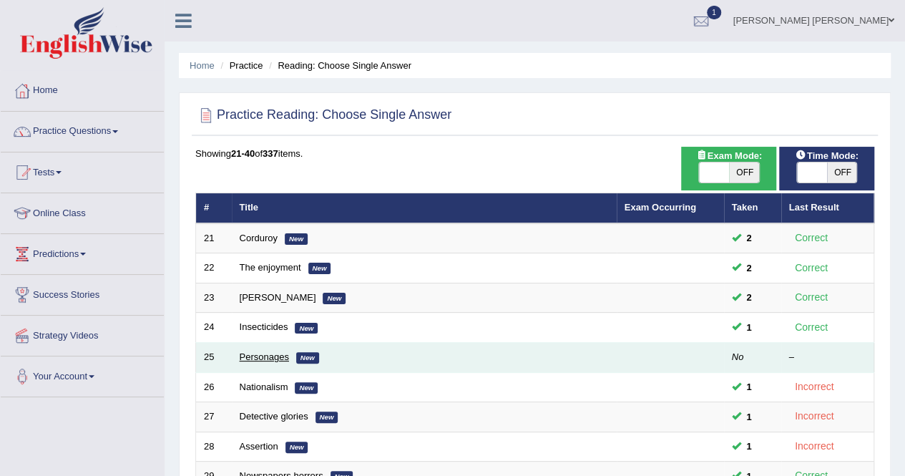
click at [272, 360] on link "Personages" at bounding box center [264, 356] width 49 height 11
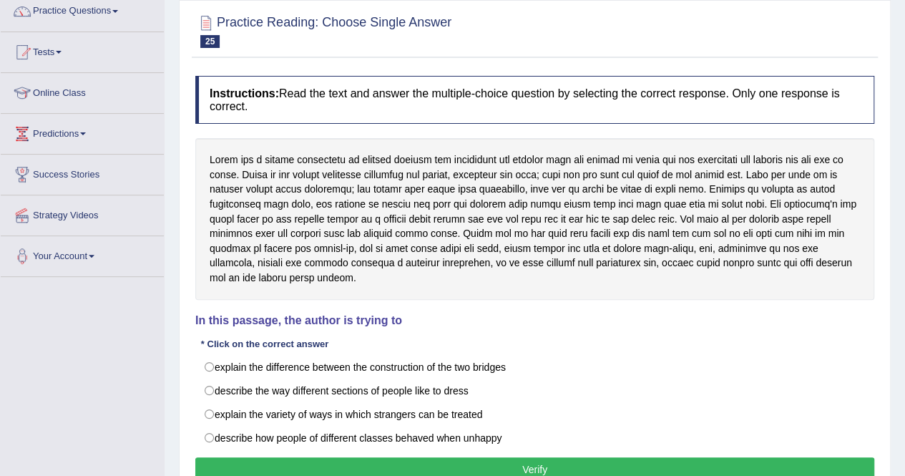
scroll to position [143, 0]
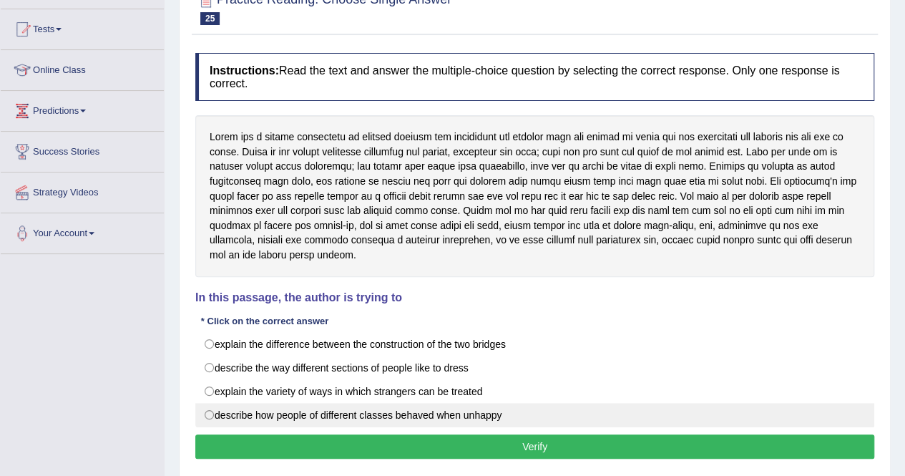
click at [478, 413] on label "describe how people of different classes behaved when unhappy" at bounding box center [534, 415] width 679 height 24
radio input "true"
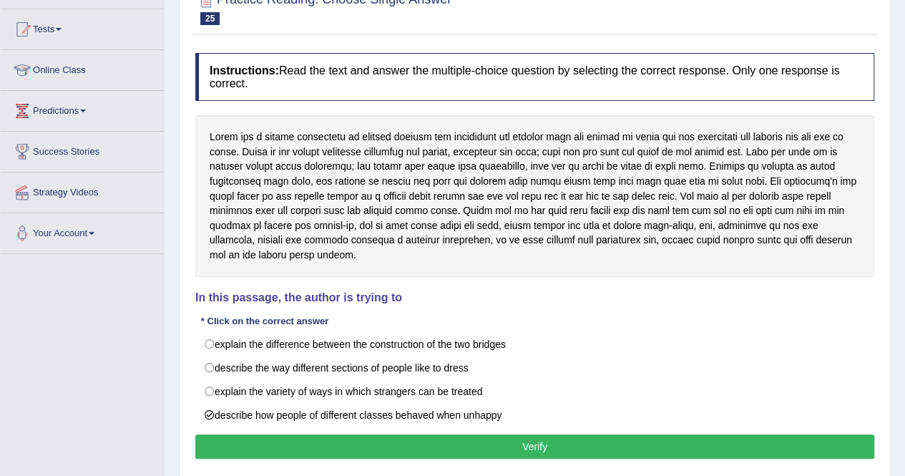
click at [478, 451] on button "Verify" at bounding box center [534, 446] width 679 height 24
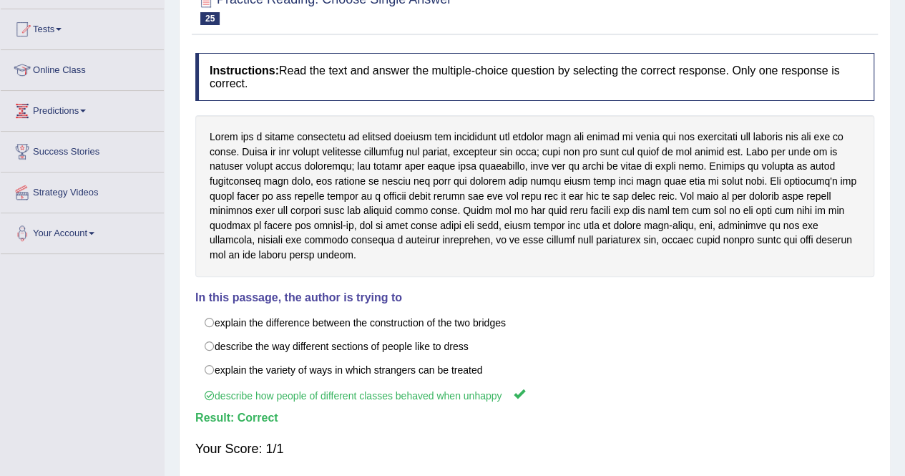
scroll to position [215, 0]
